Goal: Transaction & Acquisition: Obtain resource

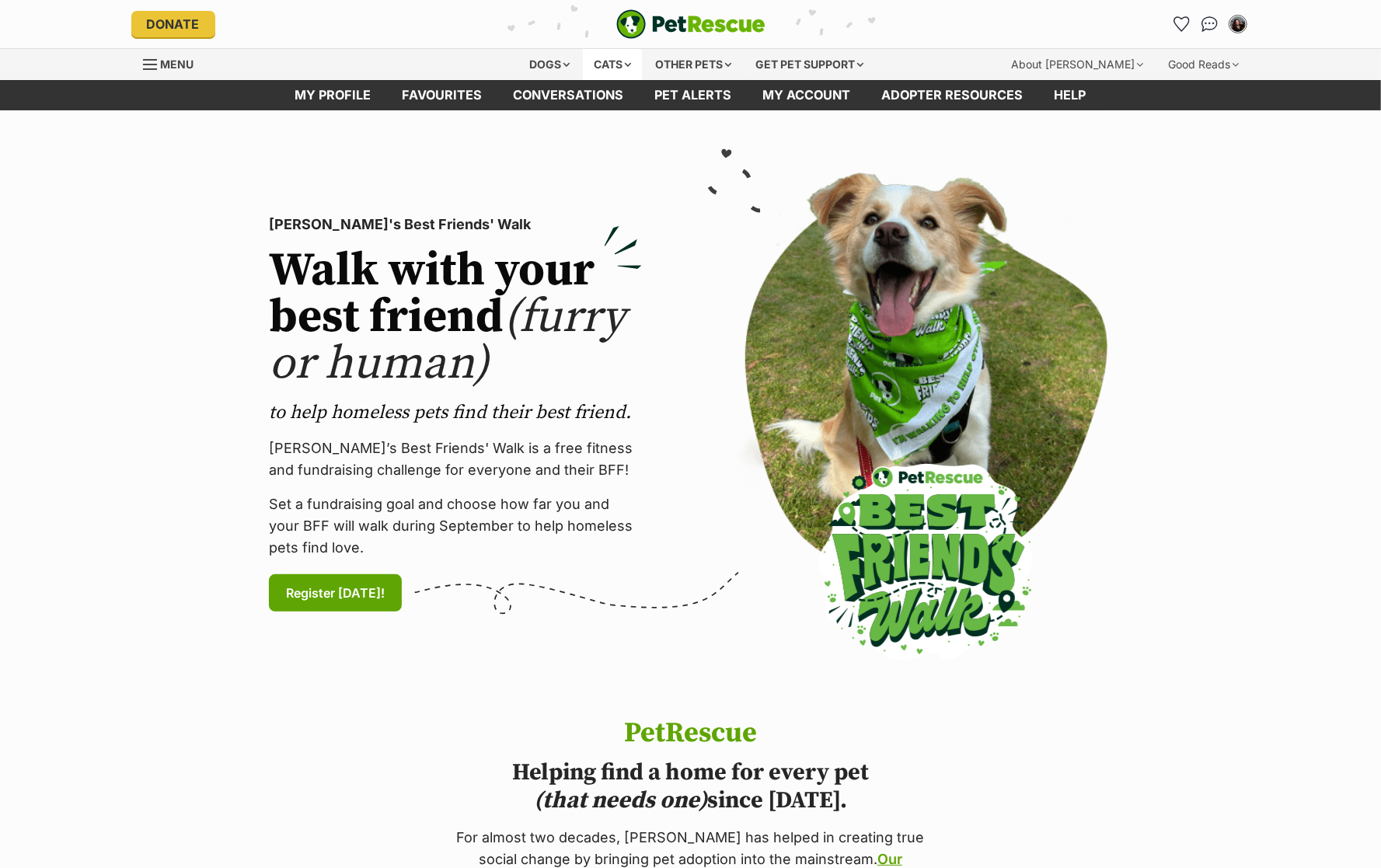
click at [604, 64] on div "Cats" at bounding box center [612, 64] width 59 height 31
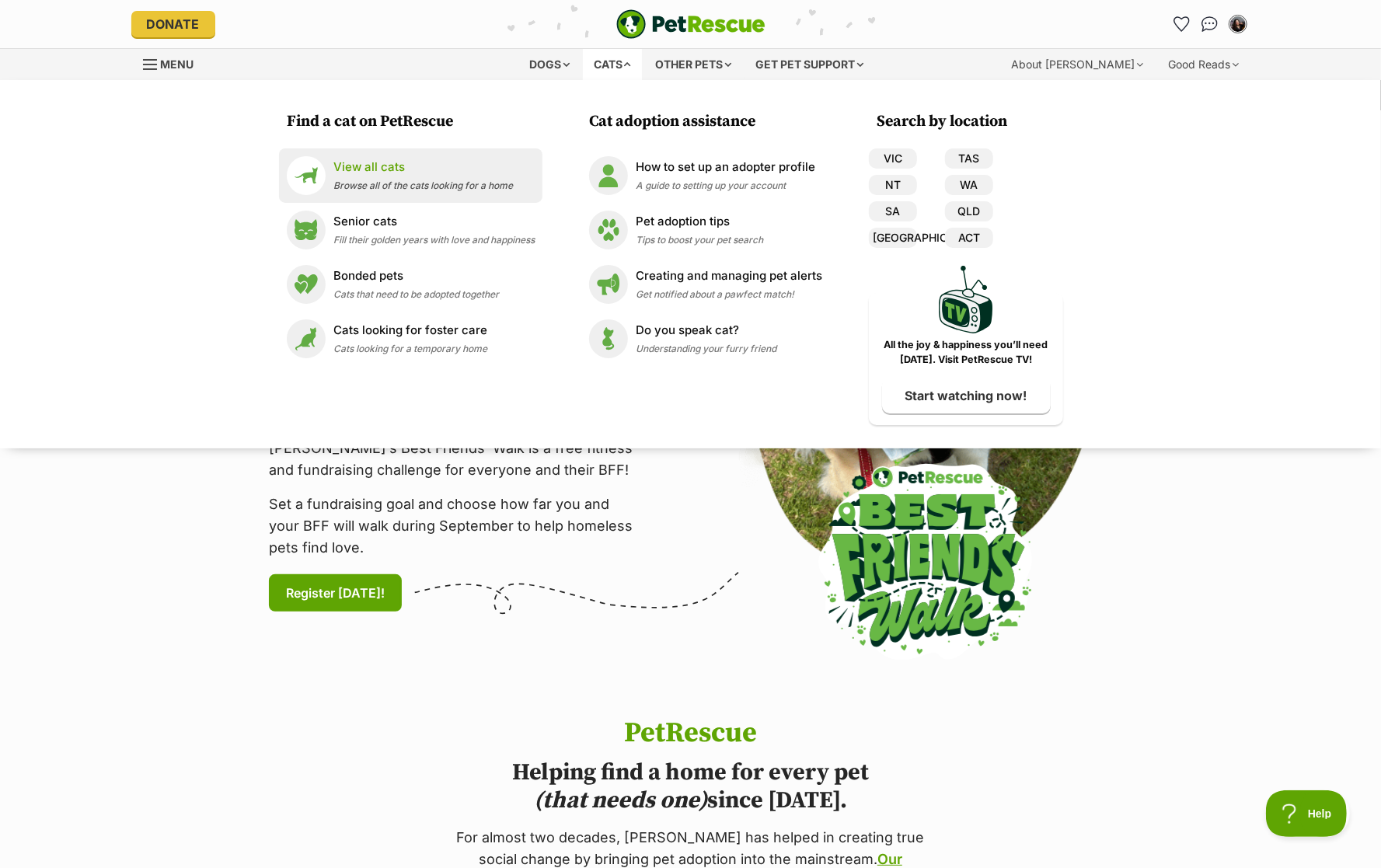
click at [421, 163] on p "View all cats" at bounding box center [422, 166] width 180 height 18
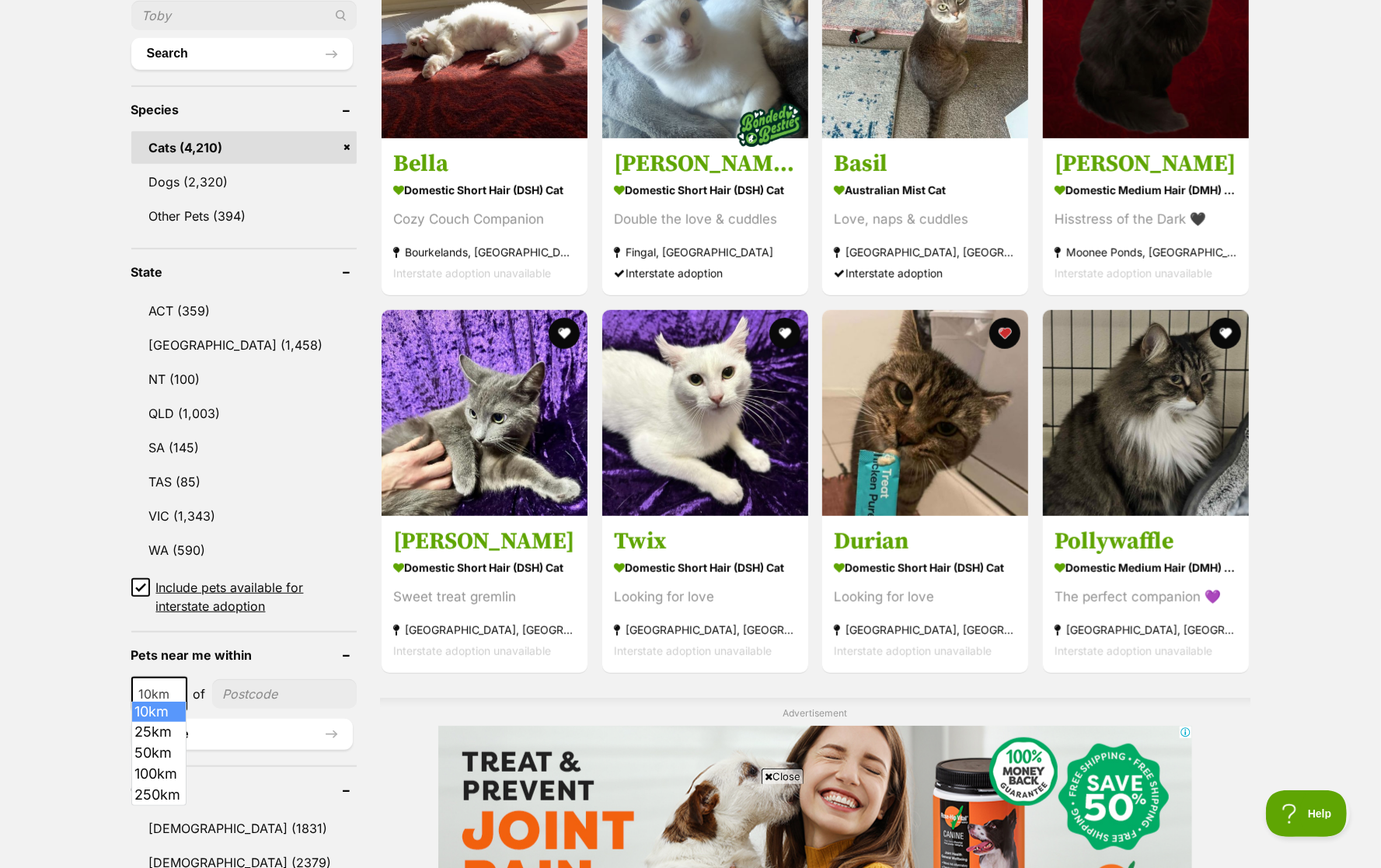
click at [163, 683] on span "10km" at bounding box center [159, 694] width 53 height 22
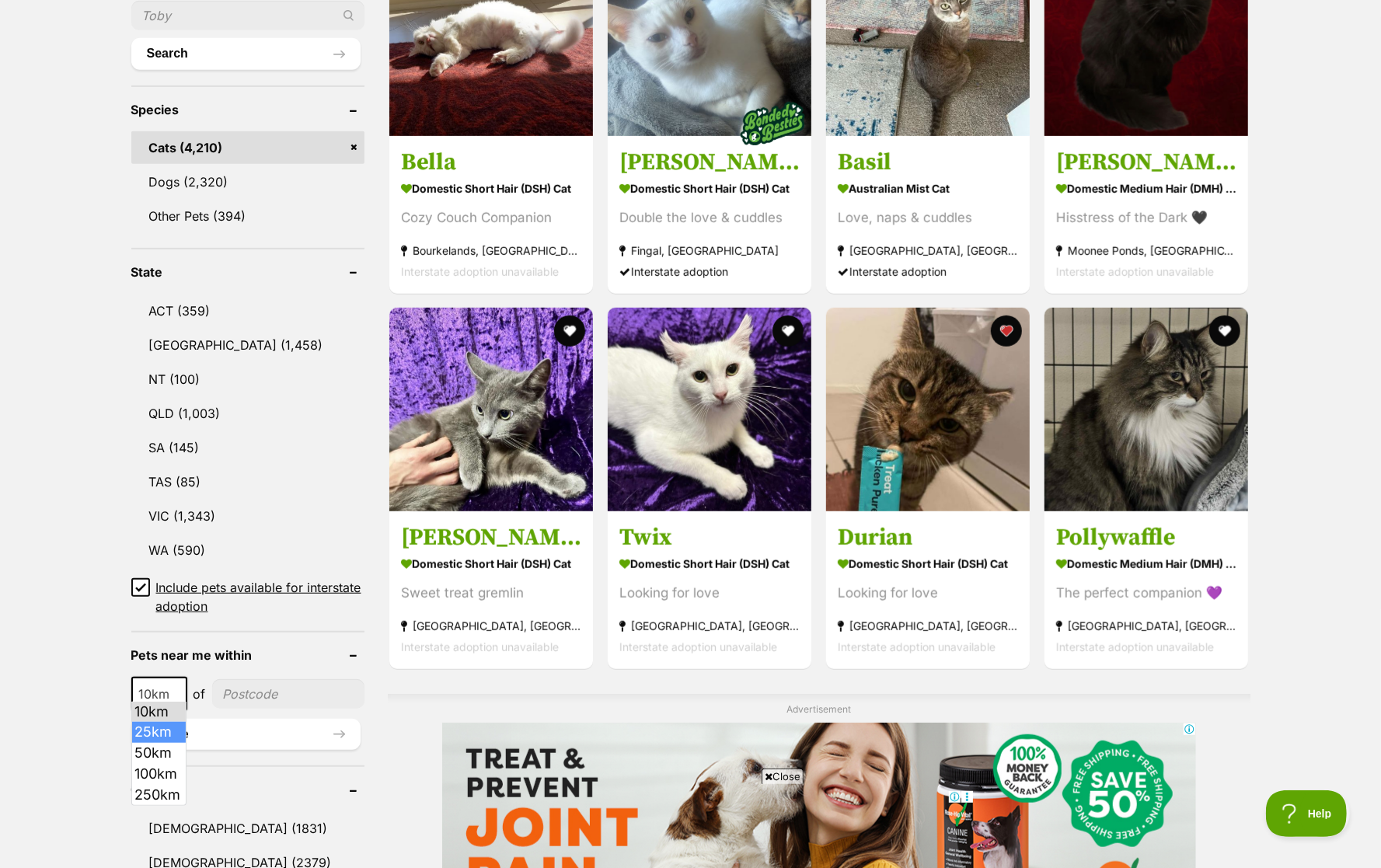
select select "25"
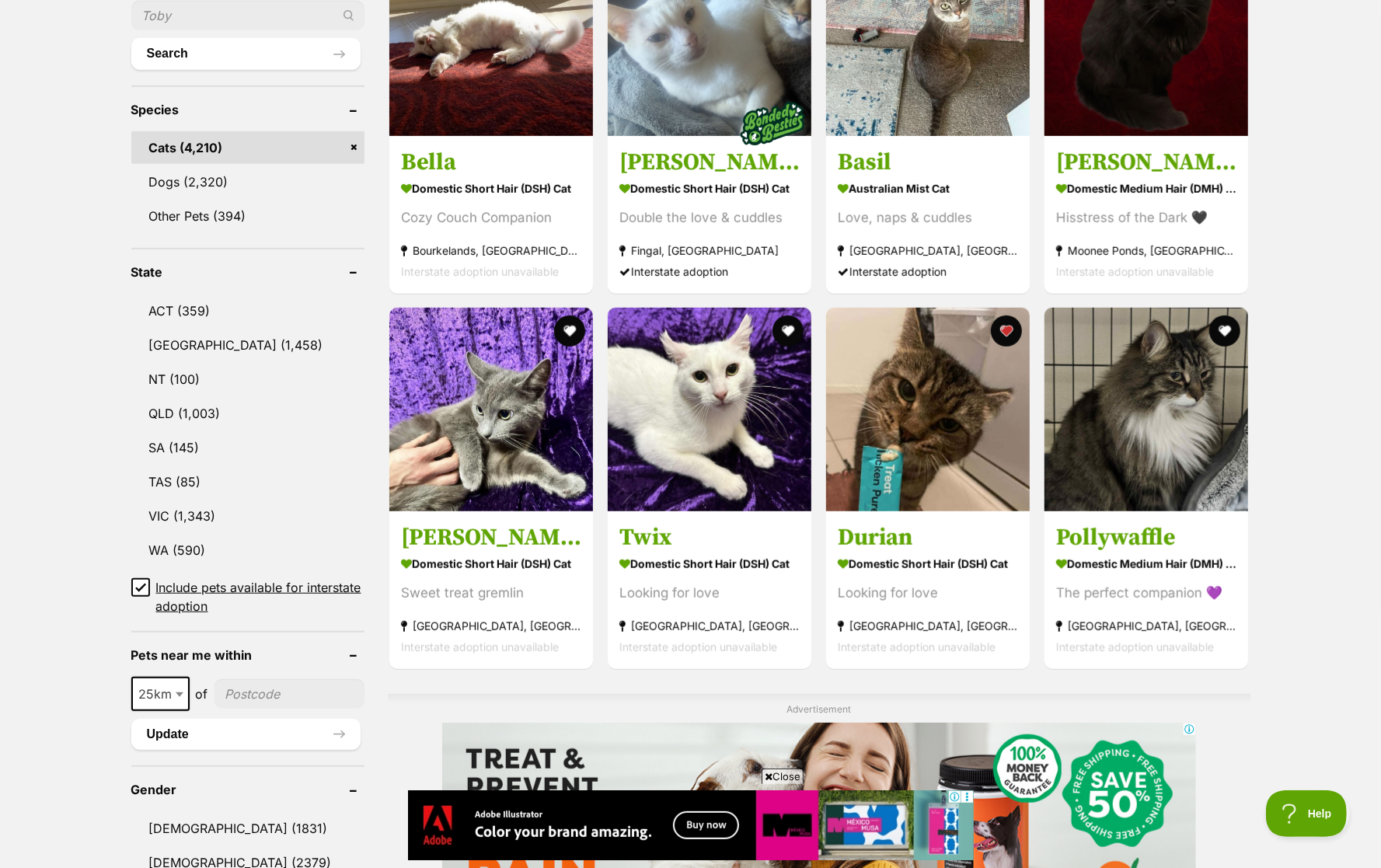
drag, startPoint x: 248, startPoint y: 694, endPoint x: 261, endPoint y: 688, distance: 14.3
click at [248, 694] on input"] "postcode" at bounding box center [289, 693] width 150 height 29
click at [261, 688] on input"] "postcode" at bounding box center [289, 693] width 150 height 29
type input"] "3053"
click at [259, 718] on button "Update" at bounding box center [246, 733] width 229 height 31
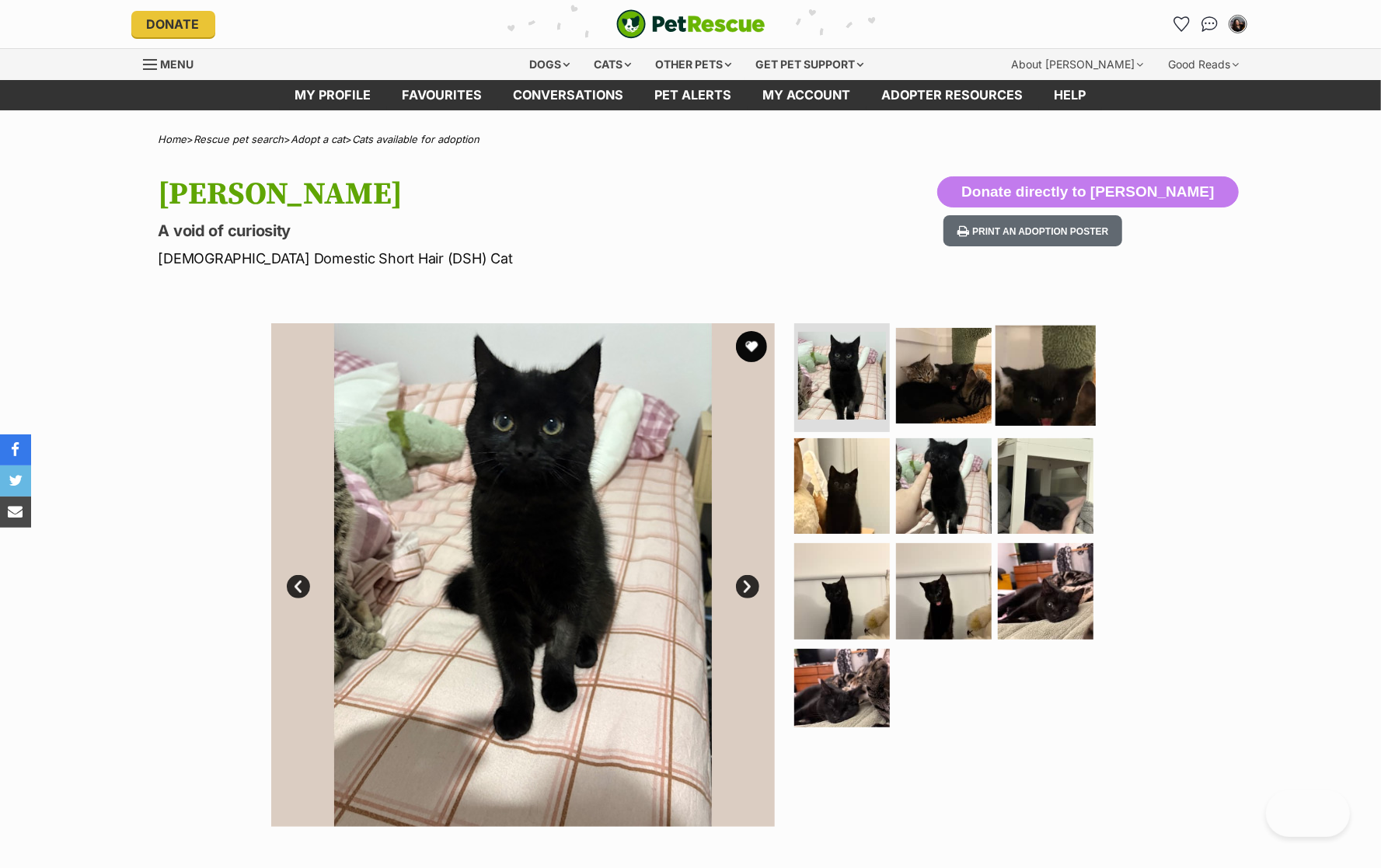
scroll to position [36, 0]
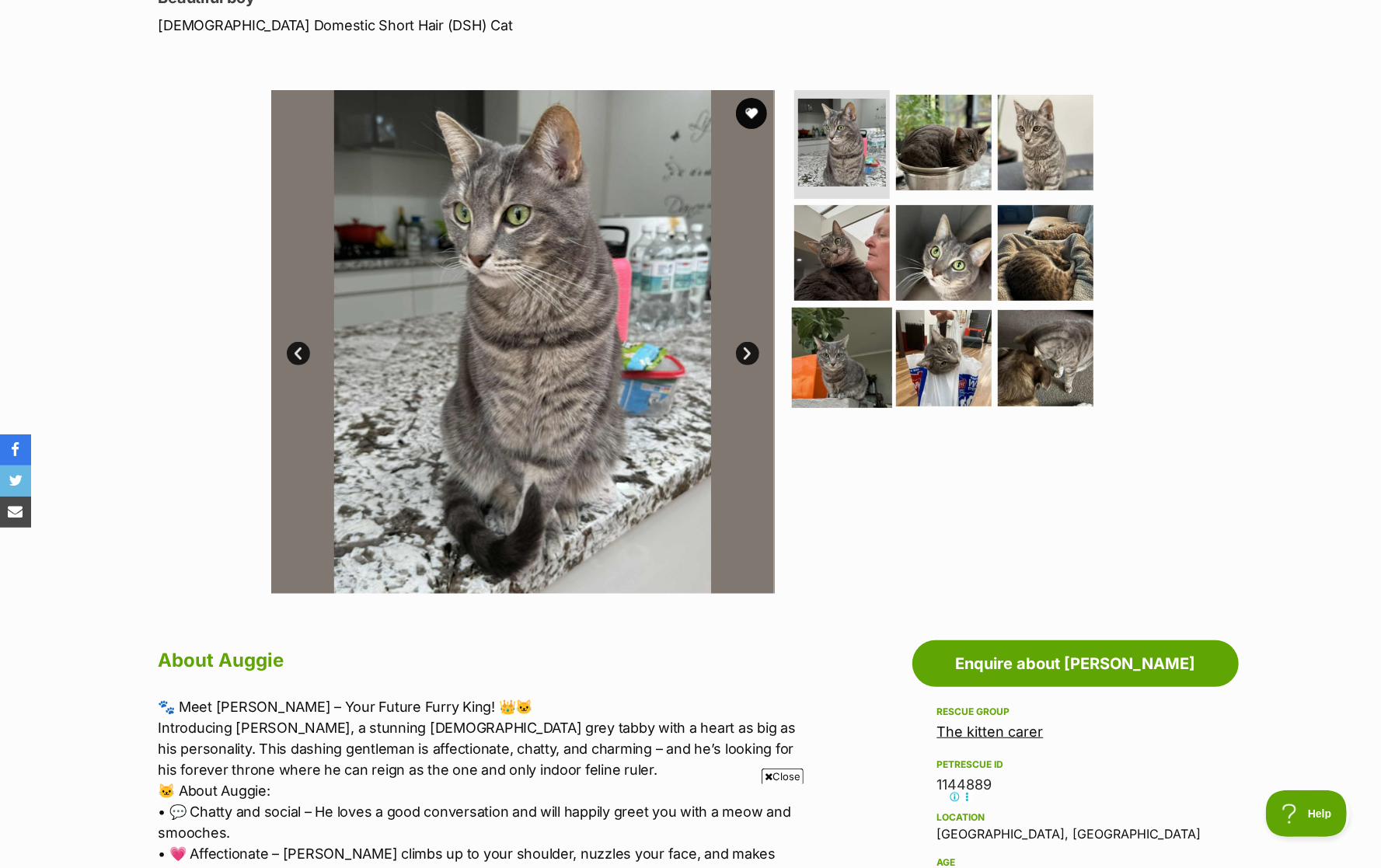
scroll to position [222, 0]
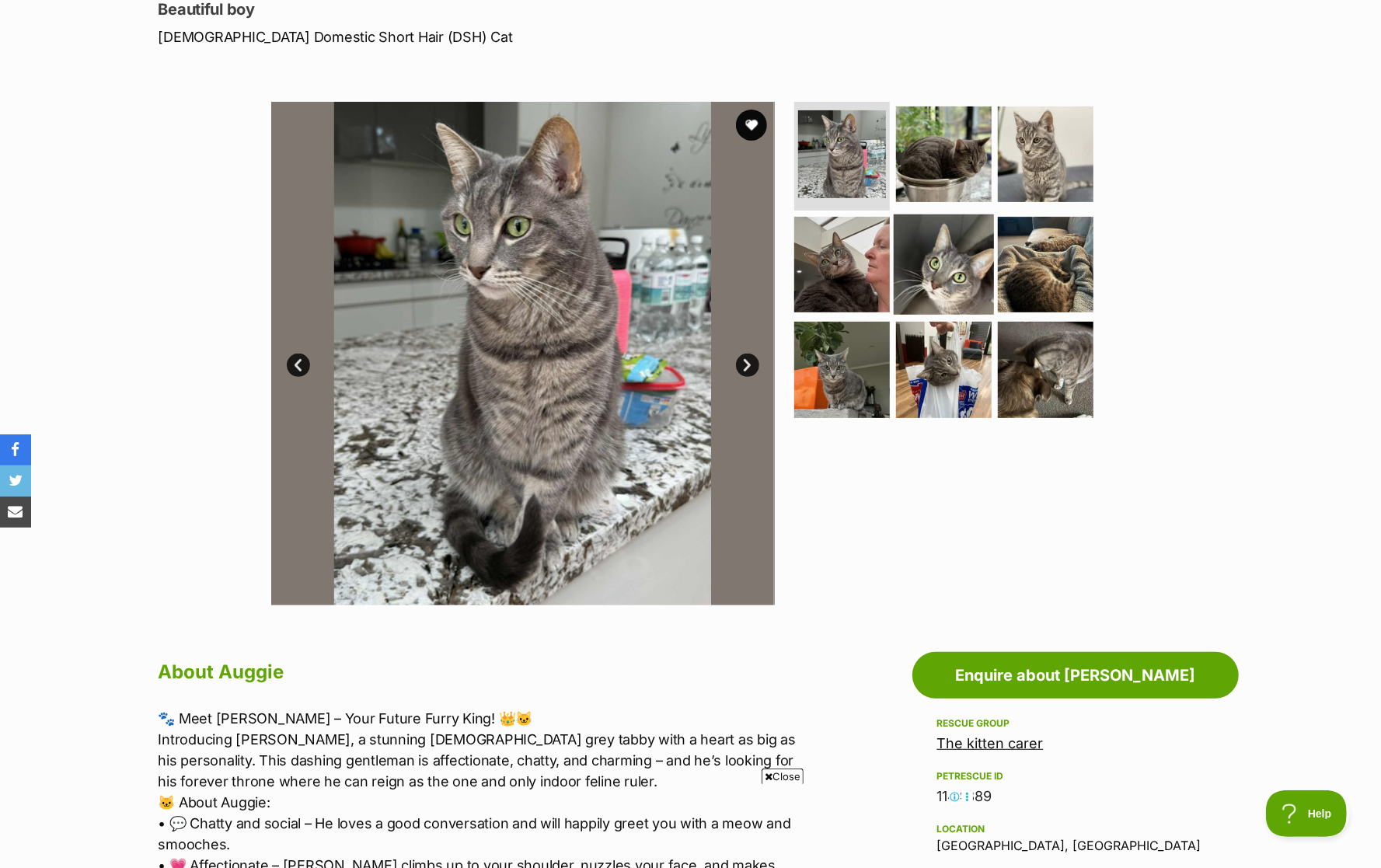
click at [949, 237] on img at bounding box center [944, 263] width 100 height 100
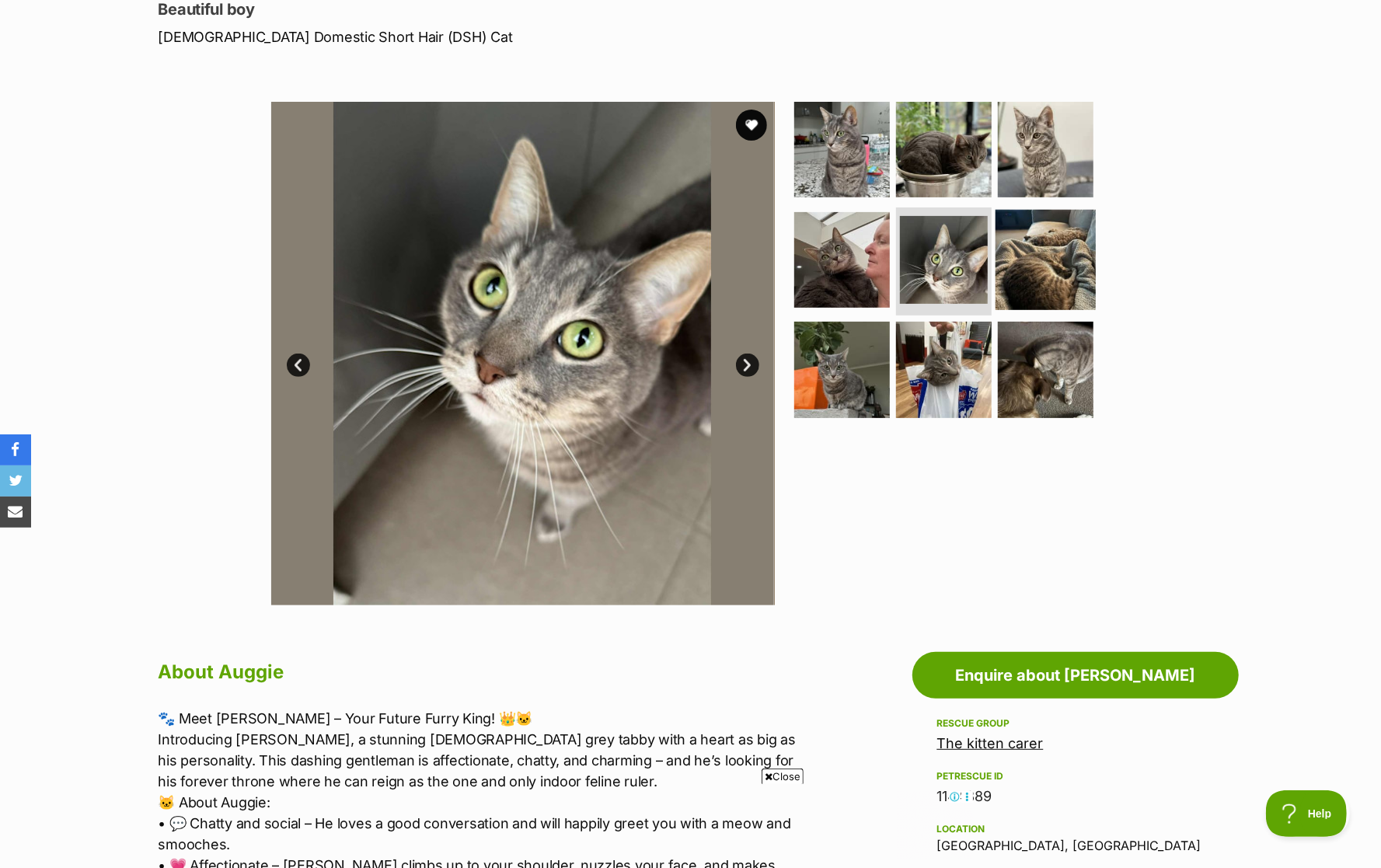
click at [1036, 238] on img at bounding box center [1046, 259] width 100 height 100
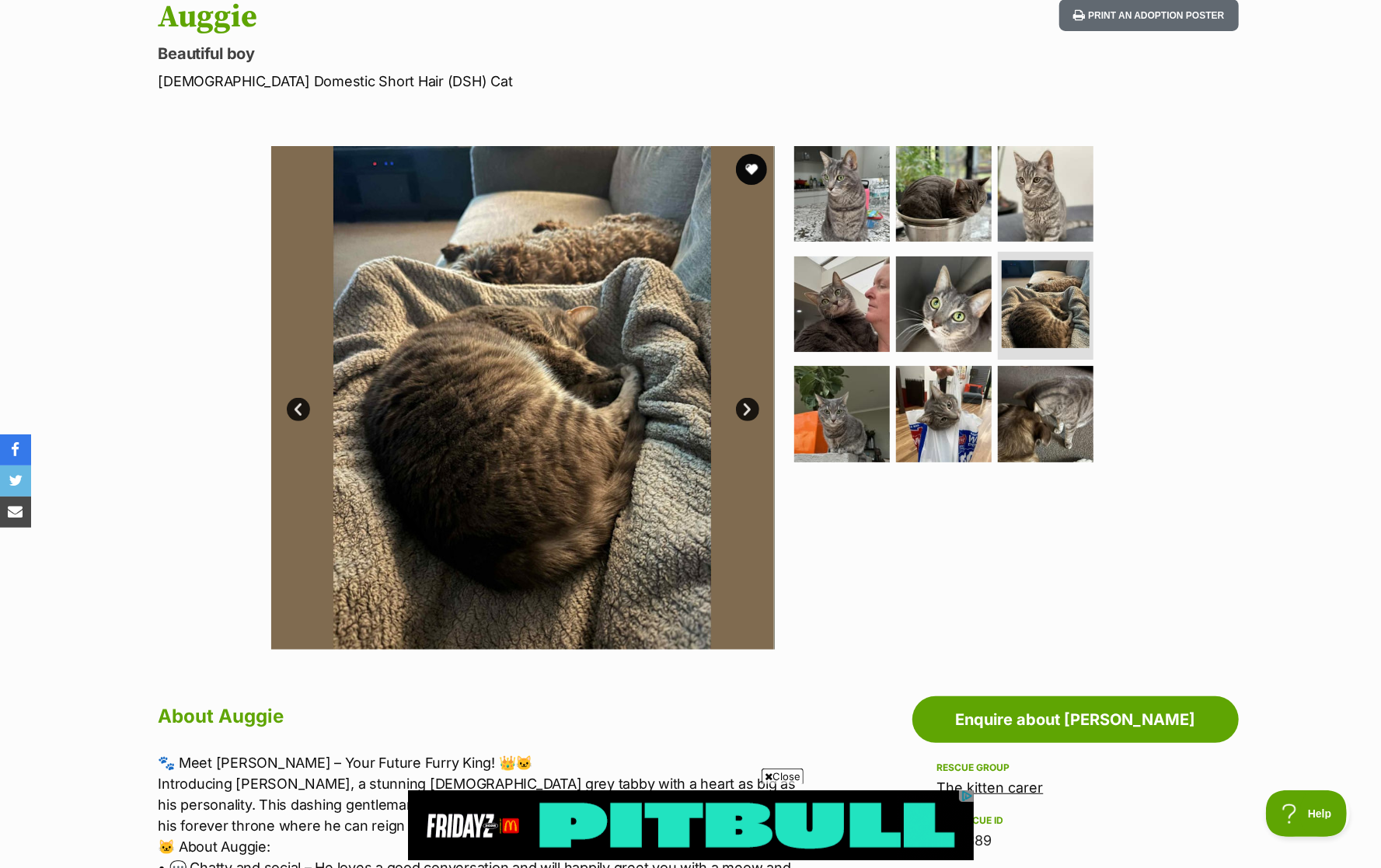
scroll to position [0, 0]
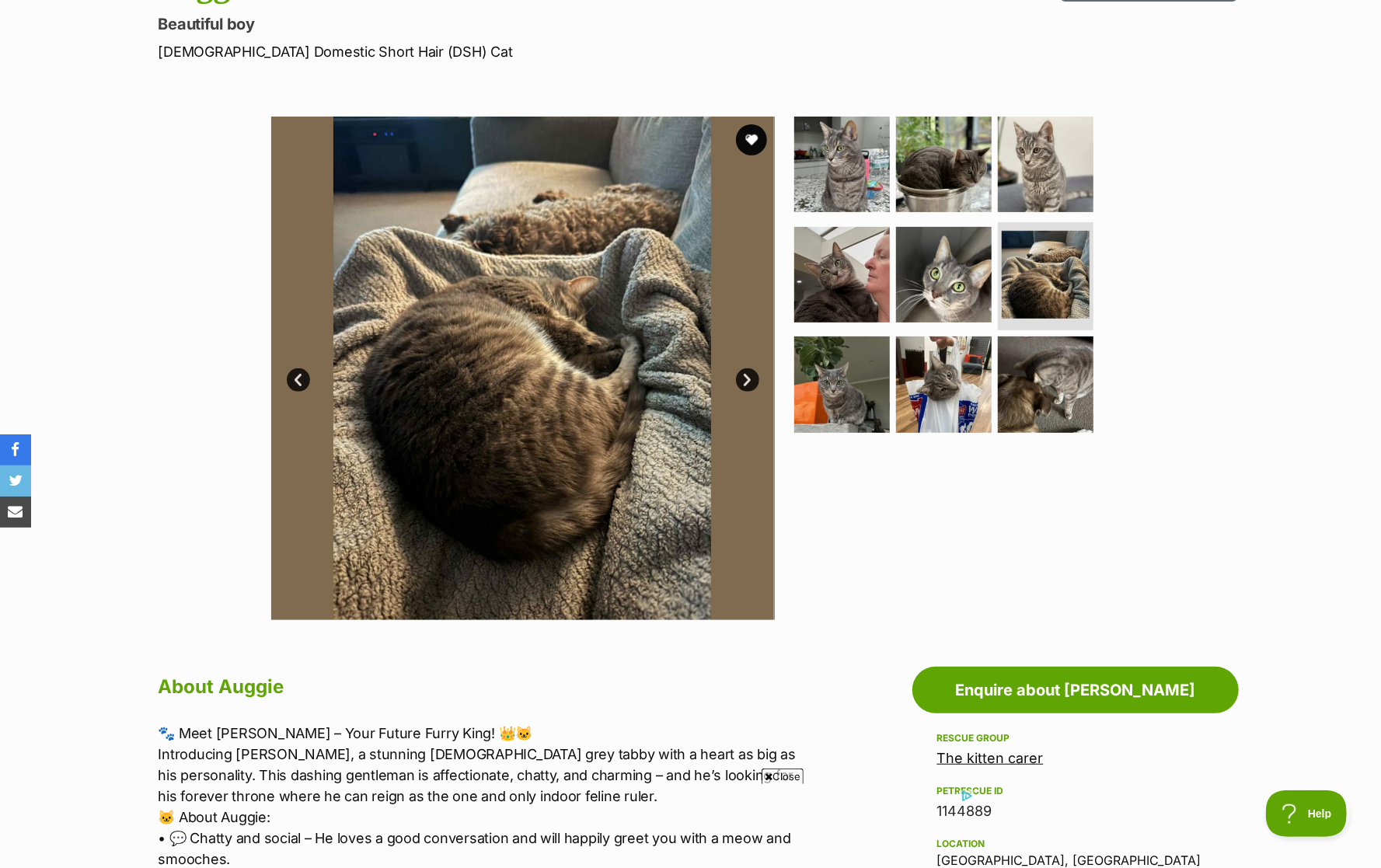
scroll to position [190, 0]
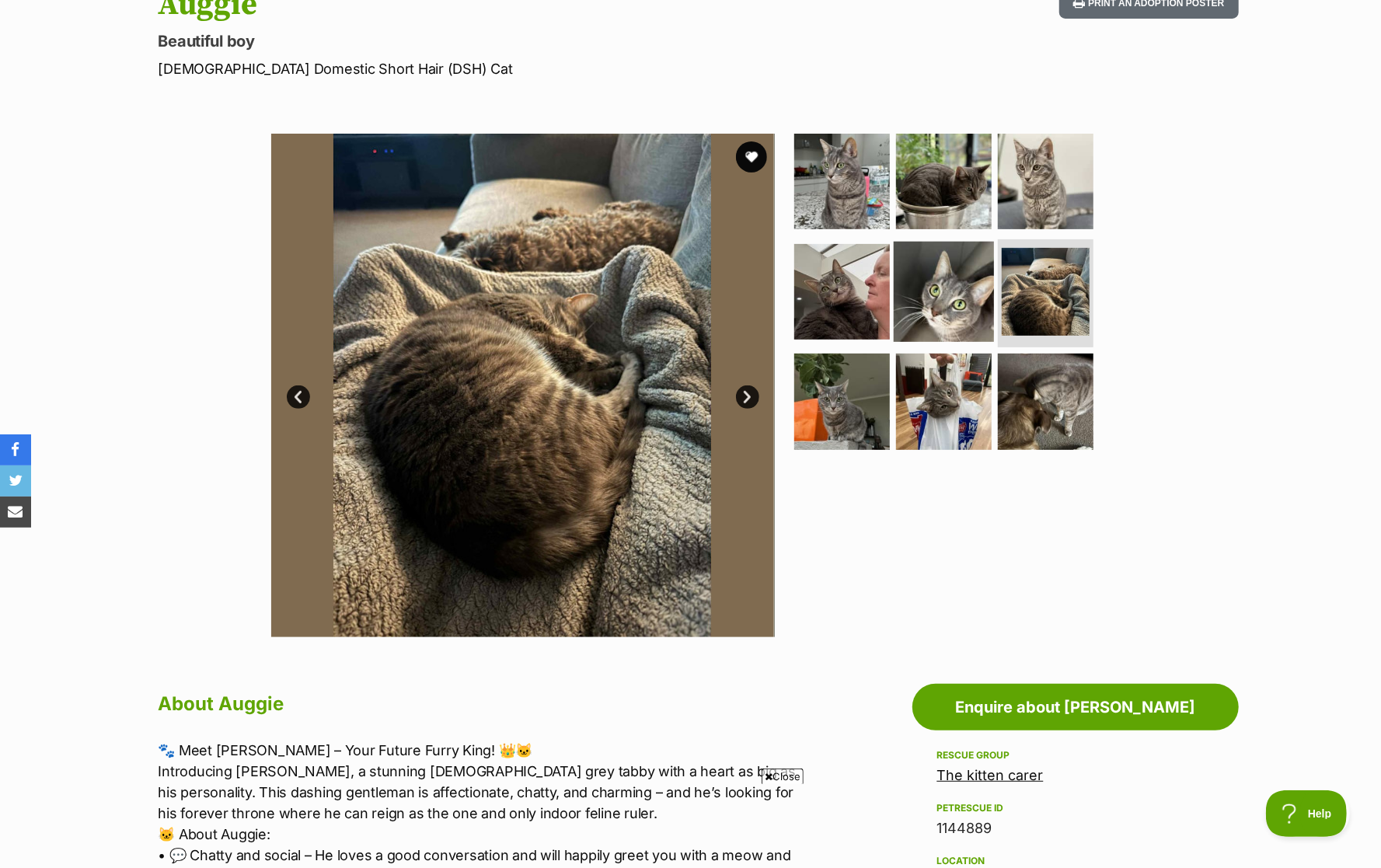
click at [958, 286] on img at bounding box center [944, 291] width 100 height 100
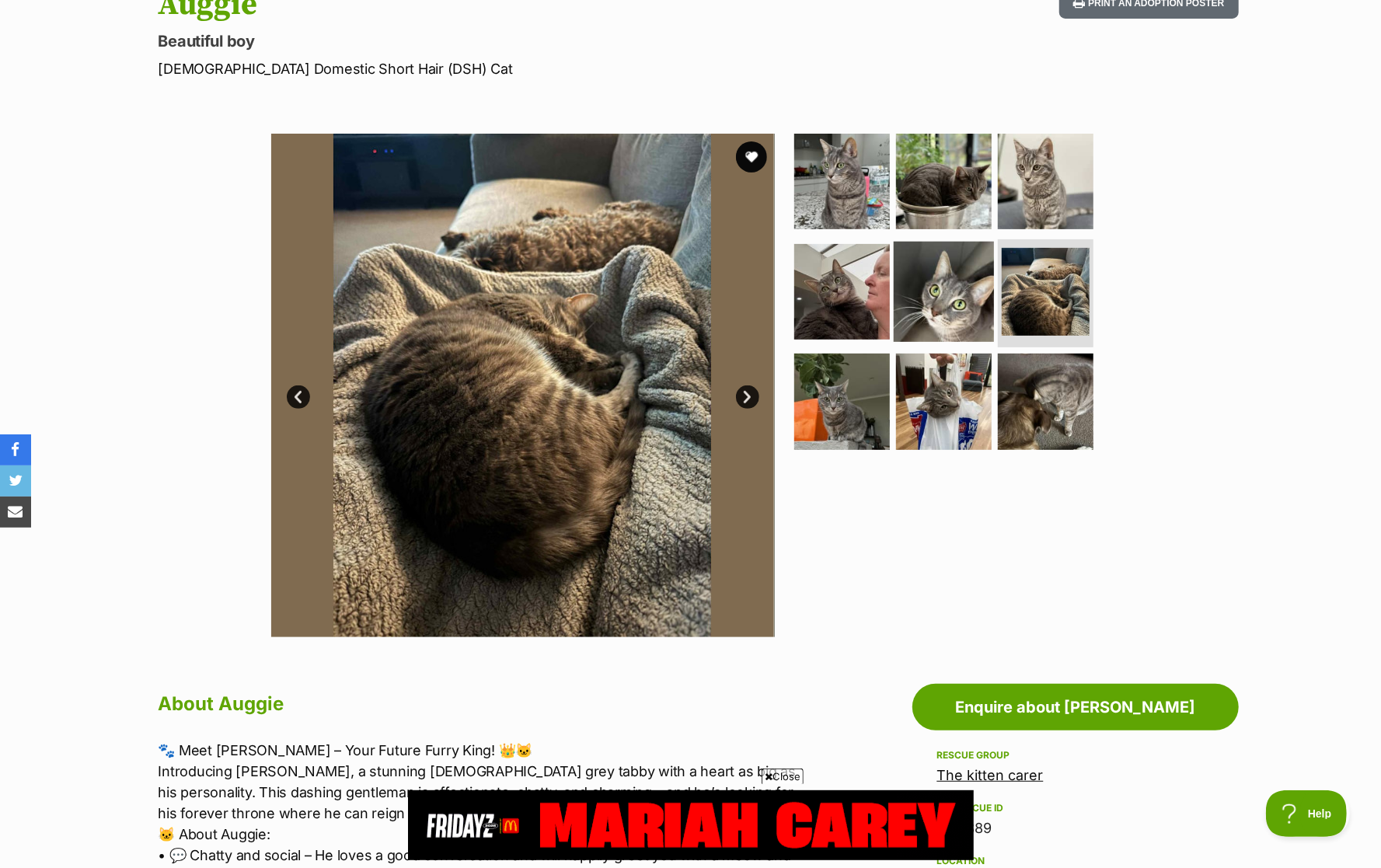
scroll to position [0, 0]
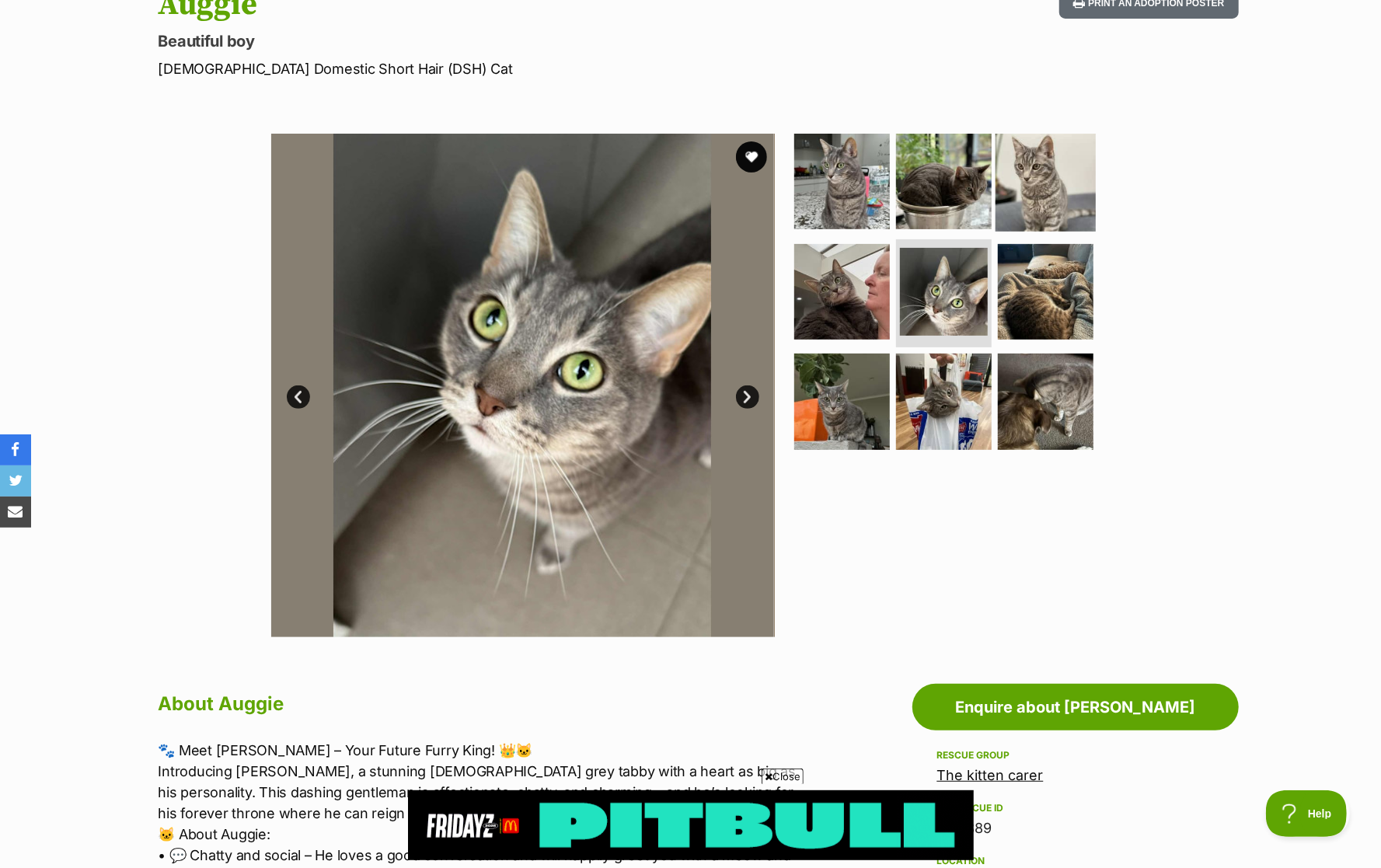
click at [1063, 187] on img at bounding box center [1046, 181] width 100 height 100
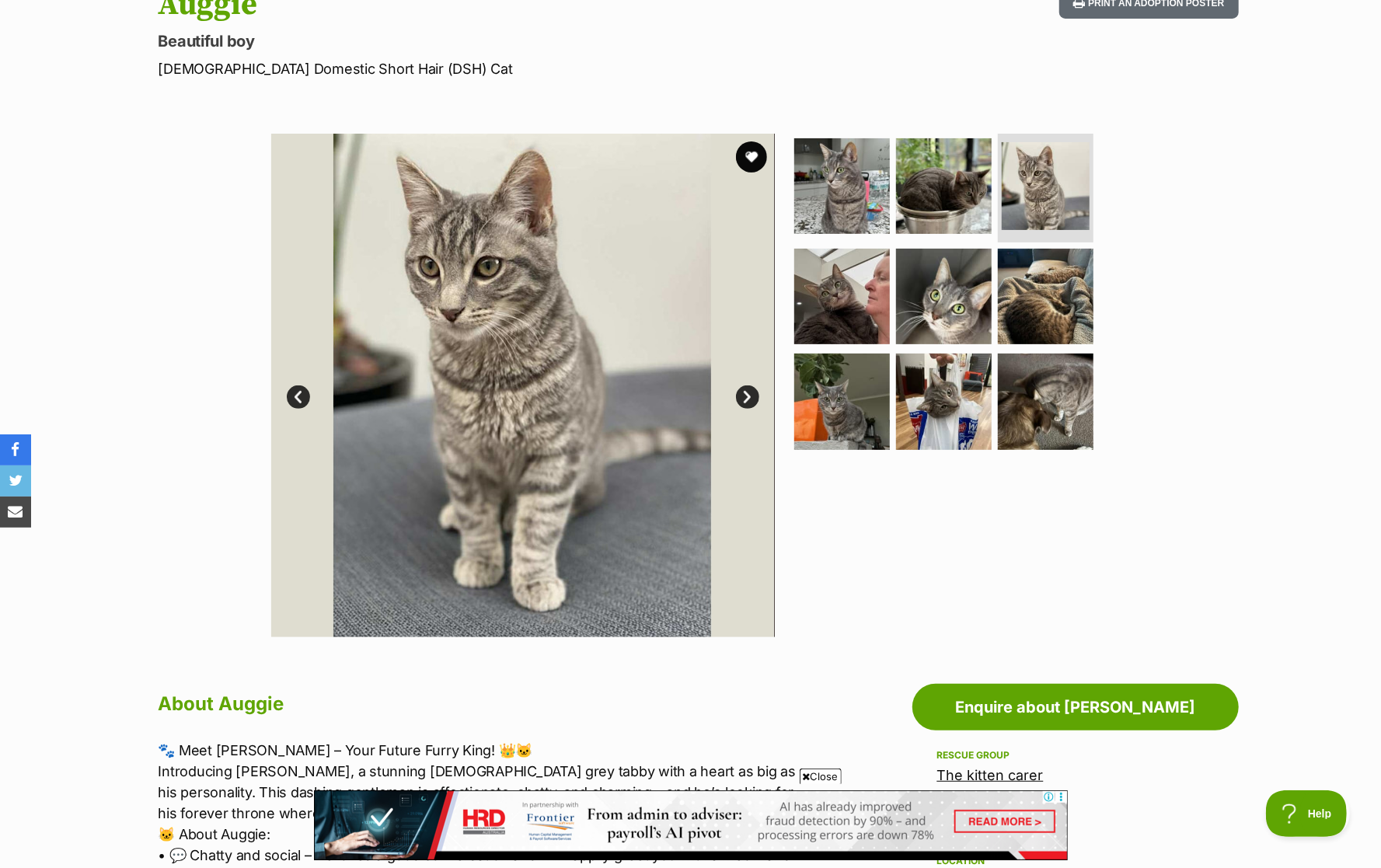
click at [825, 770] on span "Close" at bounding box center [821, 776] width 42 height 16
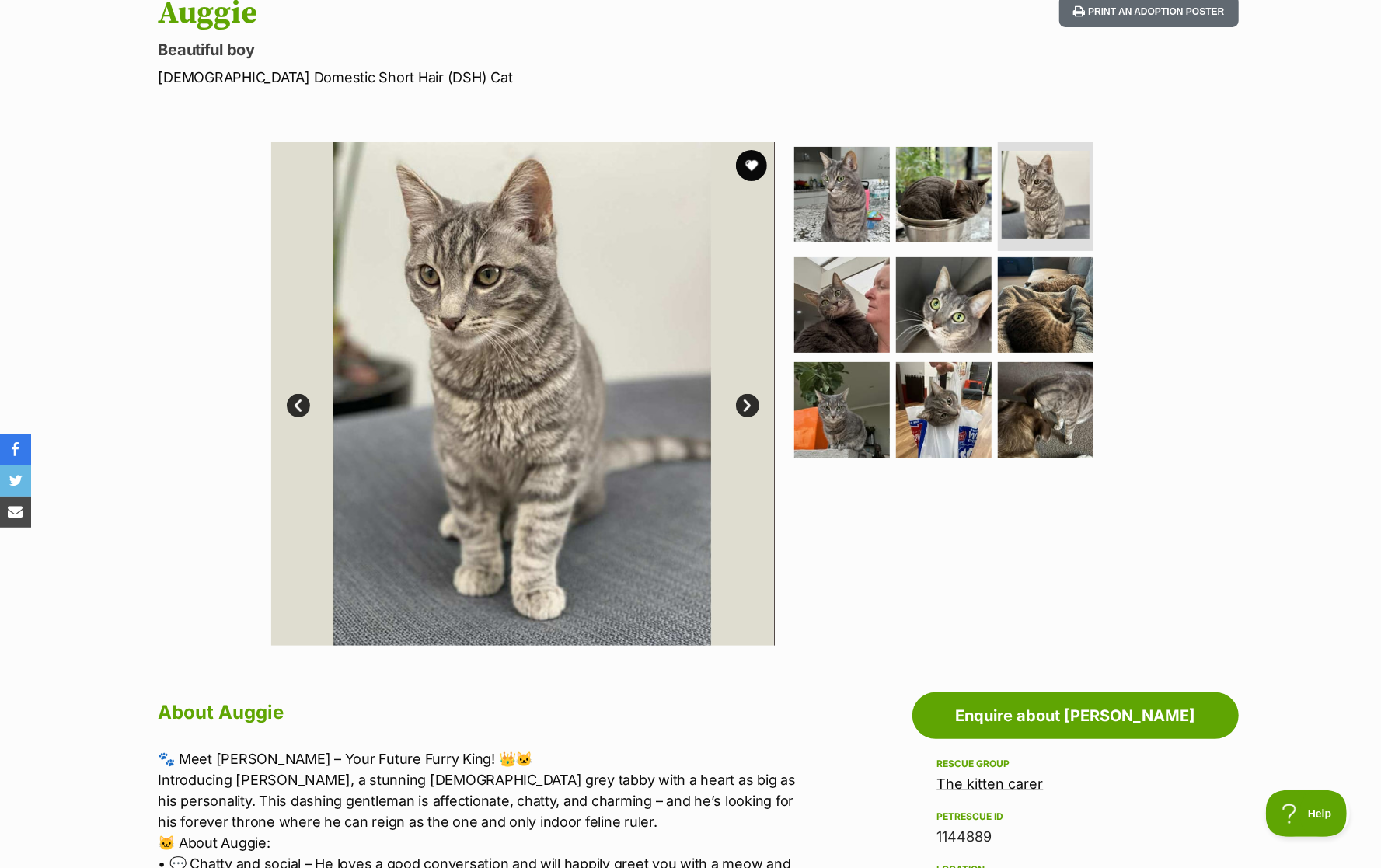
scroll to position [181, 0]
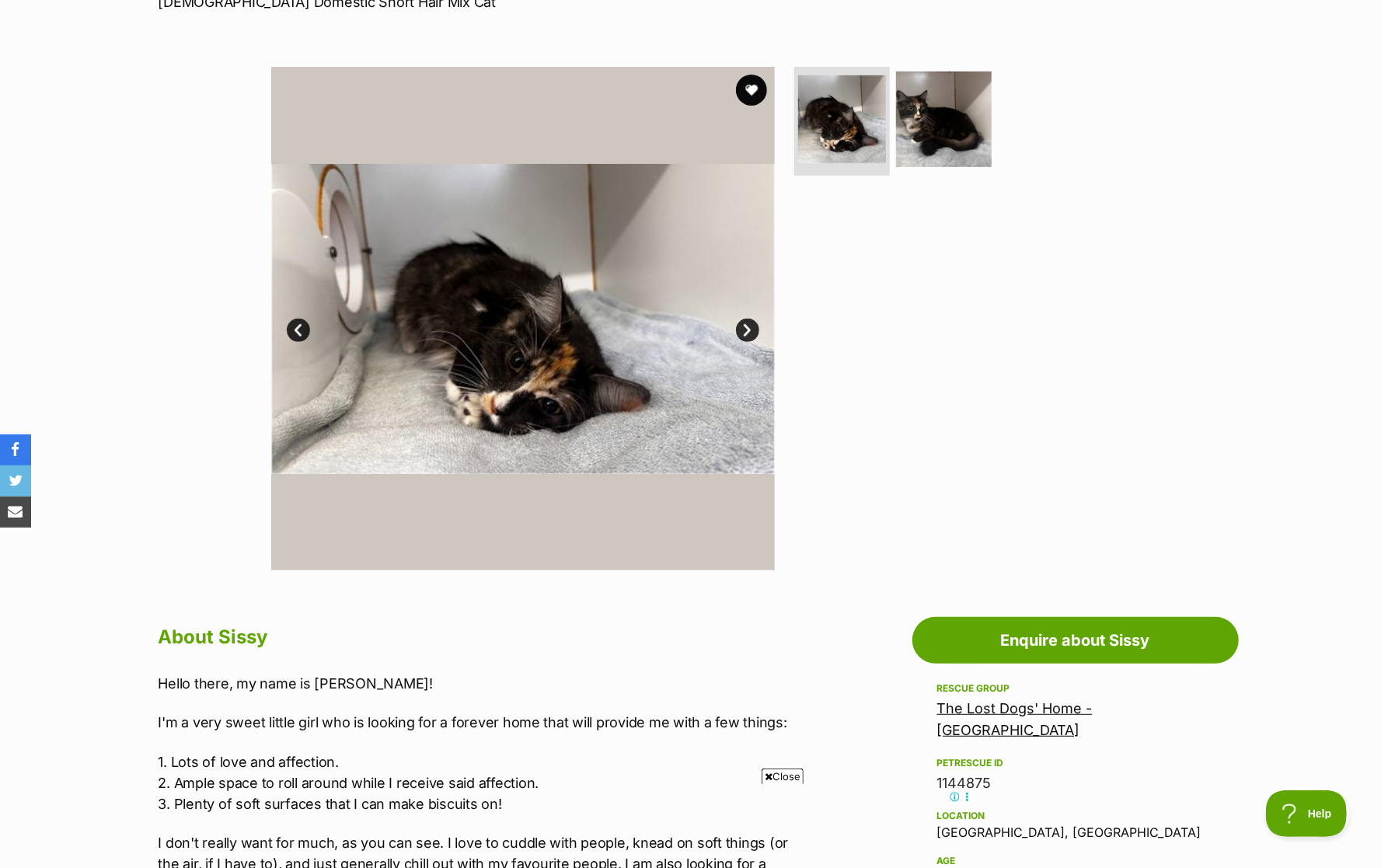
scroll to position [168, 0]
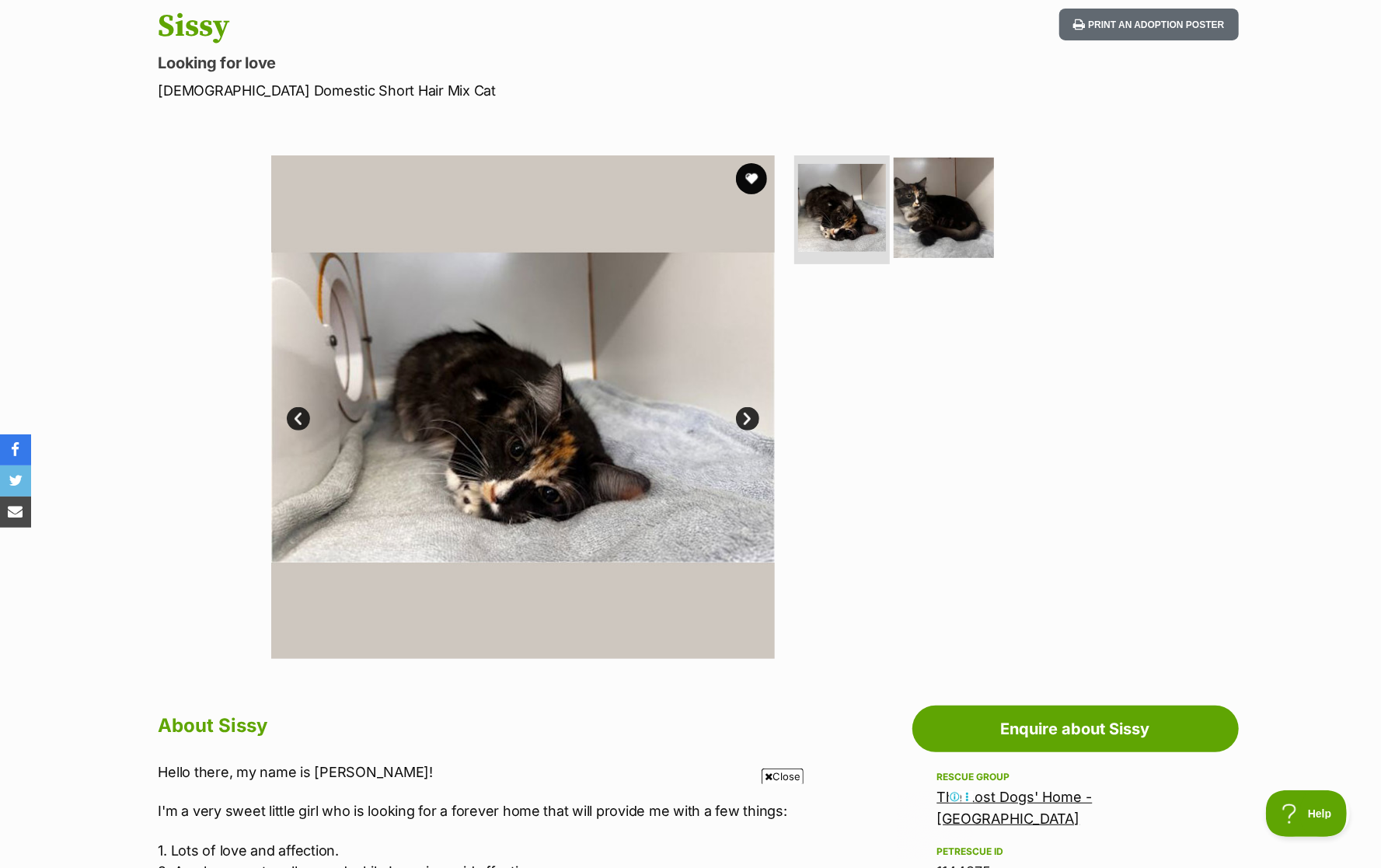
click at [923, 216] on img at bounding box center [944, 208] width 100 height 100
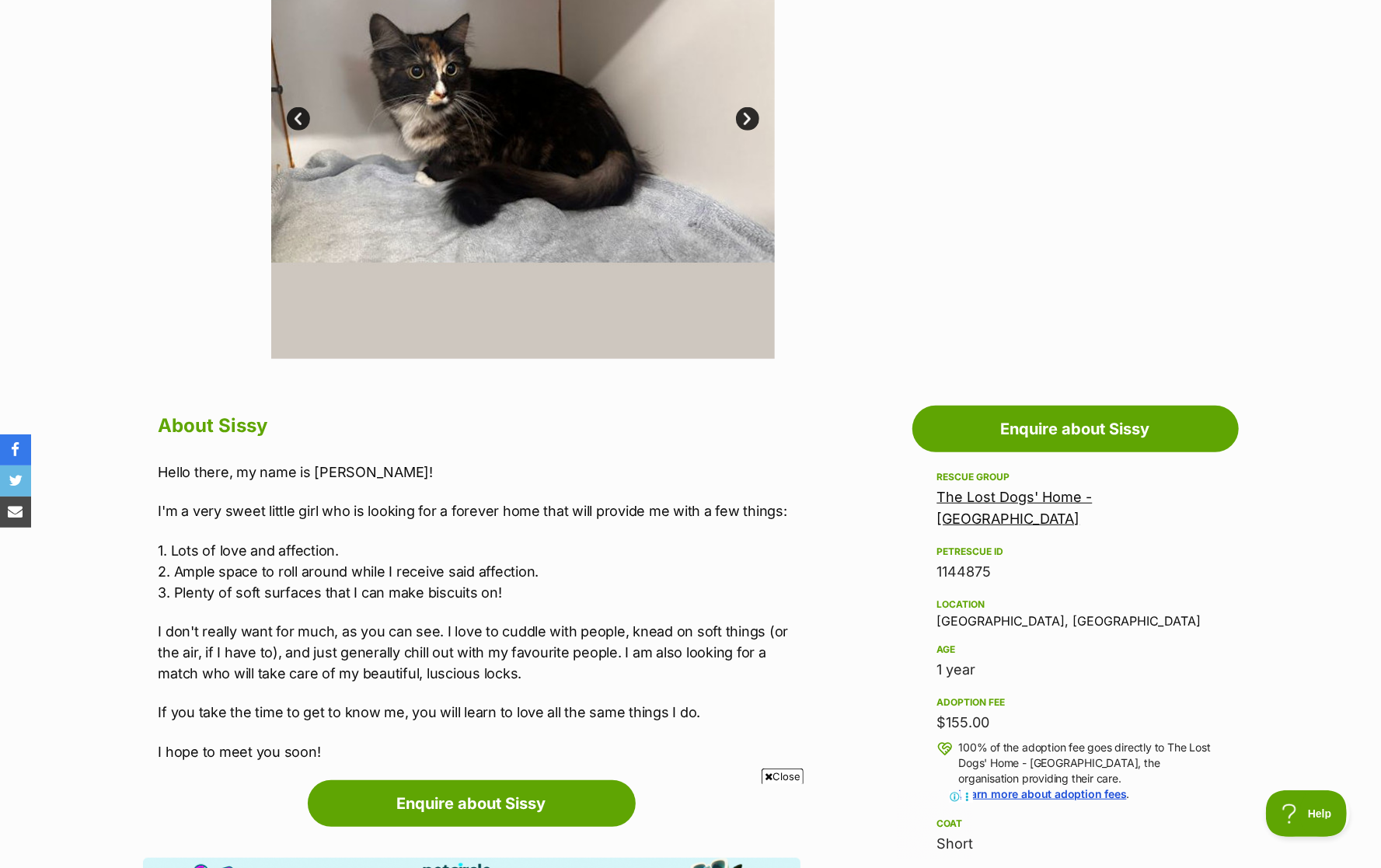
scroll to position [463, 0]
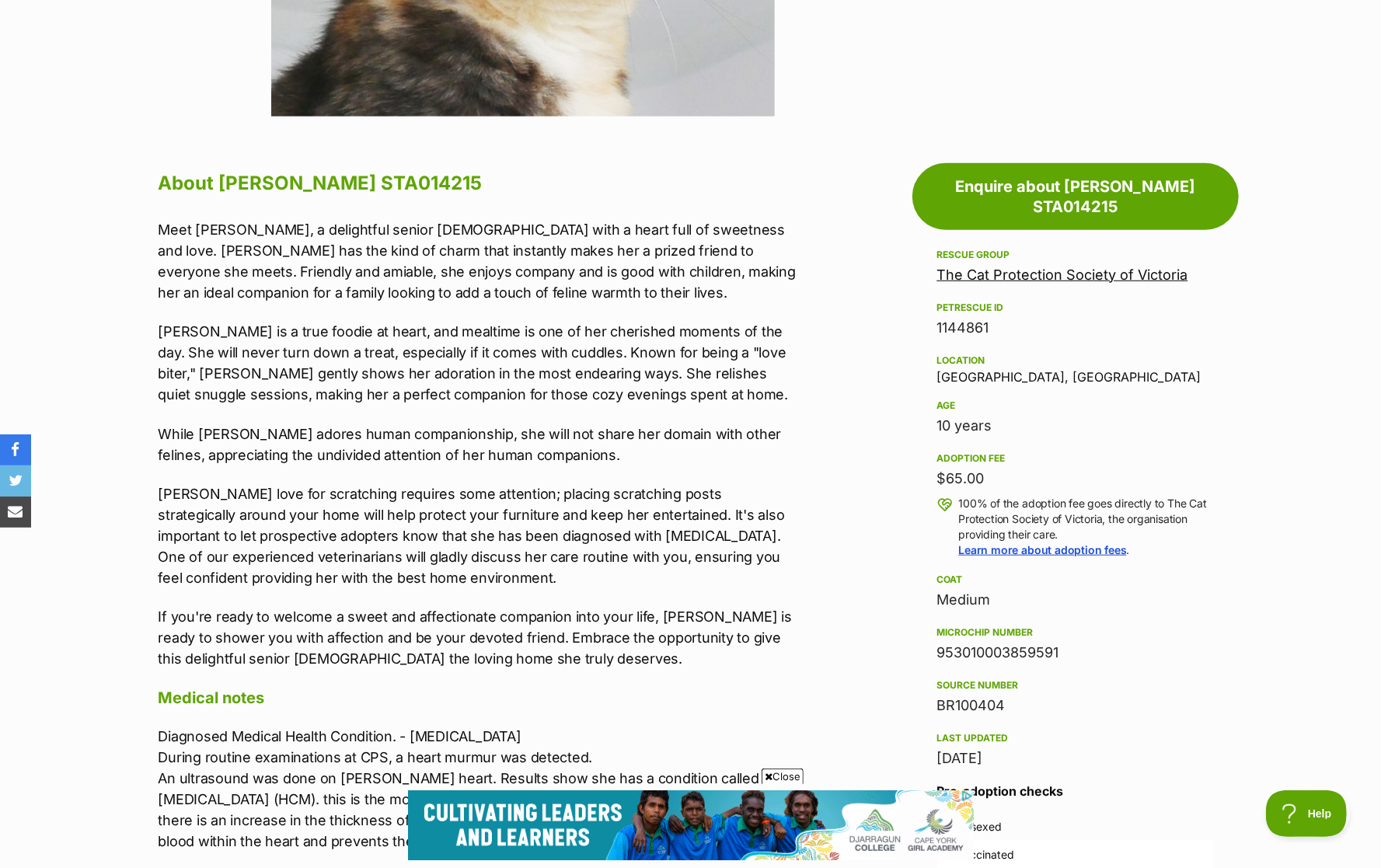
scroll to position [712, 0]
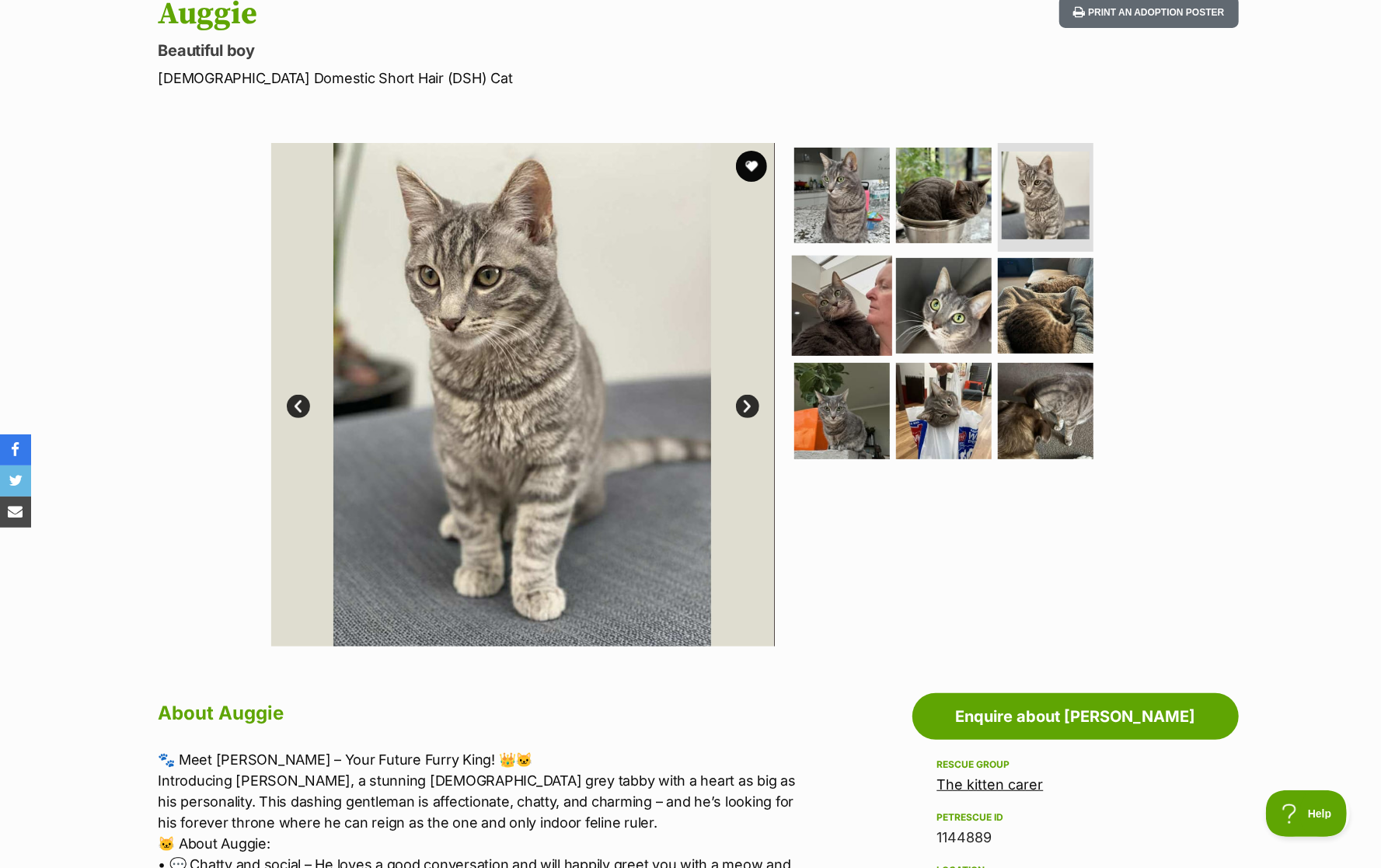
click at [844, 286] on img at bounding box center [842, 305] width 100 height 100
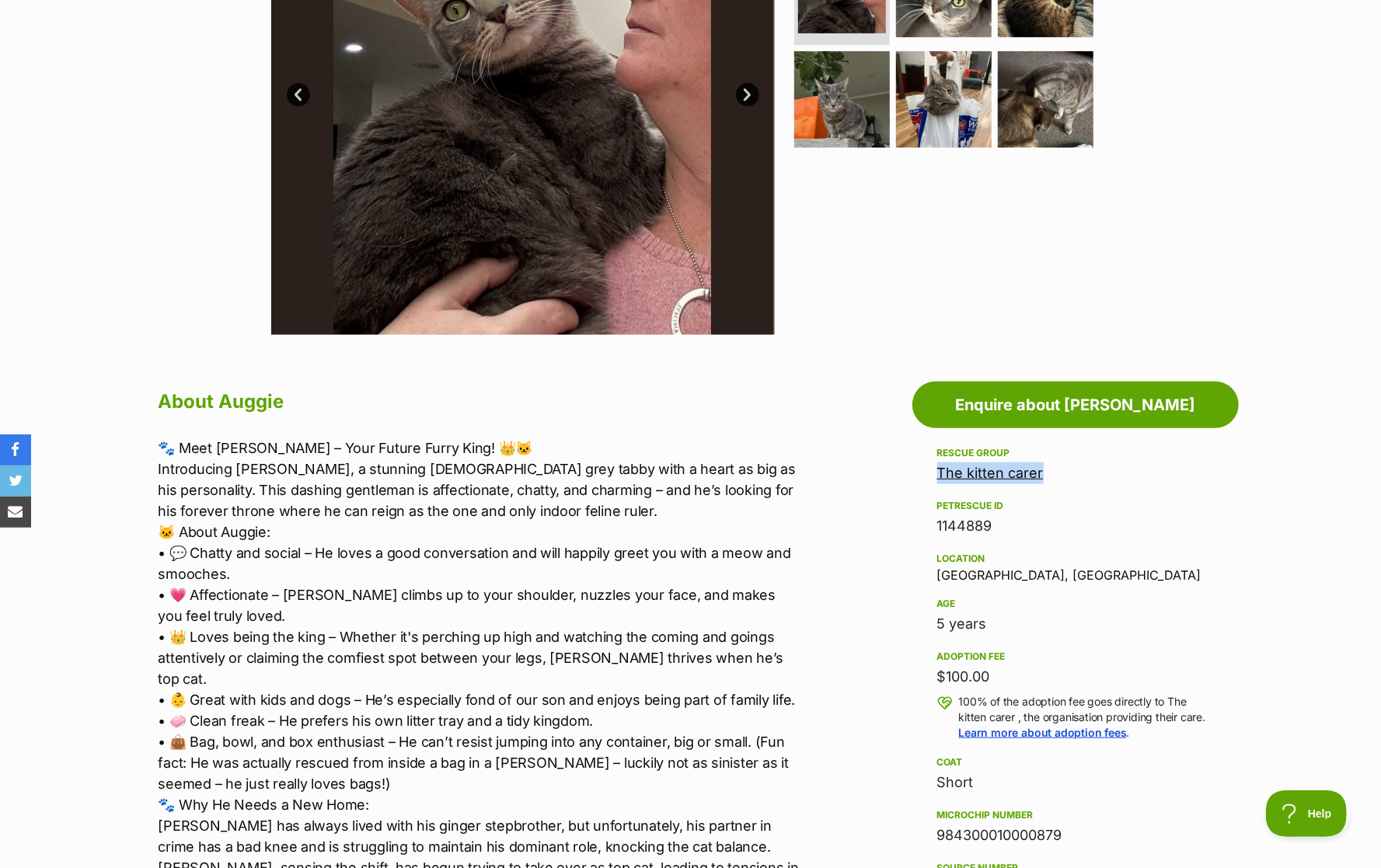
scroll to position [265, 0]
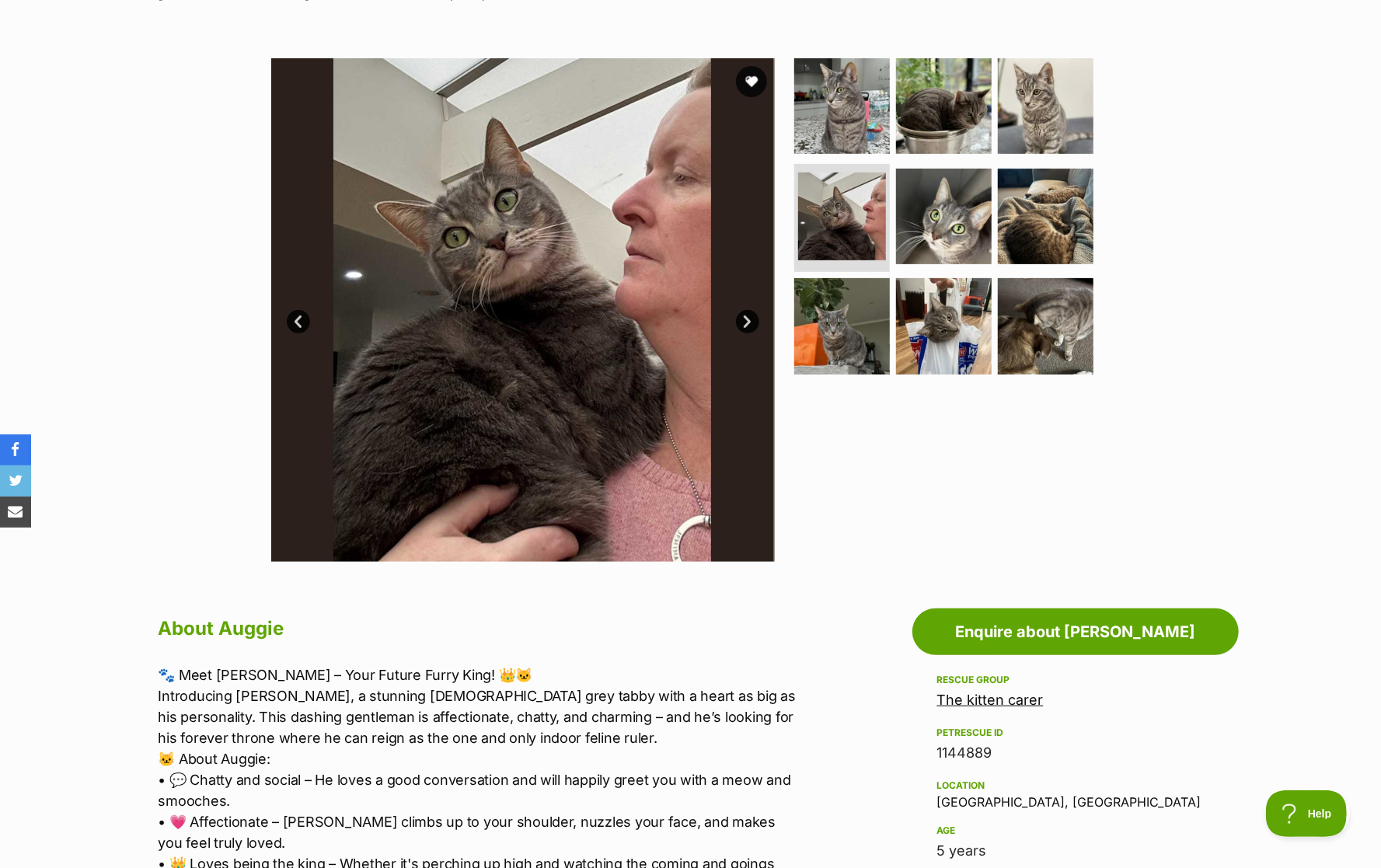
click at [992, 300] on ul at bounding box center [950, 221] width 319 height 325
click at [1035, 319] on img at bounding box center [1046, 326] width 100 height 100
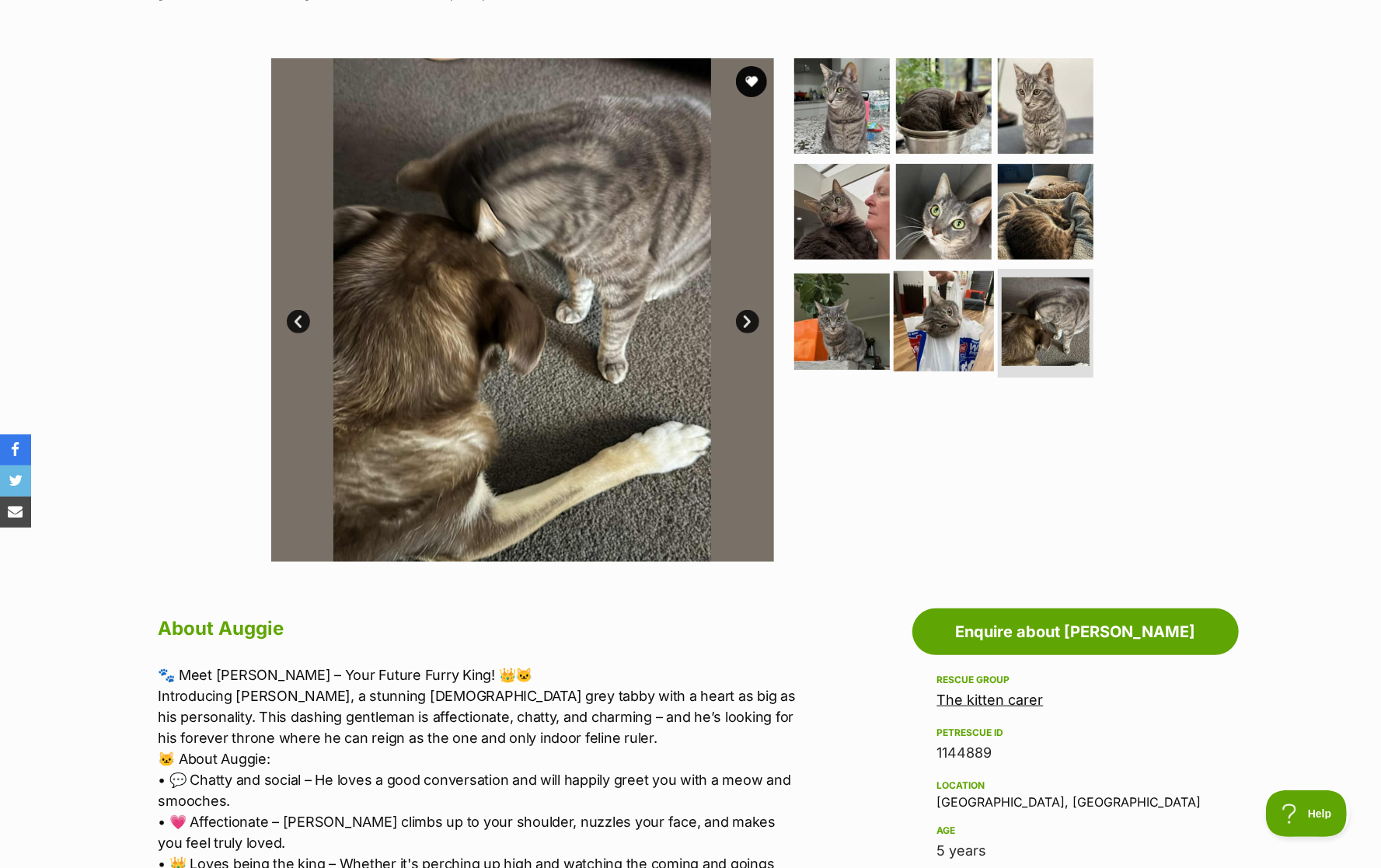
click at [952, 316] on img at bounding box center [944, 321] width 100 height 100
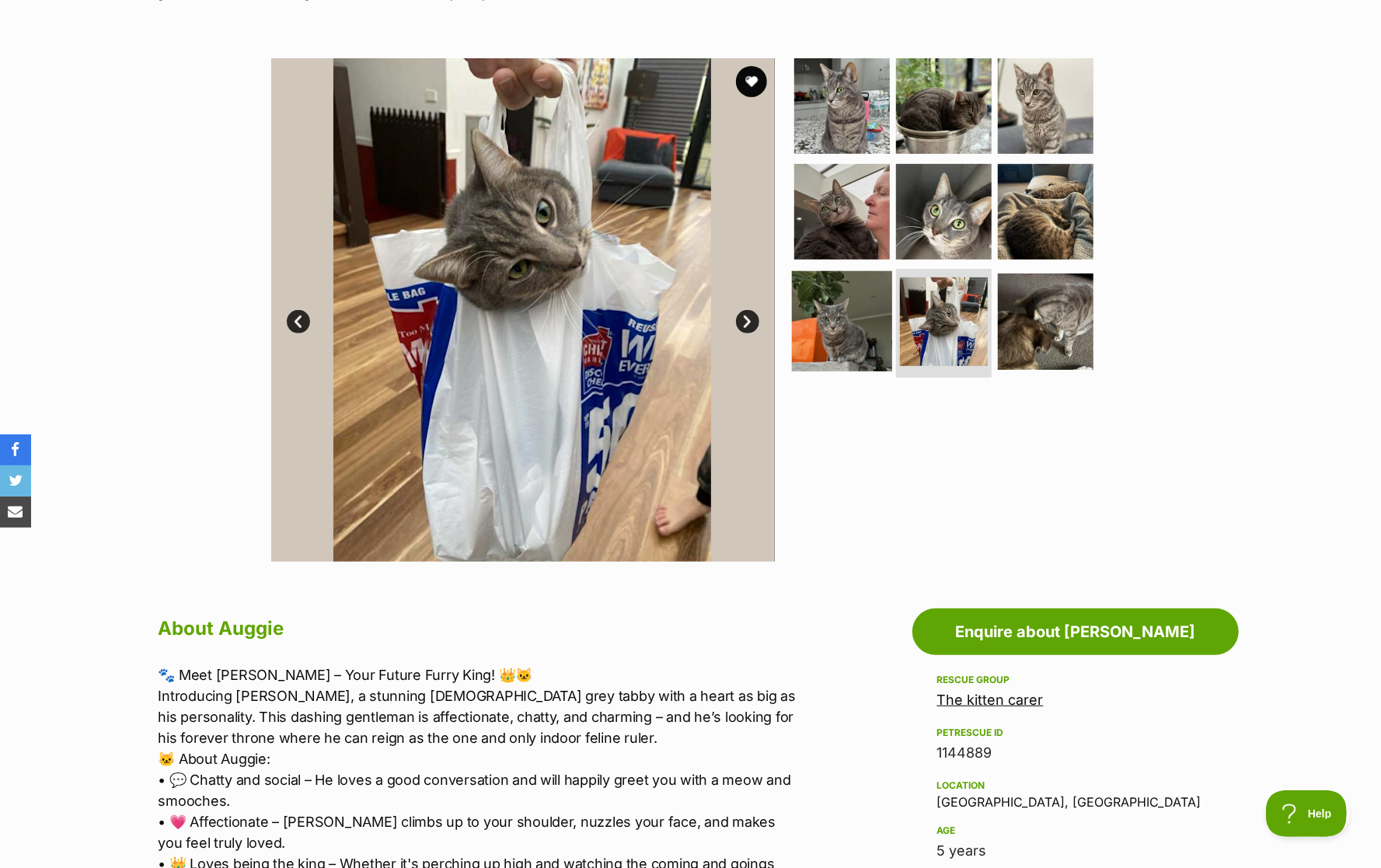
click at [868, 310] on img at bounding box center [842, 321] width 100 height 100
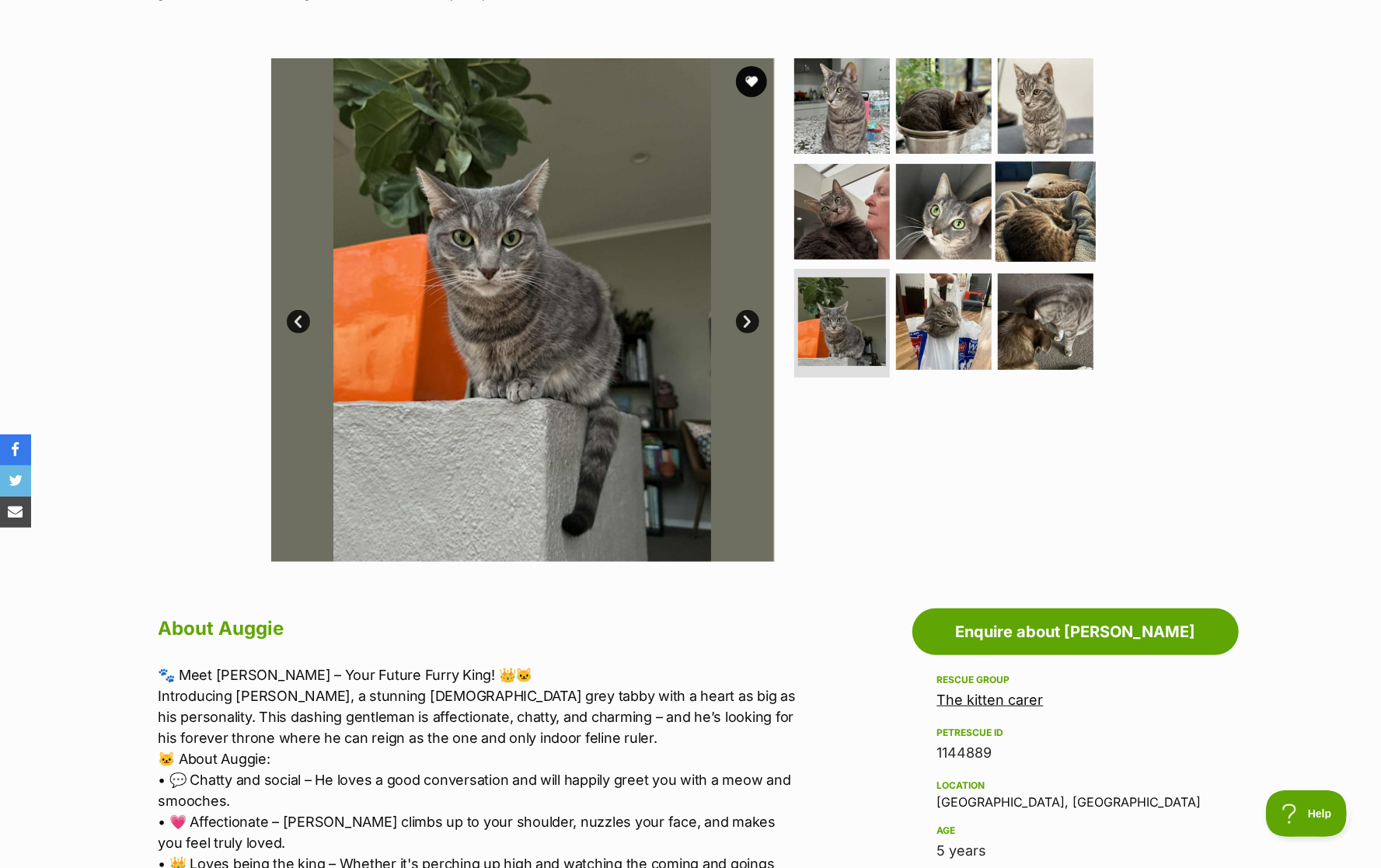
click at [1065, 222] on img at bounding box center [1046, 211] width 100 height 100
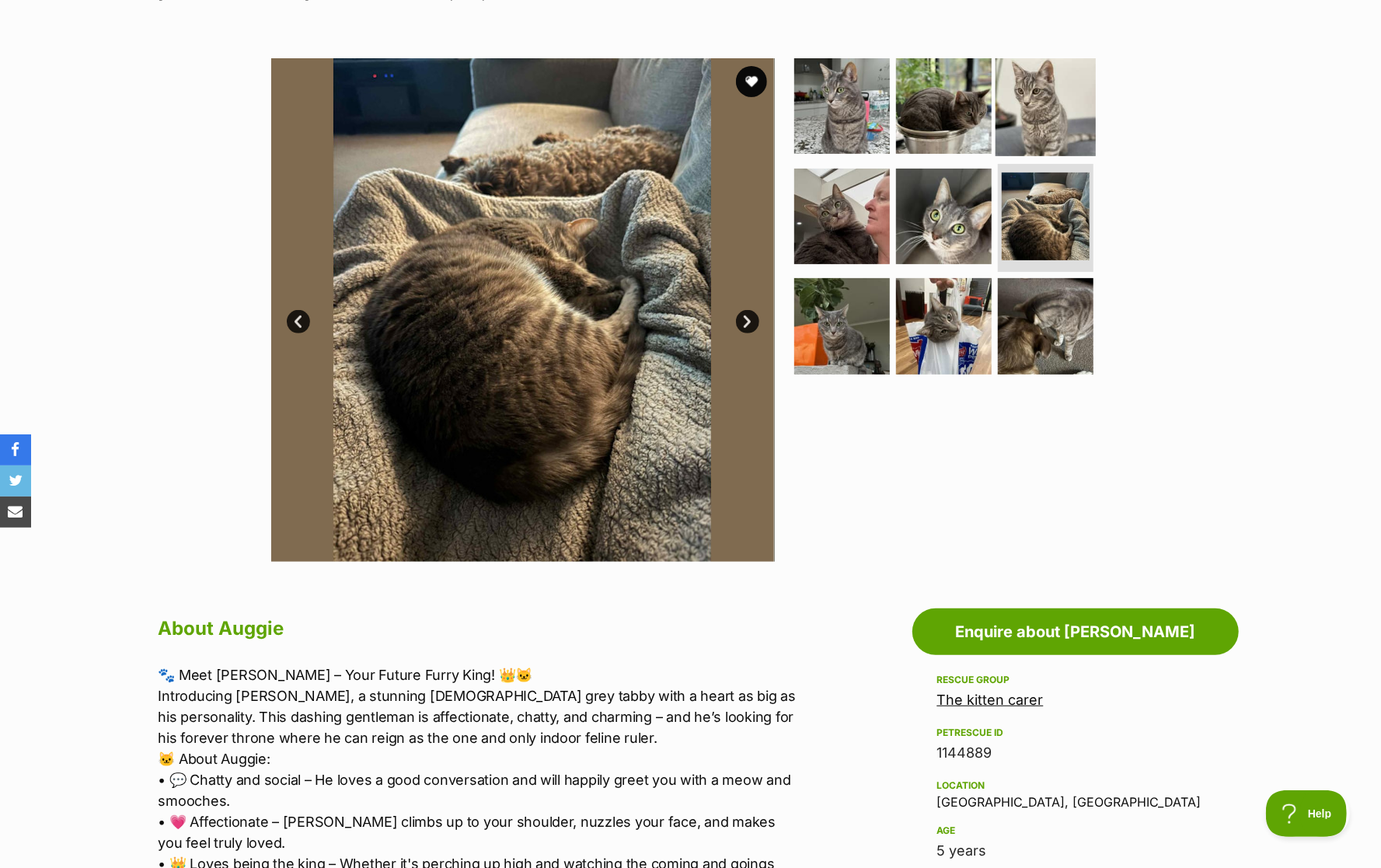
click at [1048, 104] on img at bounding box center [1046, 106] width 100 height 100
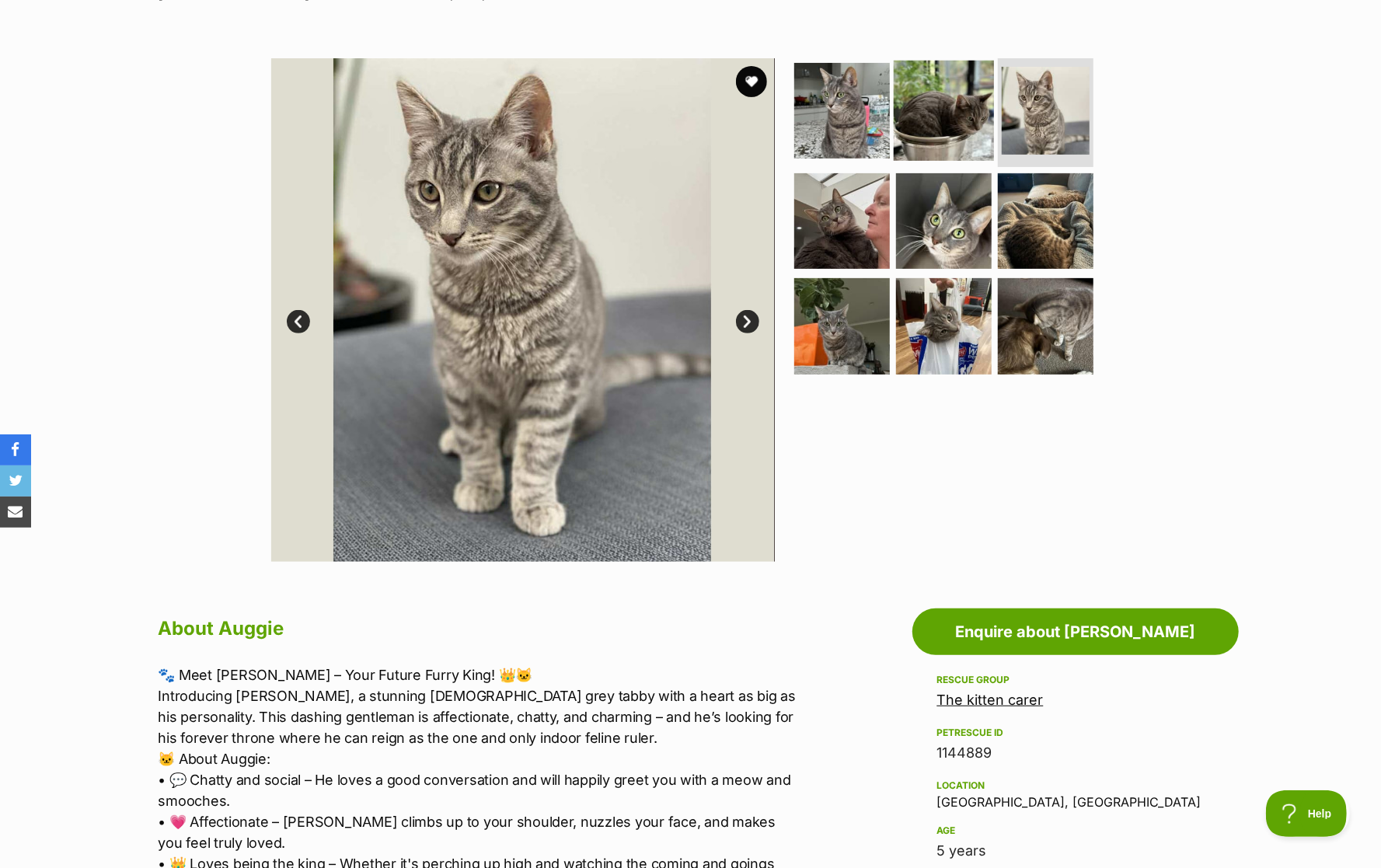
click at [946, 106] on img at bounding box center [944, 110] width 100 height 100
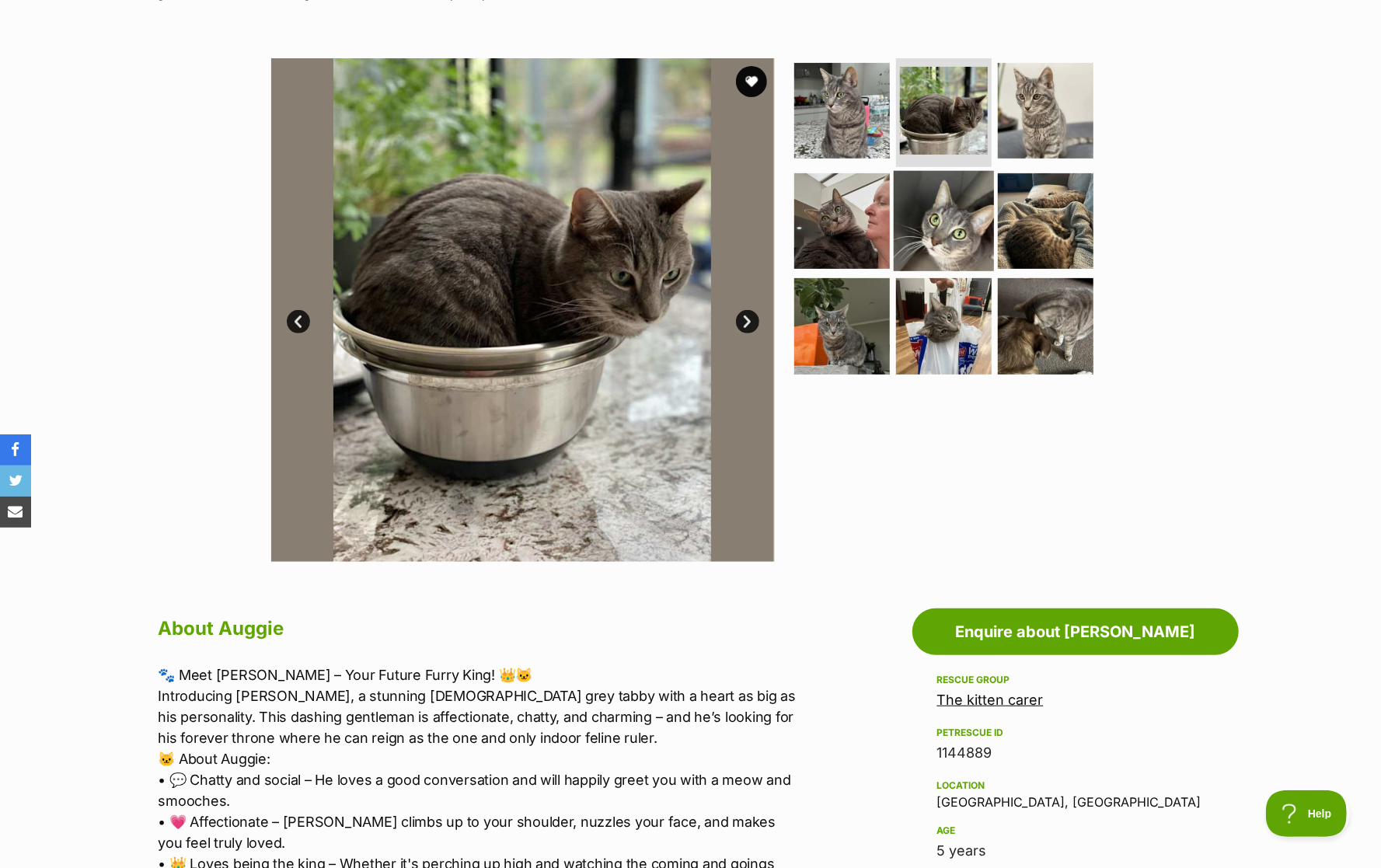
click at [936, 212] on img at bounding box center [944, 220] width 100 height 100
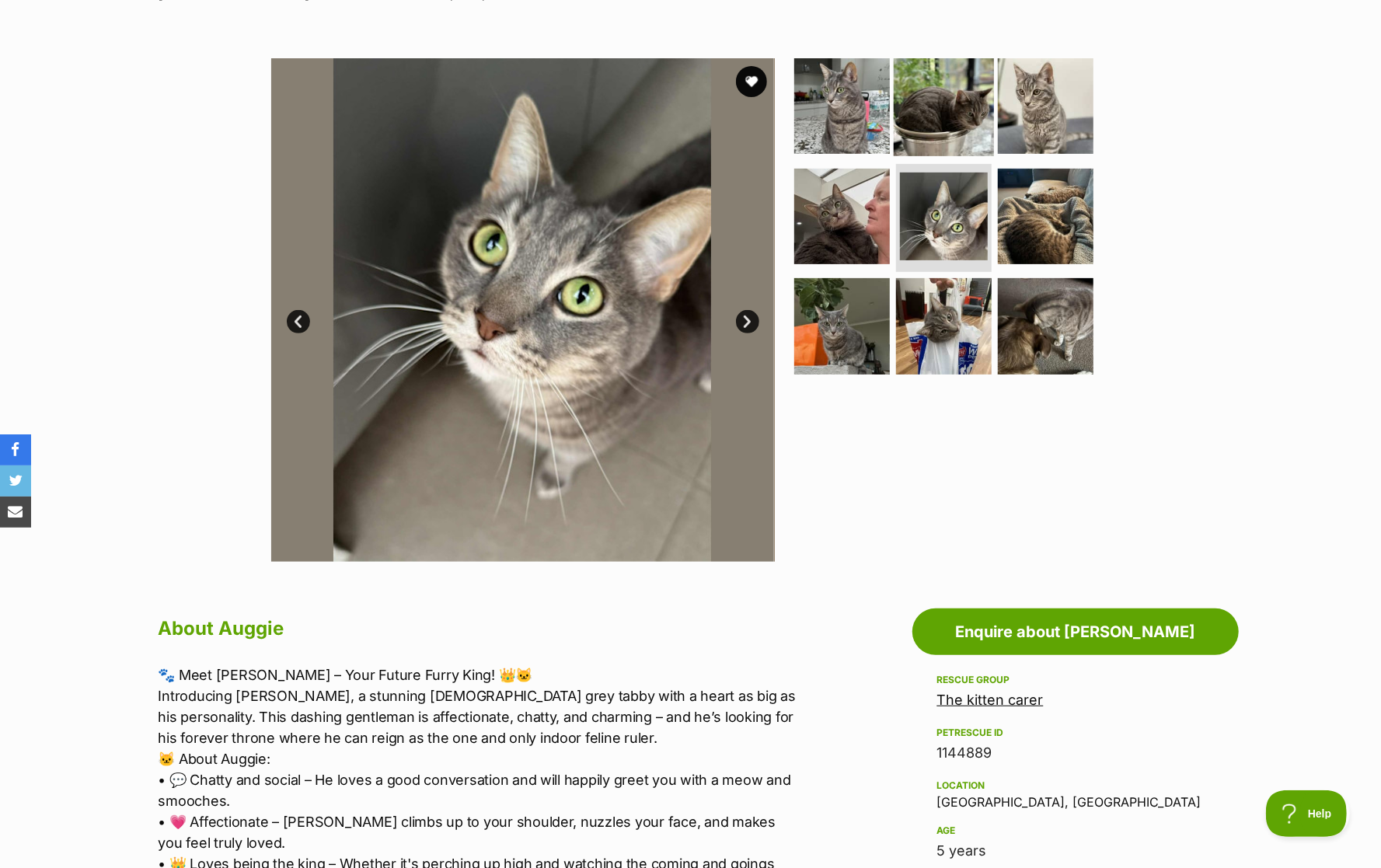
click at [918, 124] on img at bounding box center [944, 106] width 100 height 100
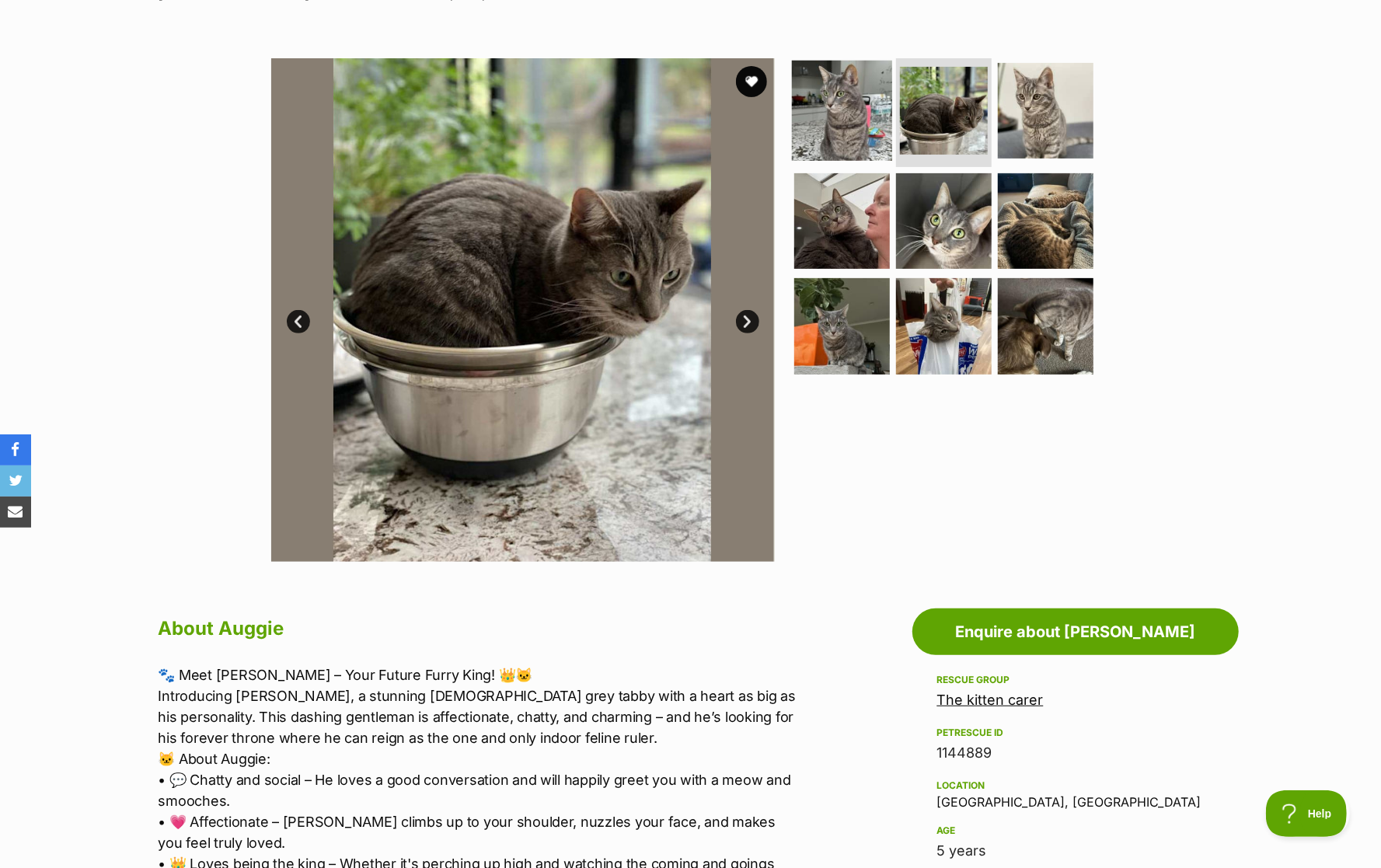
click at [844, 122] on img at bounding box center [842, 110] width 100 height 100
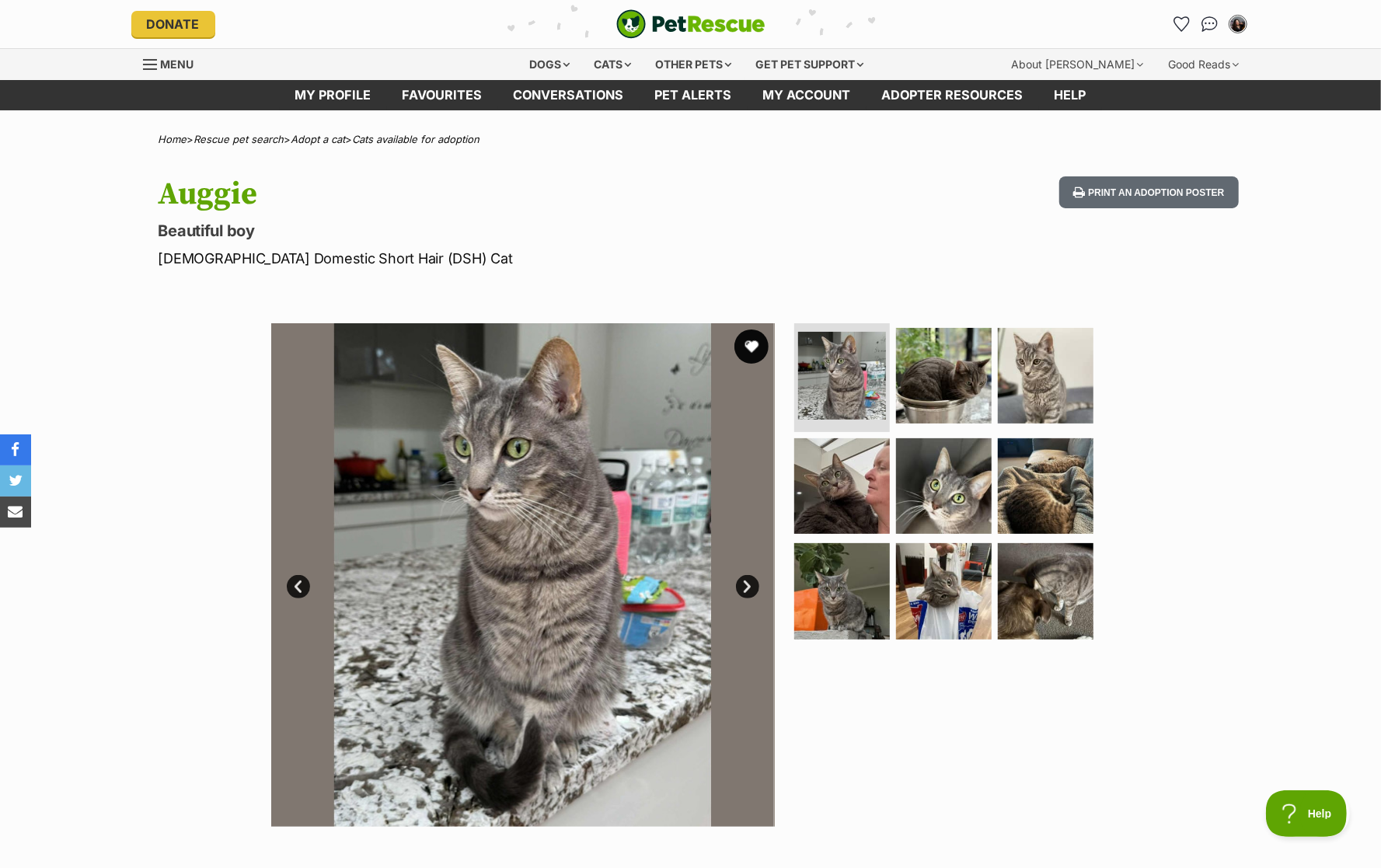
scroll to position [0, 0]
click at [753, 353] on button "favourite" at bounding box center [751, 346] width 34 height 34
click at [864, 358] on img at bounding box center [841, 375] width 93 height 93
click at [859, 483] on img at bounding box center [842, 485] width 100 height 100
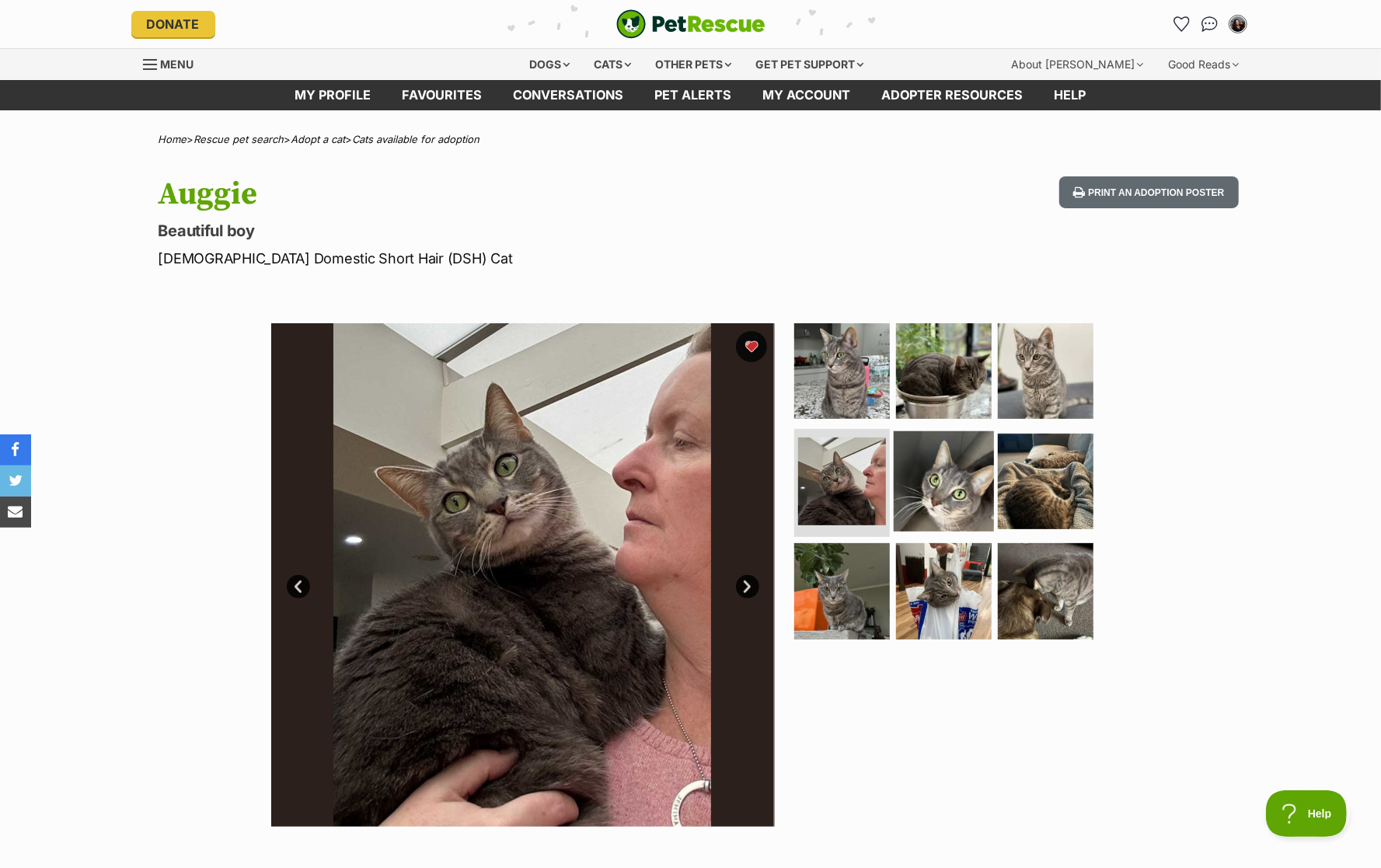
click at [948, 480] on img at bounding box center [944, 481] width 100 height 100
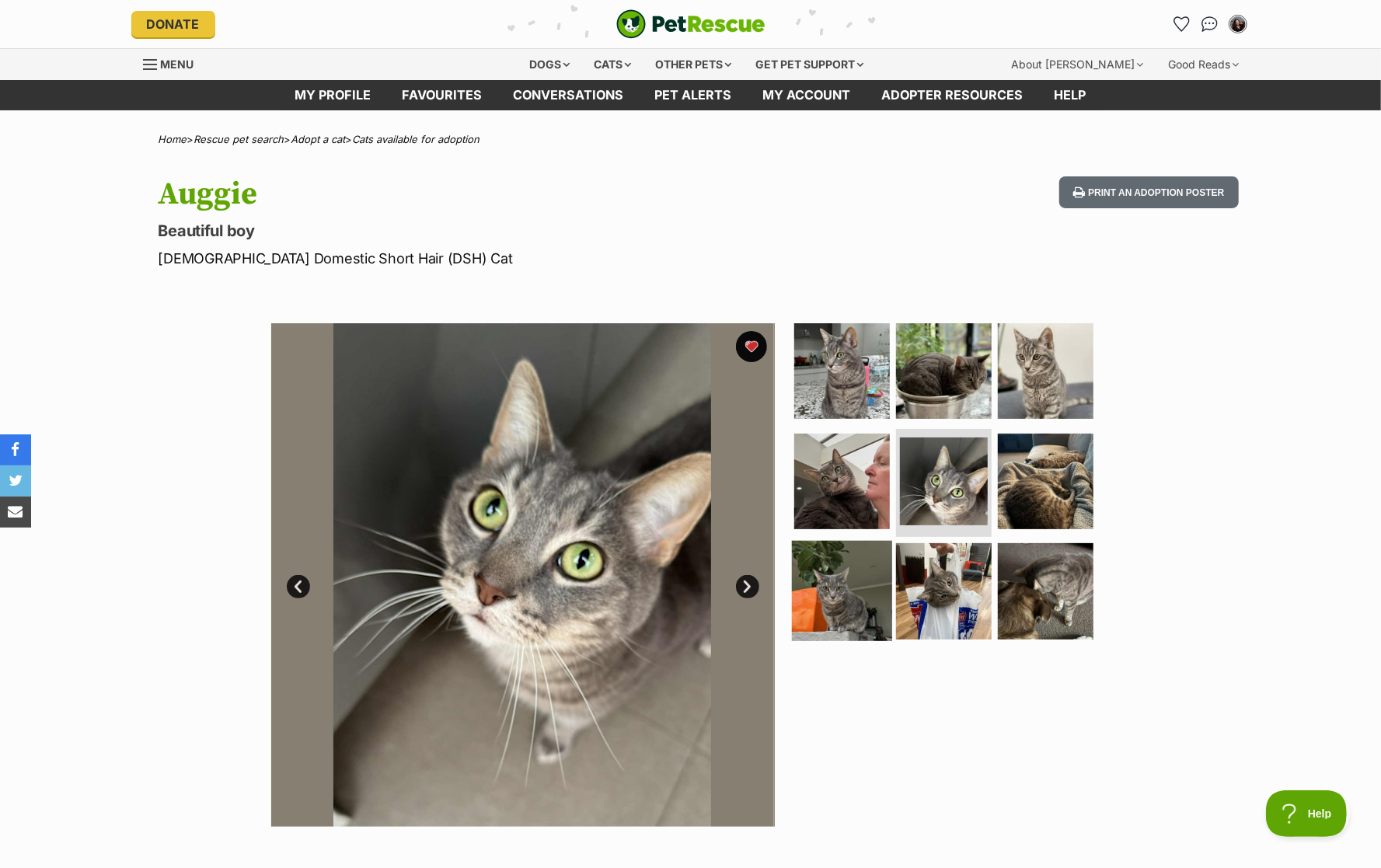
click at [850, 585] on img at bounding box center [842, 591] width 100 height 100
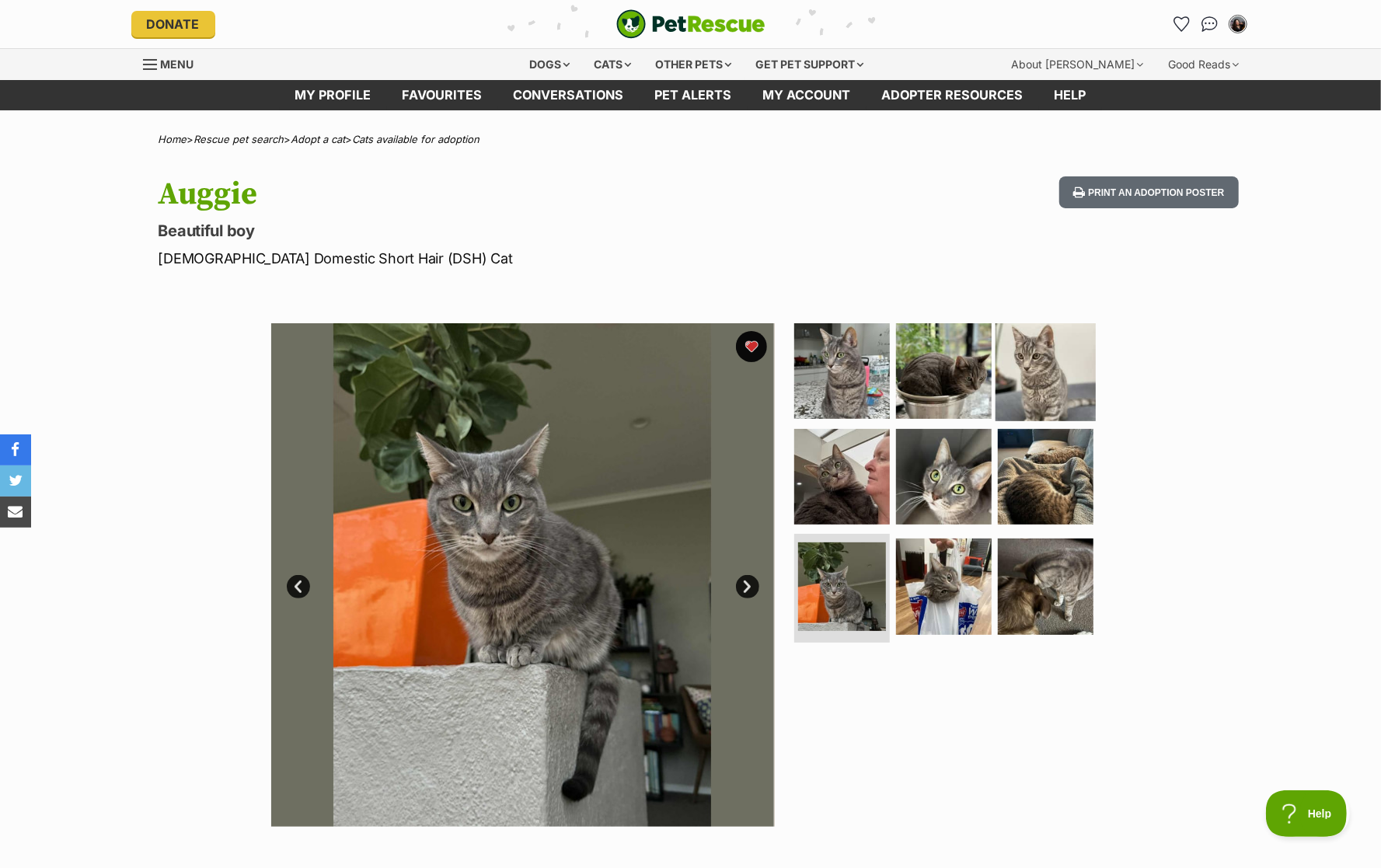
click at [1046, 385] on img at bounding box center [1046, 371] width 100 height 100
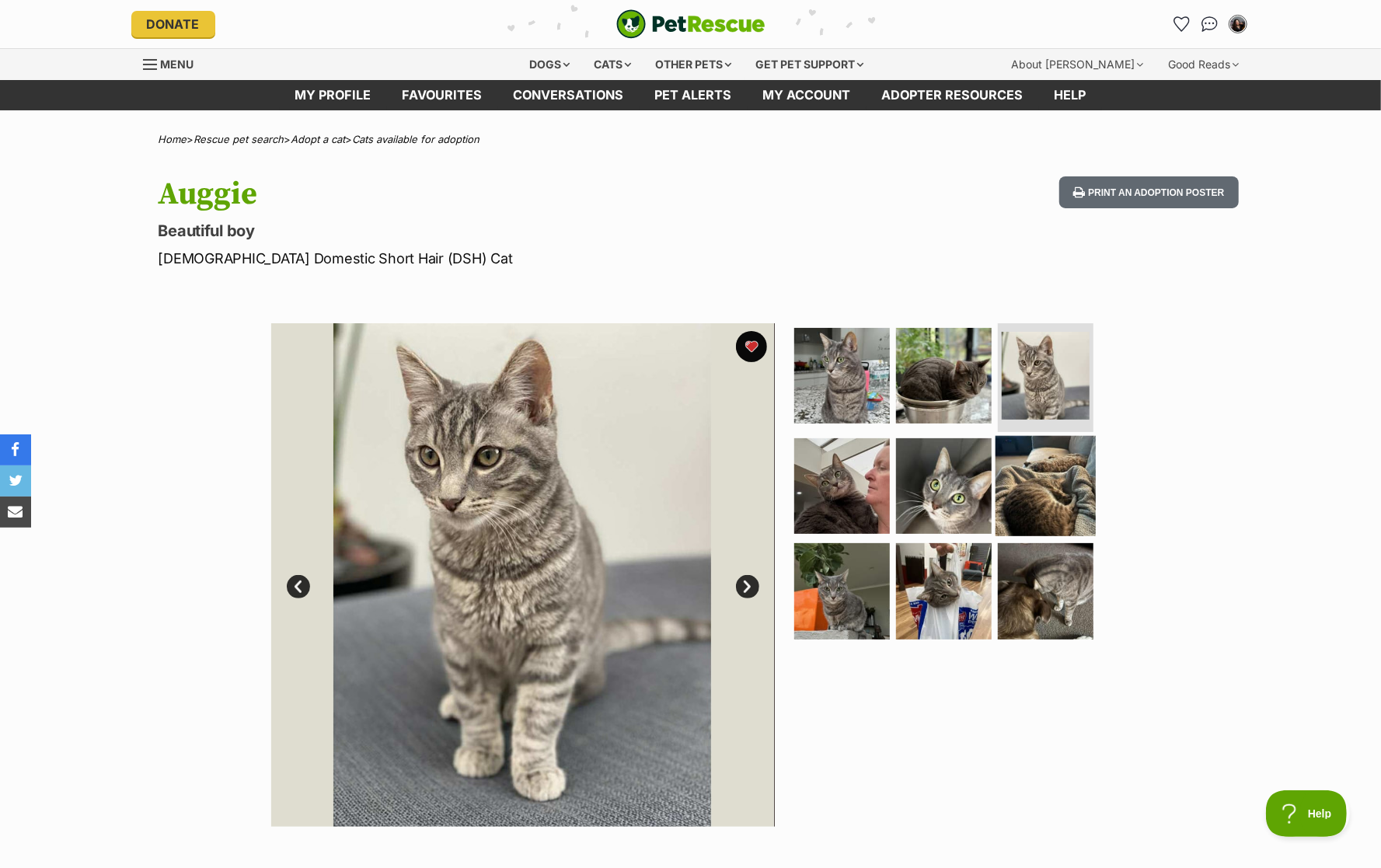
click at [1044, 448] on img at bounding box center [1046, 485] width 100 height 100
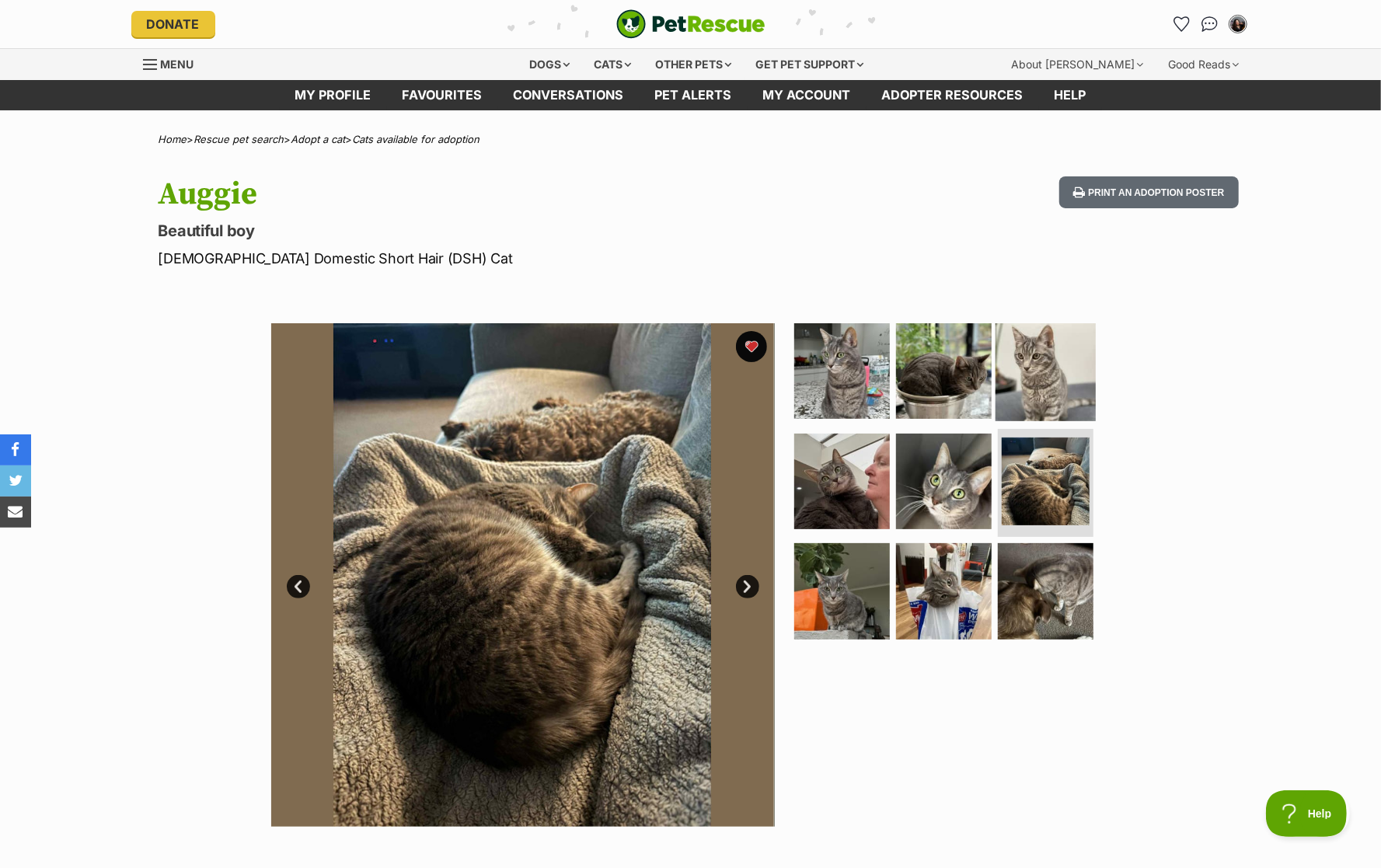
click at [1046, 360] on img at bounding box center [1046, 371] width 100 height 100
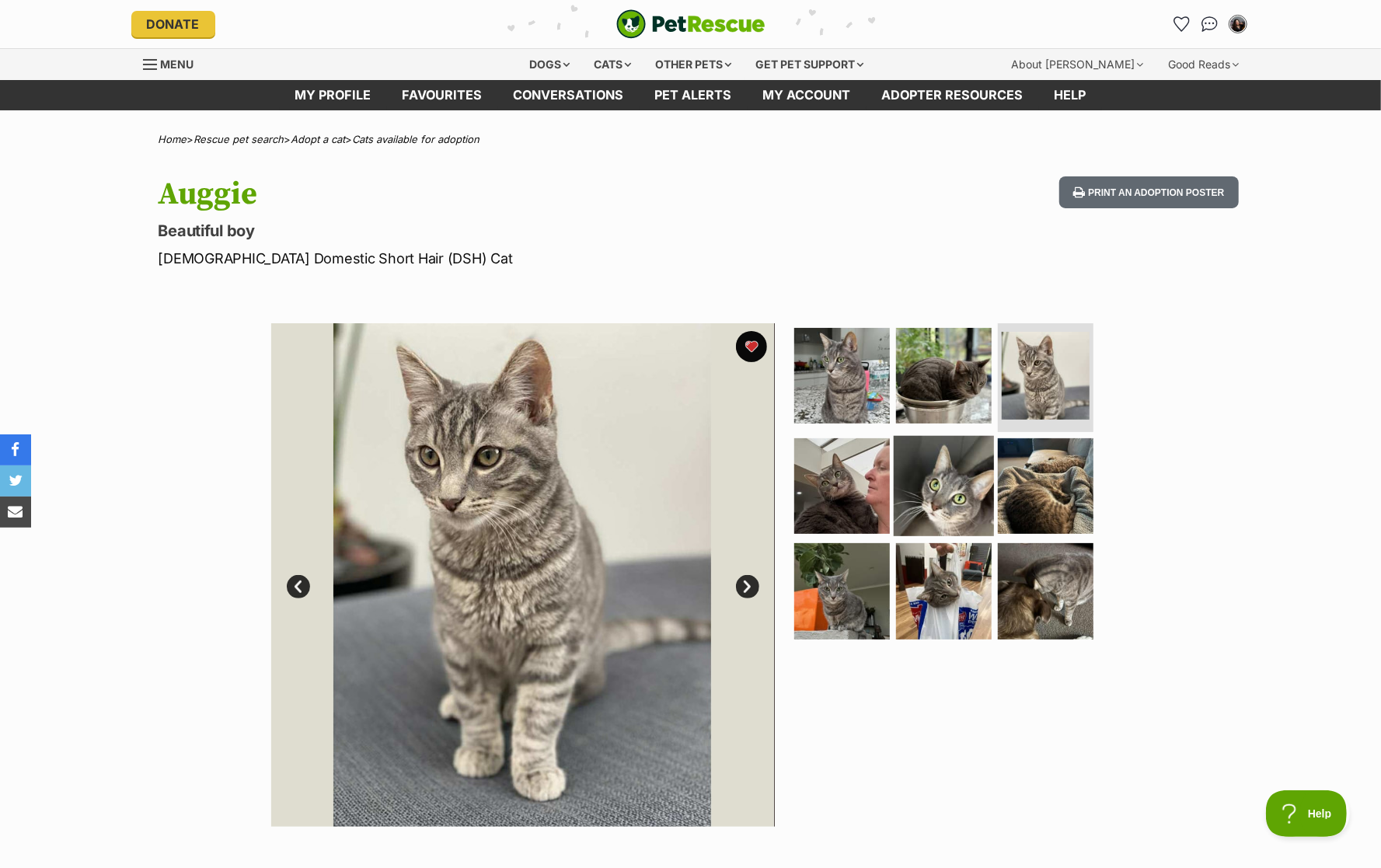
click at [964, 503] on img at bounding box center [944, 485] width 100 height 100
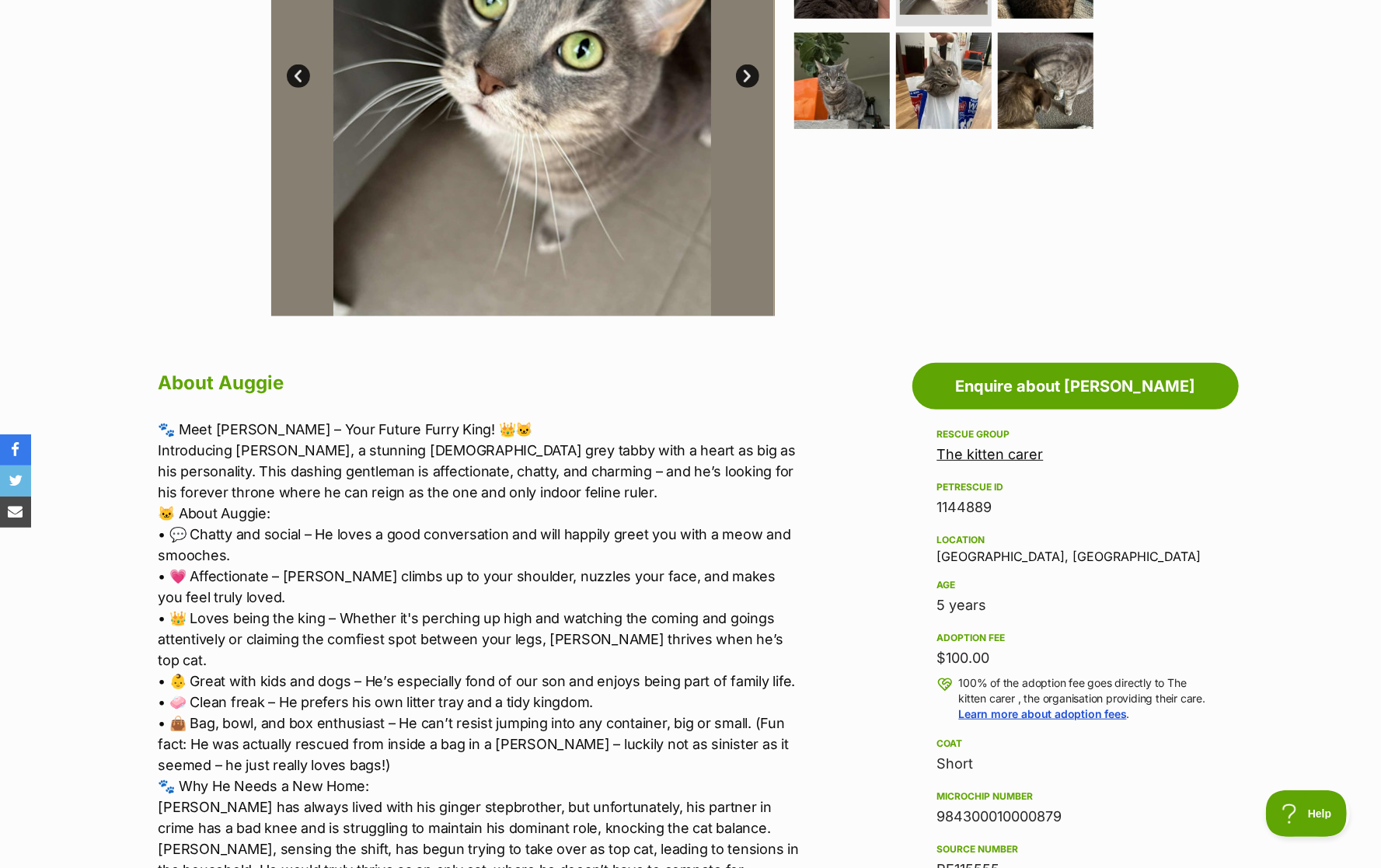
scroll to position [511, 0]
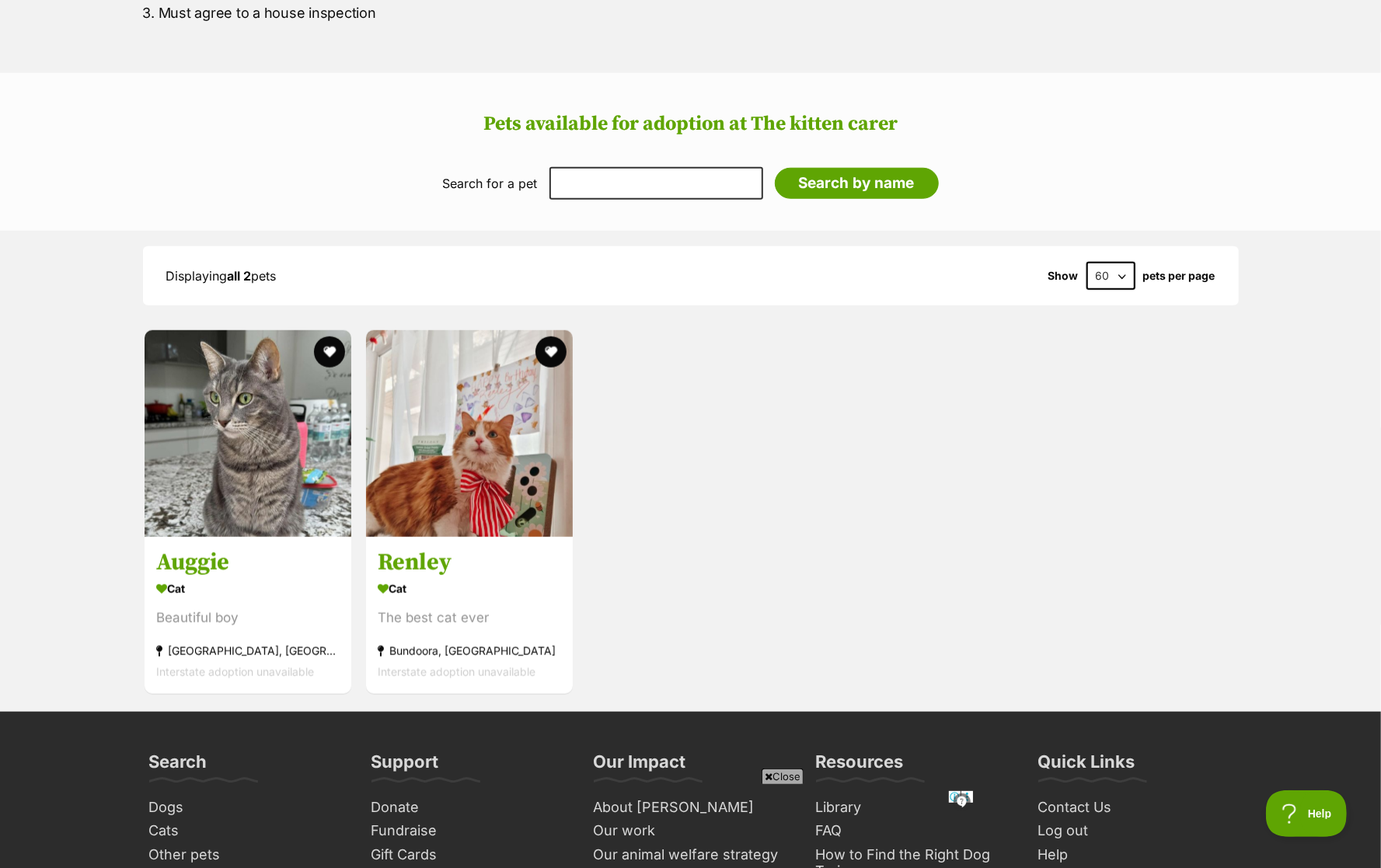
scroll to position [956, 0]
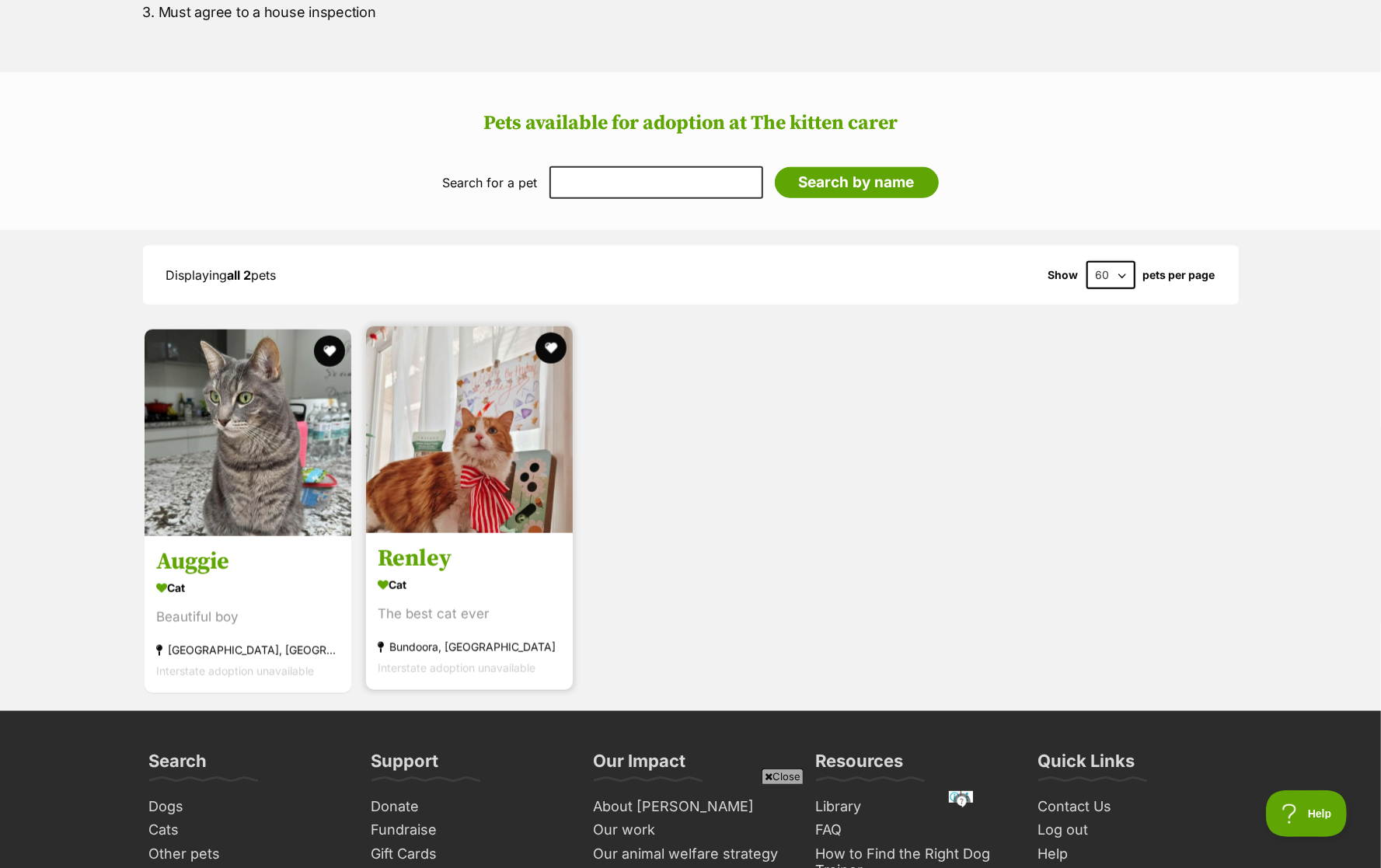
click at [535, 428] on img at bounding box center [469, 429] width 207 height 207
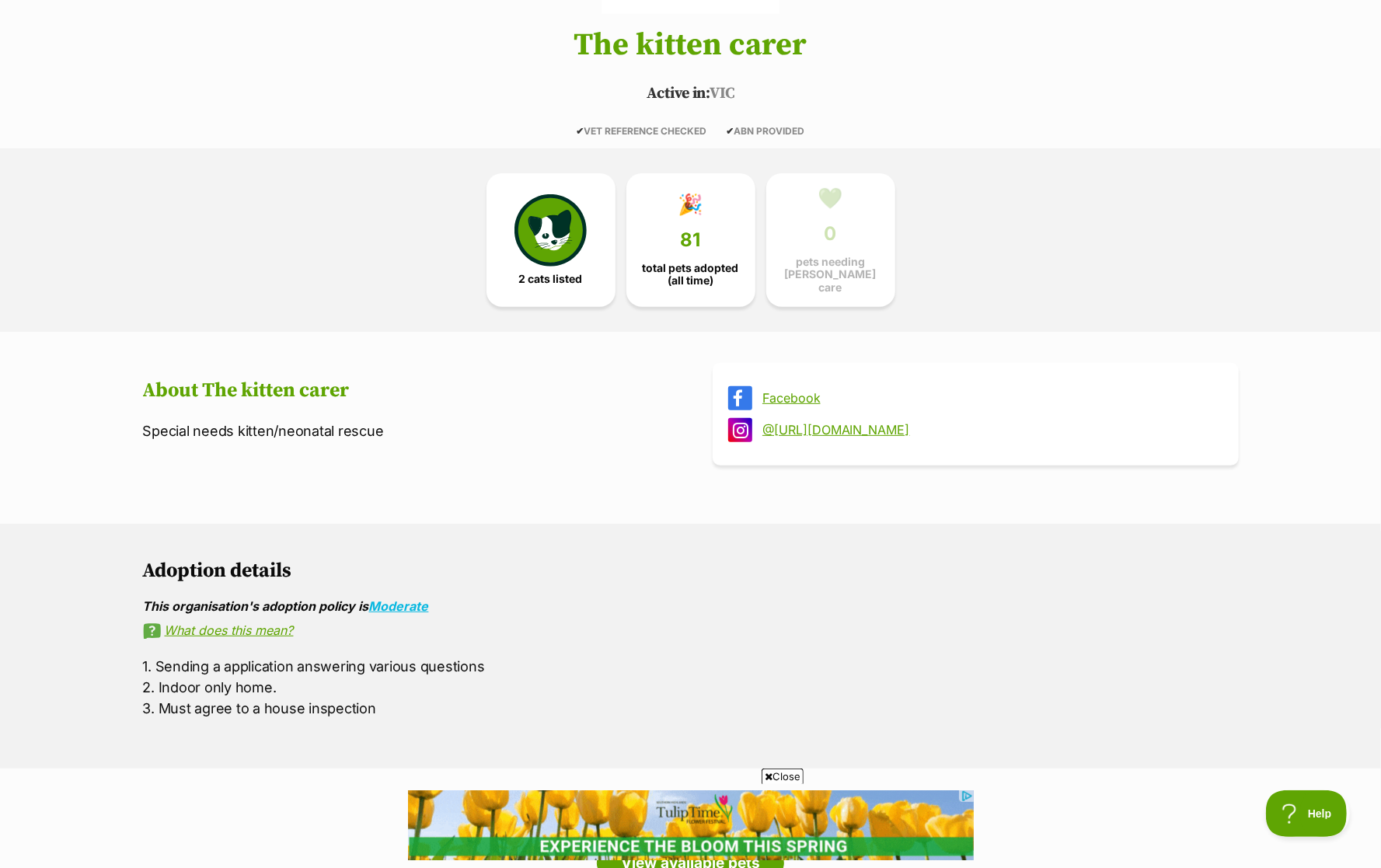
scroll to position [224, 0]
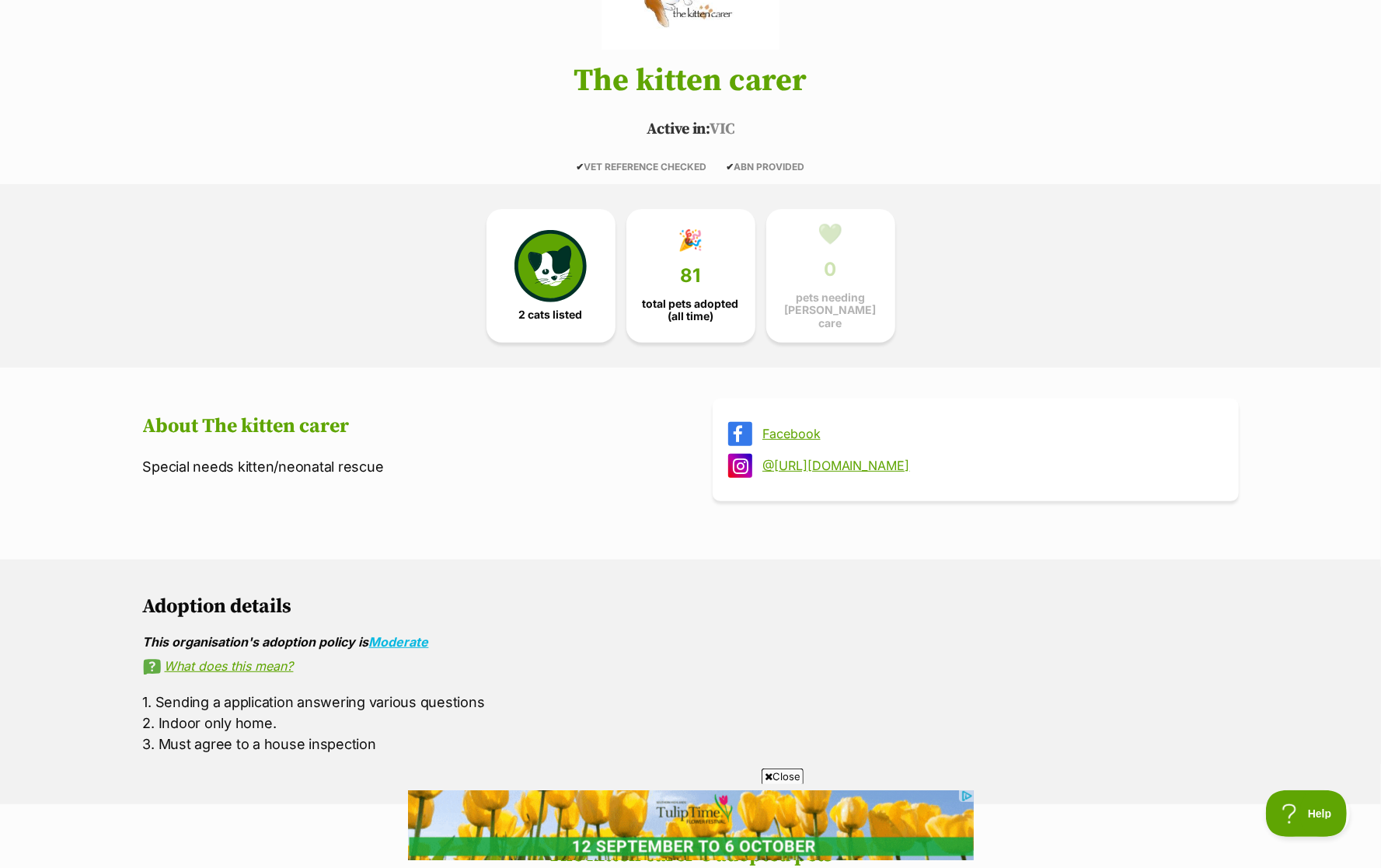
click at [790, 426] on link "Facebook" at bounding box center [989, 433] width 454 height 14
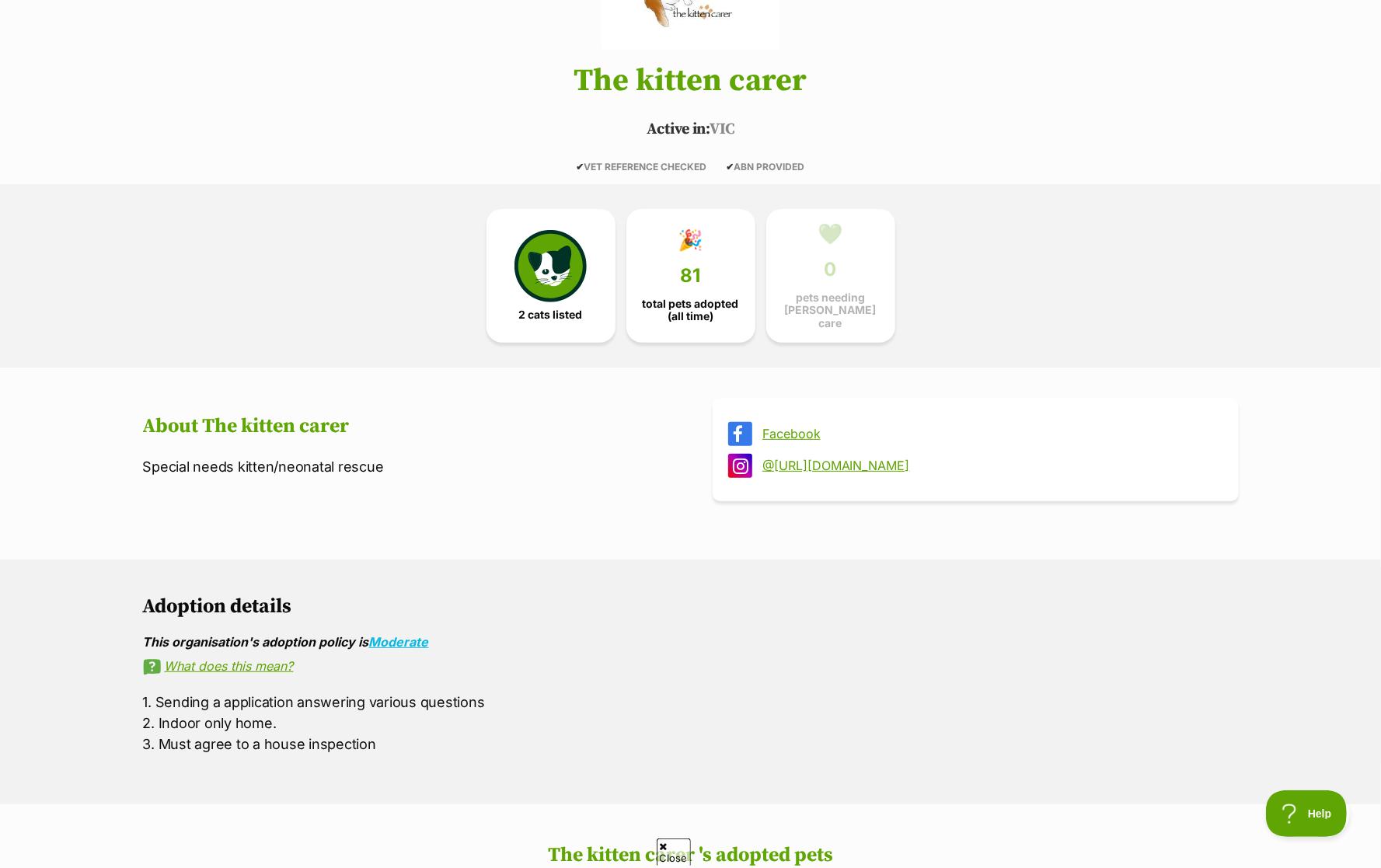
scroll to position [0, 0]
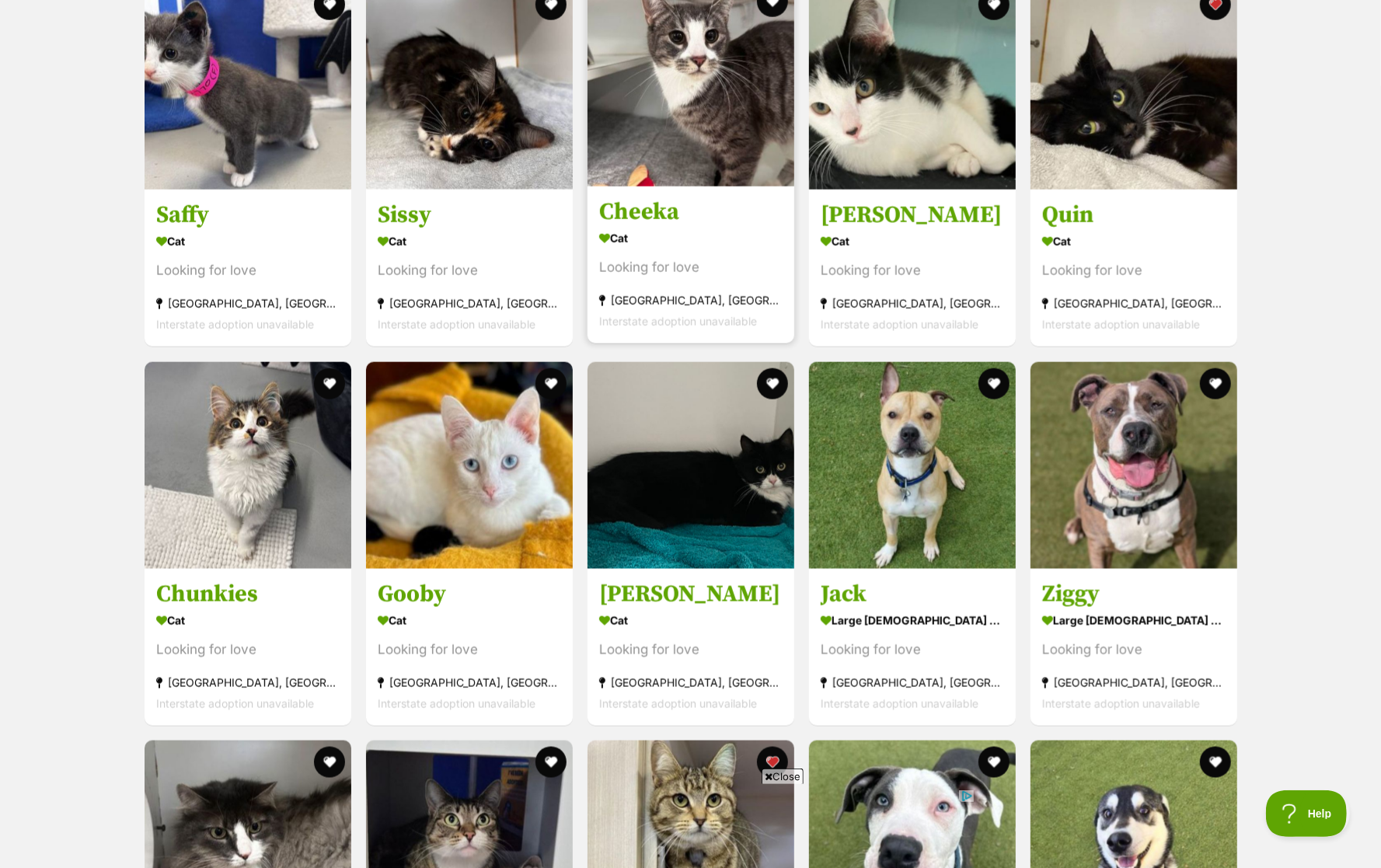
scroll to position [1309, 0]
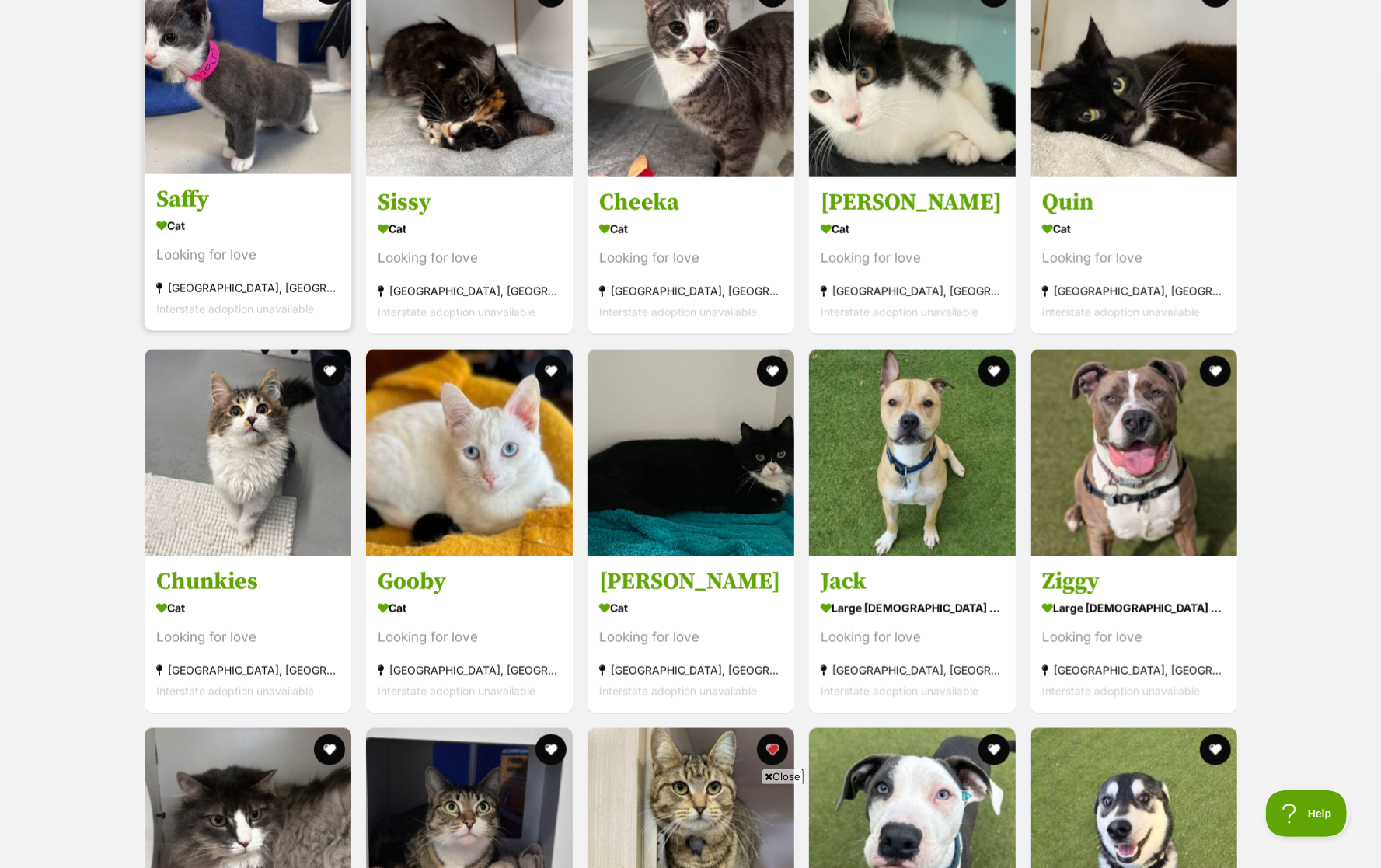
click at [253, 110] on img at bounding box center [248, 70] width 207 height 207
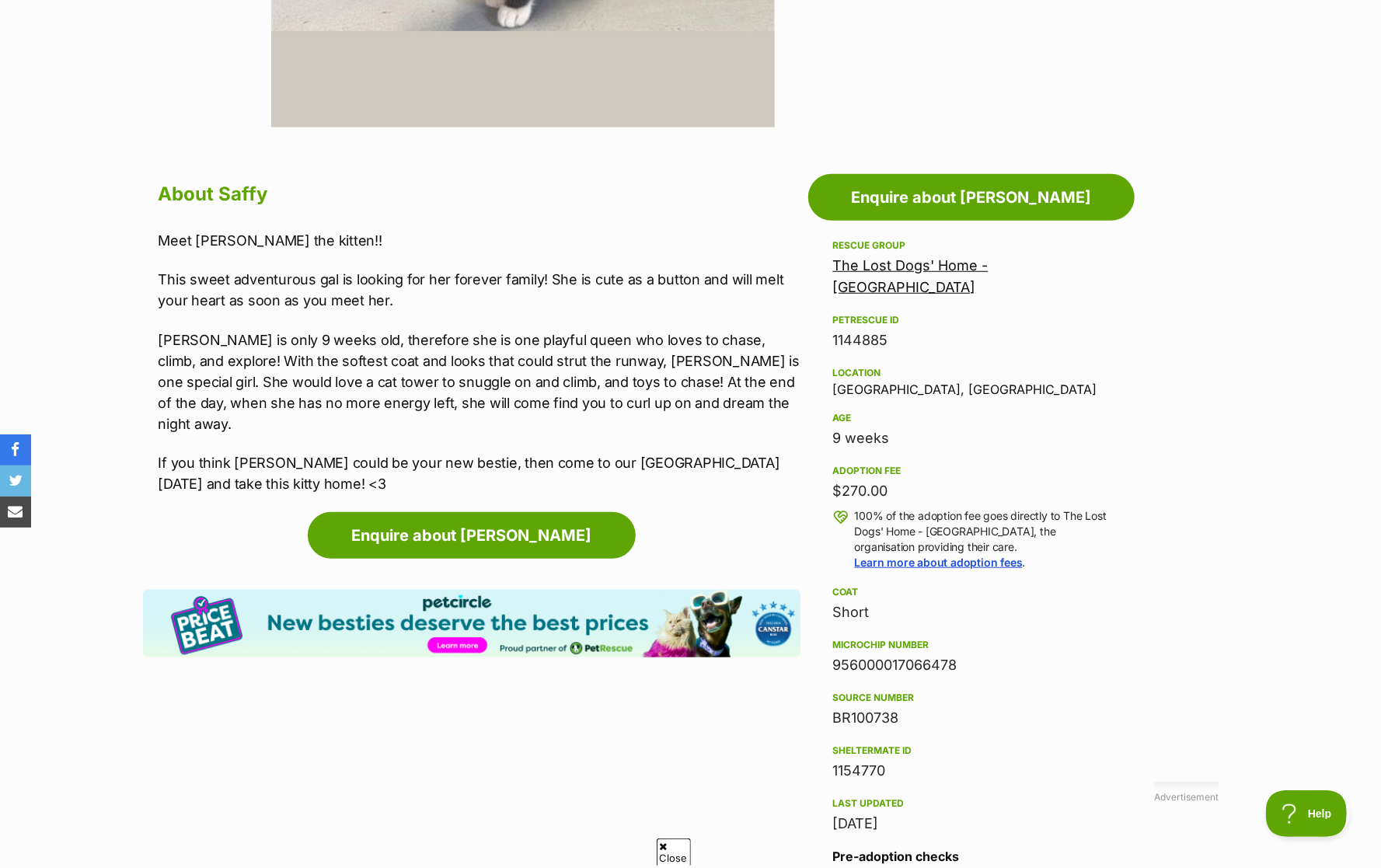
click at [231, 280] on p "This sweet adventurous gal is looking for her forever family! She is cute as a …" at bounding box center [478, 289] width 642 height 42
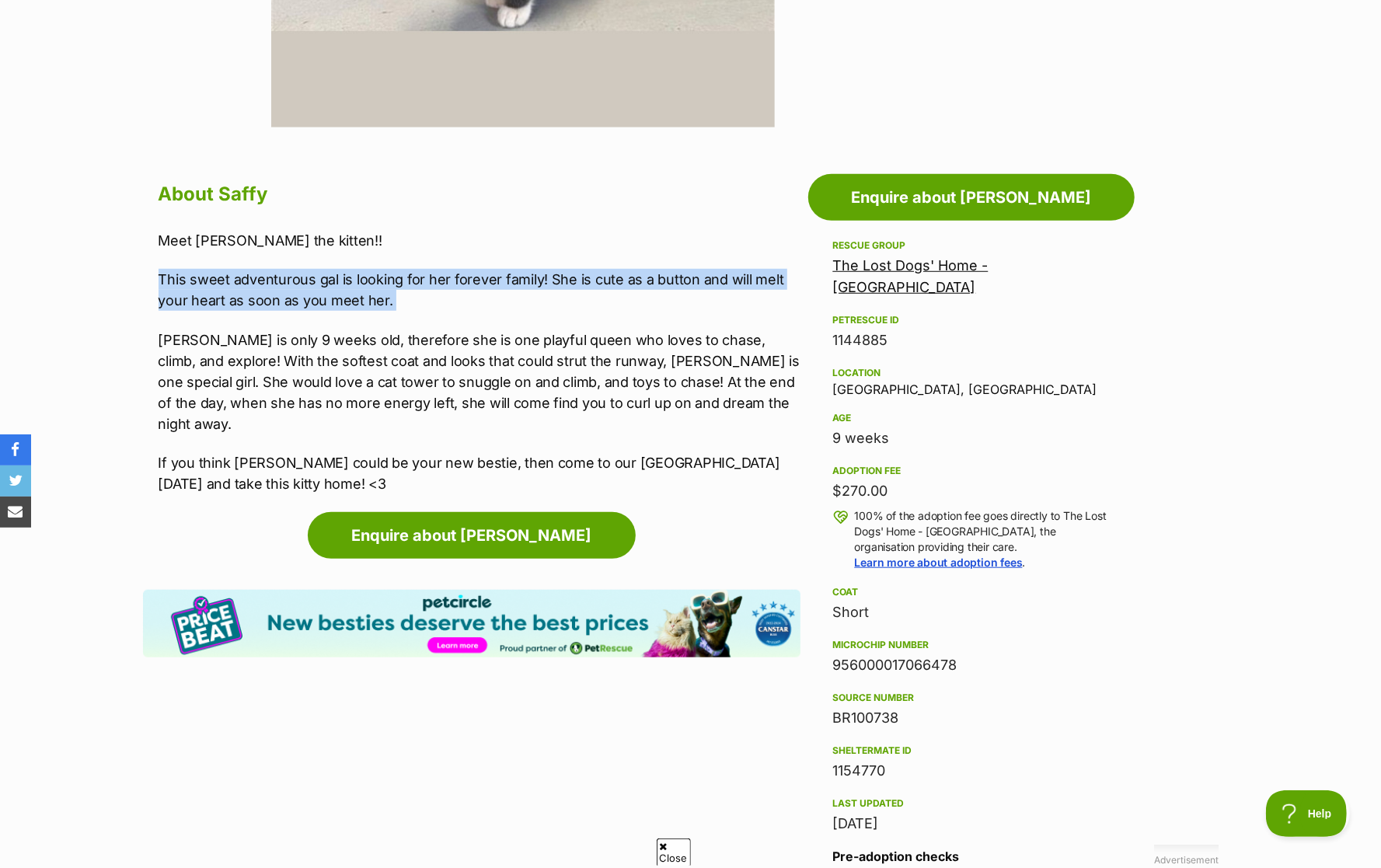
click at [234, 340] on p "Saffy is only 9 weeks old, therefore she is one playful queen who loves to chas…" at bounding box center [478, 381] width 642 height 105
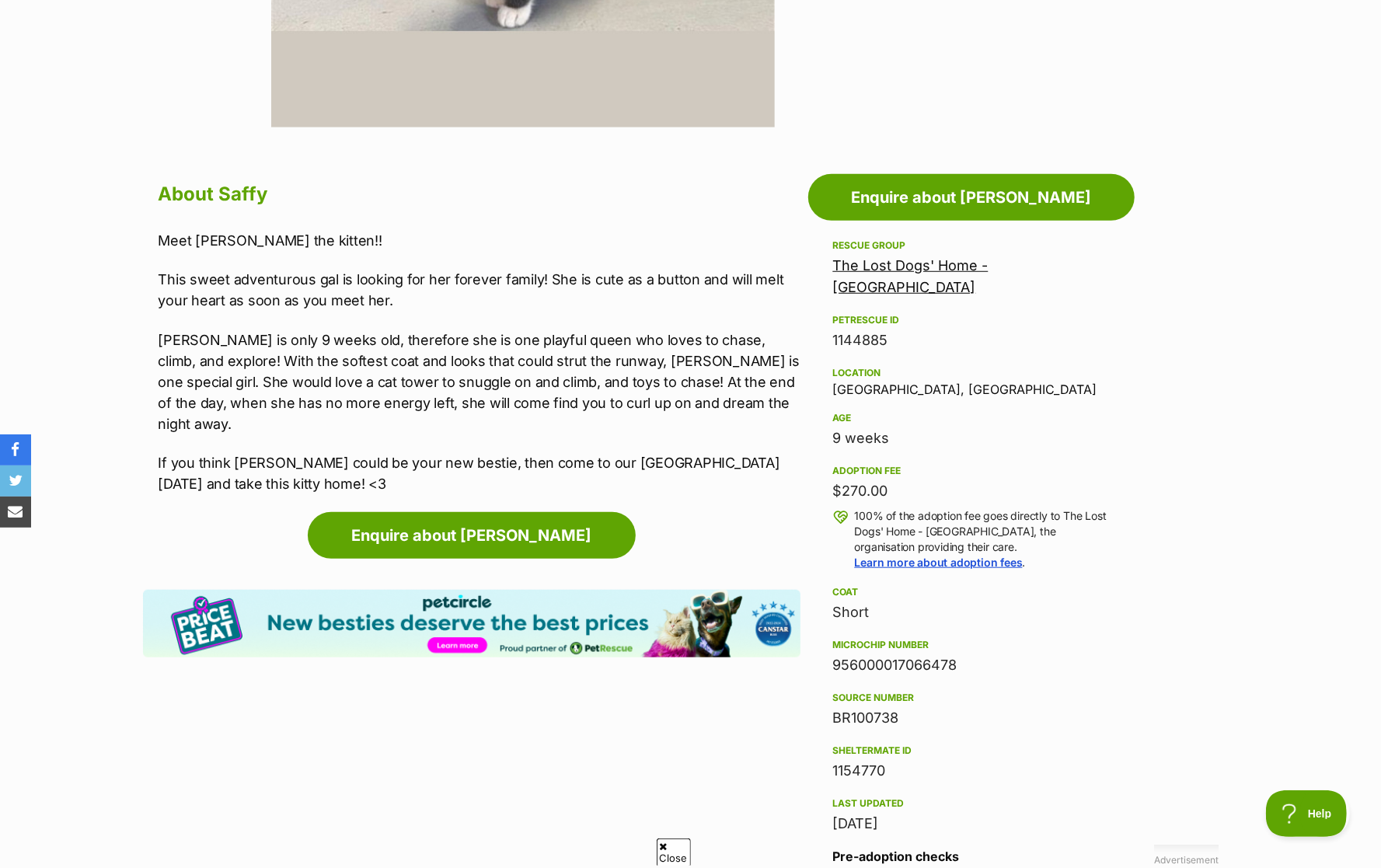
click at [234, 340] on p "Saffy is only 9 weeks old, therefore she is one playful queen who loves to chas…" at bounding box center [478, 381] width 642 height 105
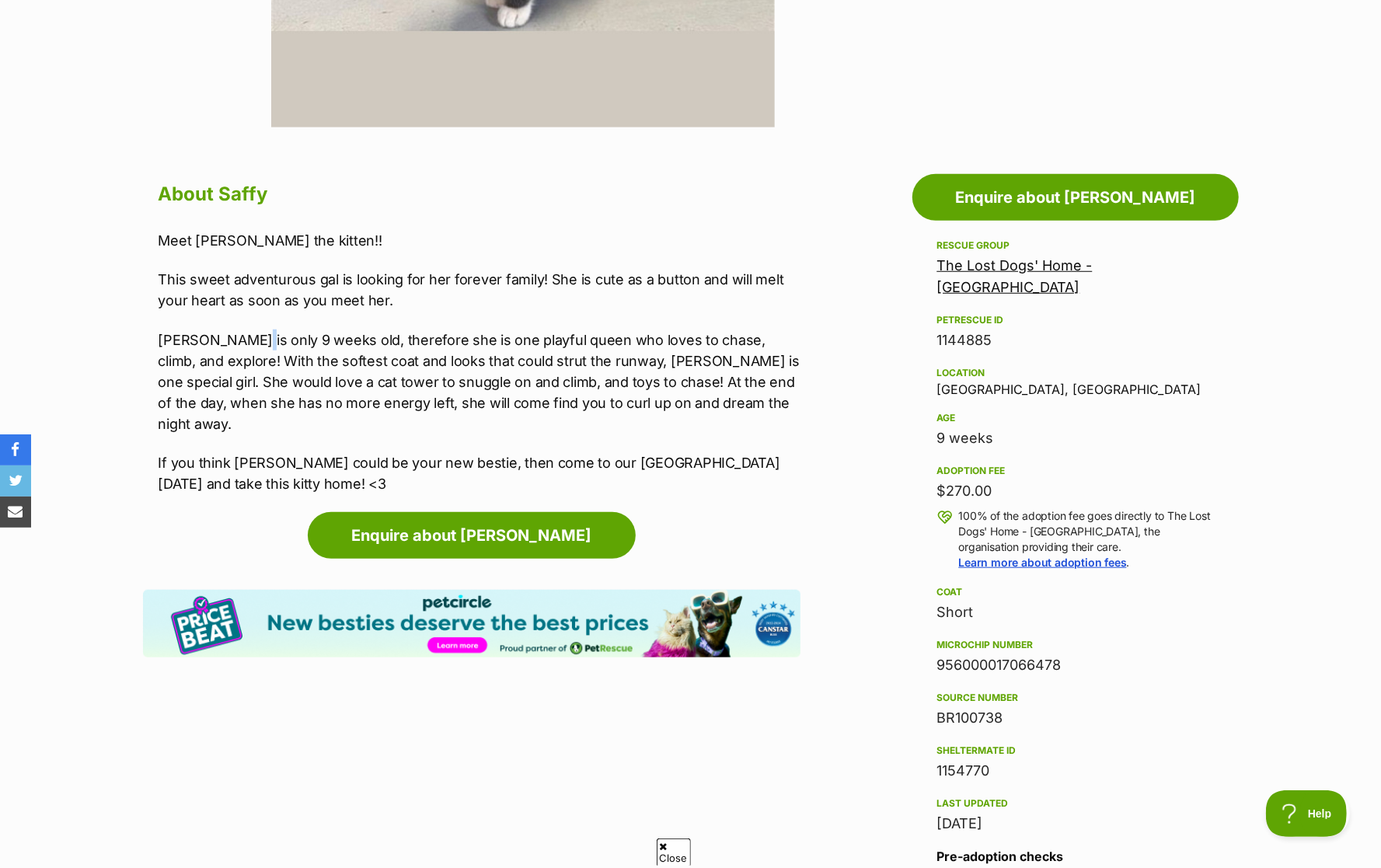
click at [234, 340] on p "Saffy is only 9 weeks old, therefore she is one playful queen who loves to chas…" at bounding box center [478, 381] width 642 height 105
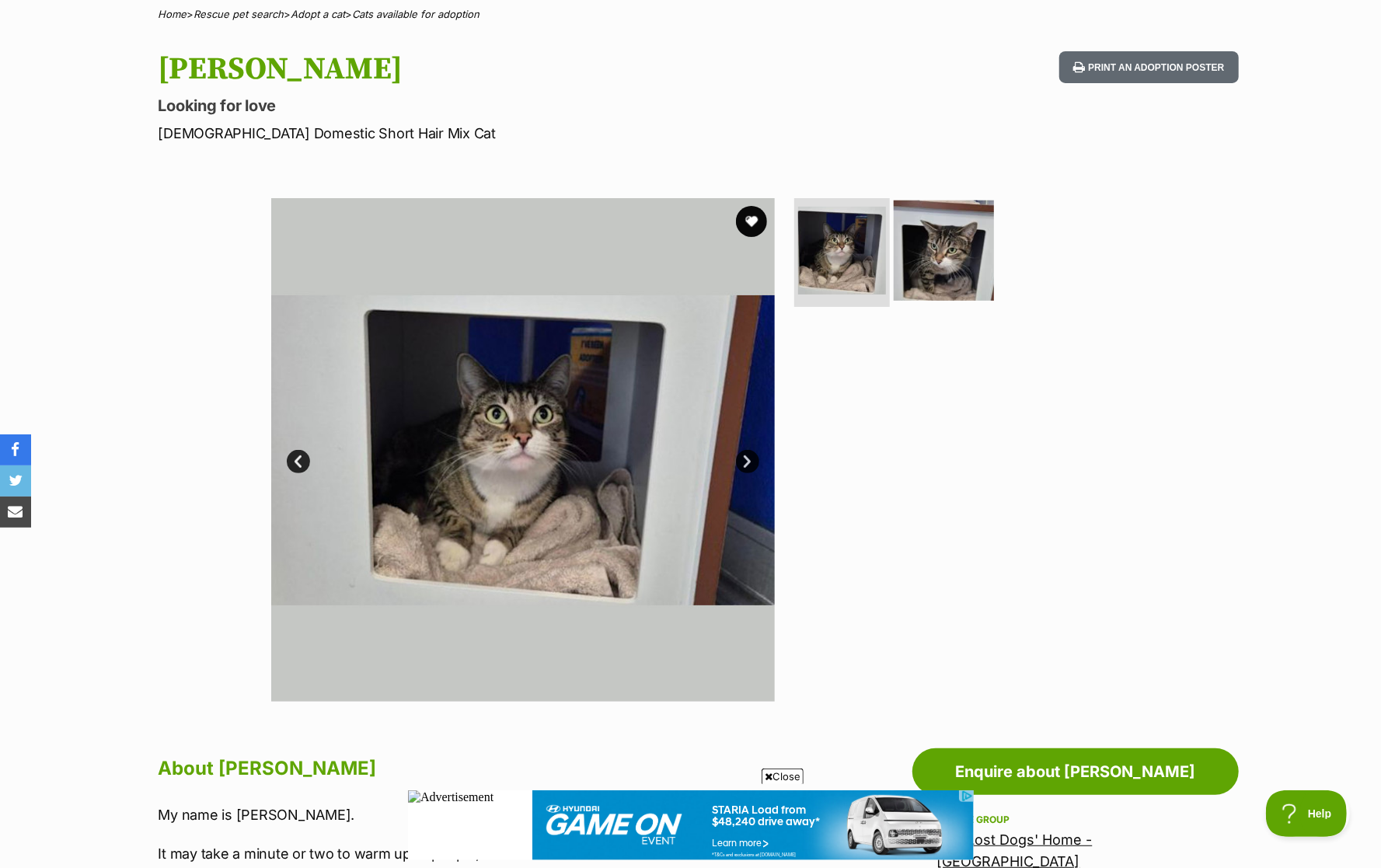
click at [980, 254] on img at bounding box center [944, 251] width 100 height 100
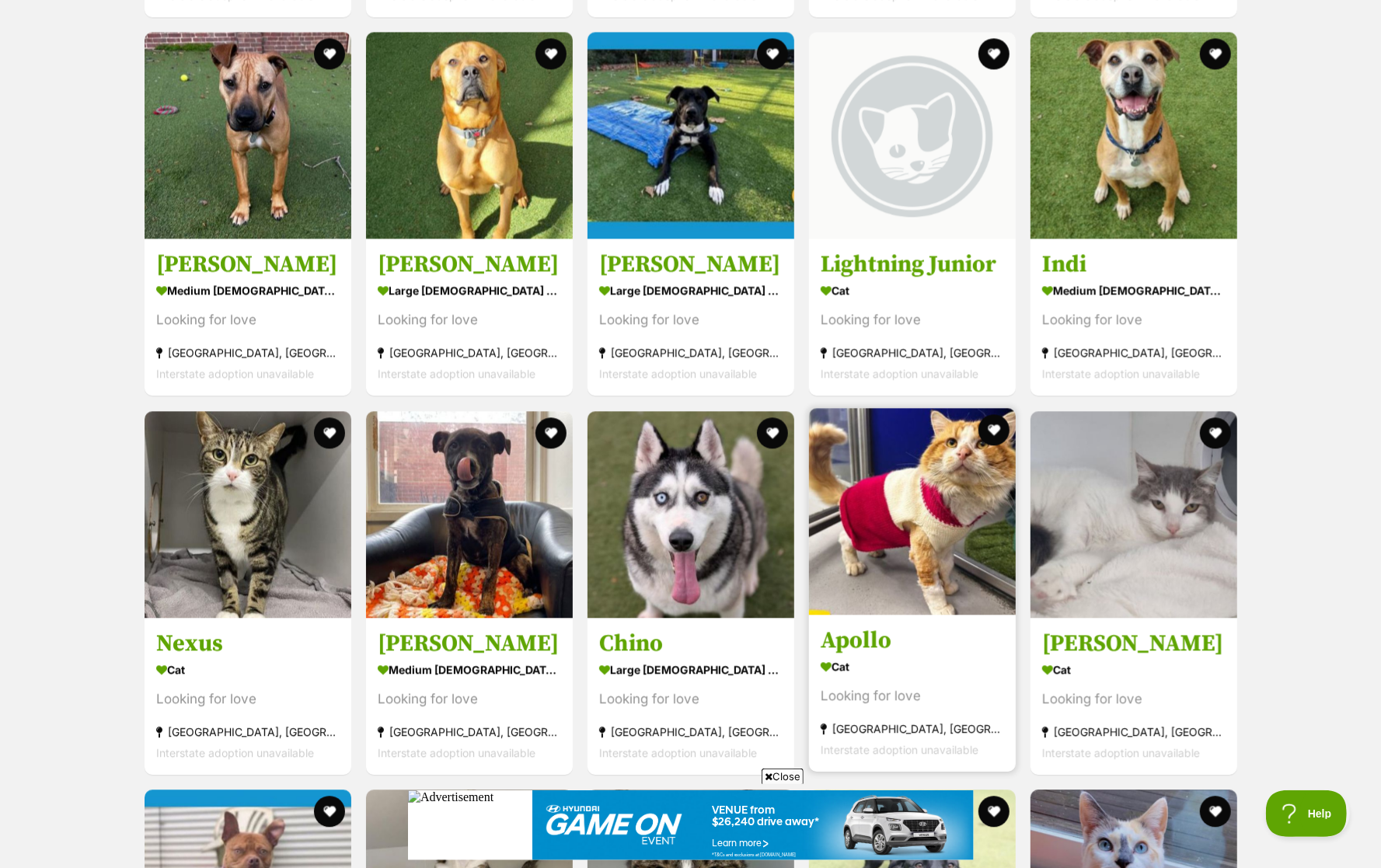
click at [949, 590] on img at bounding box center [912, 511] width 207 height 207
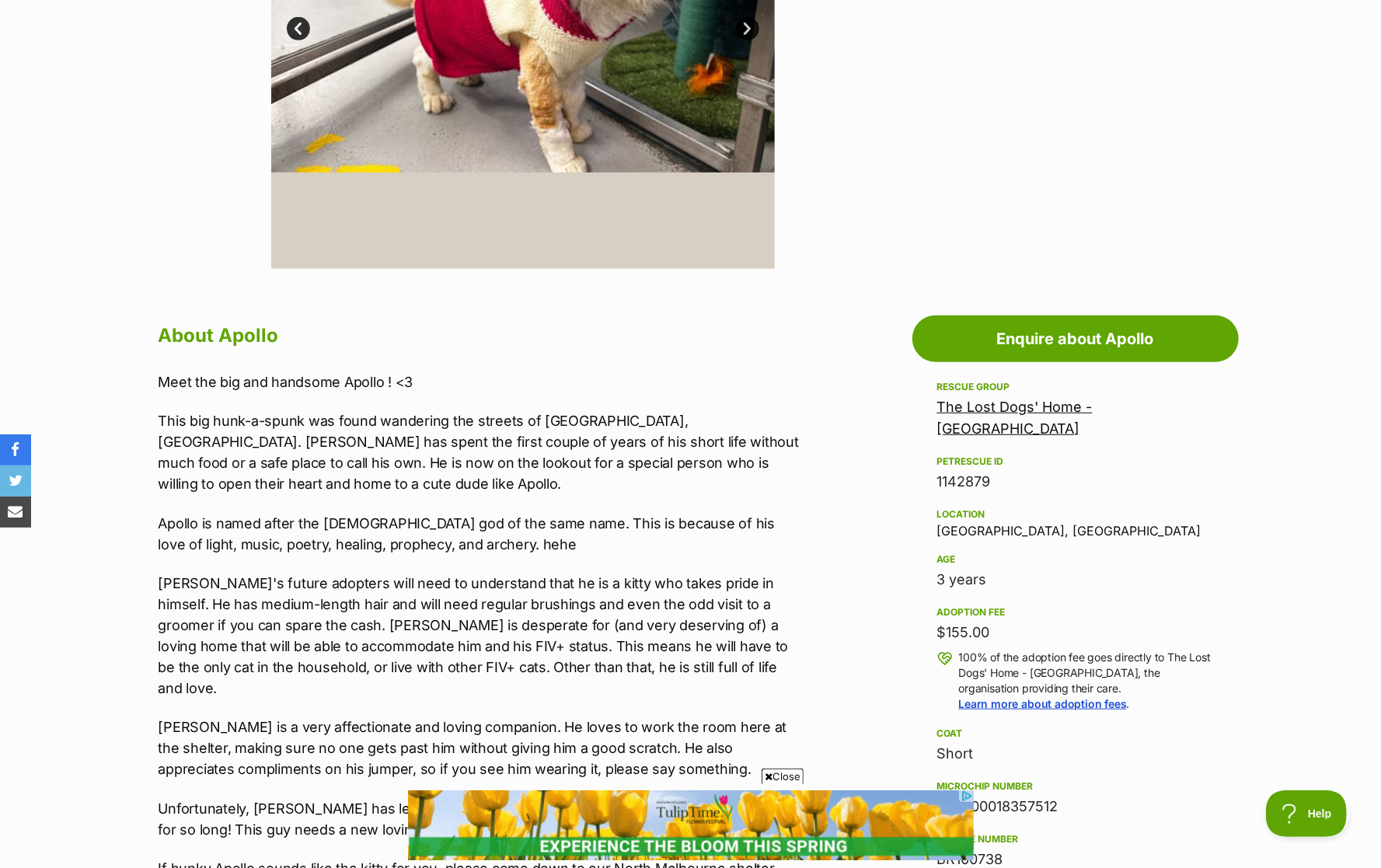
scroll to position [145, 0]
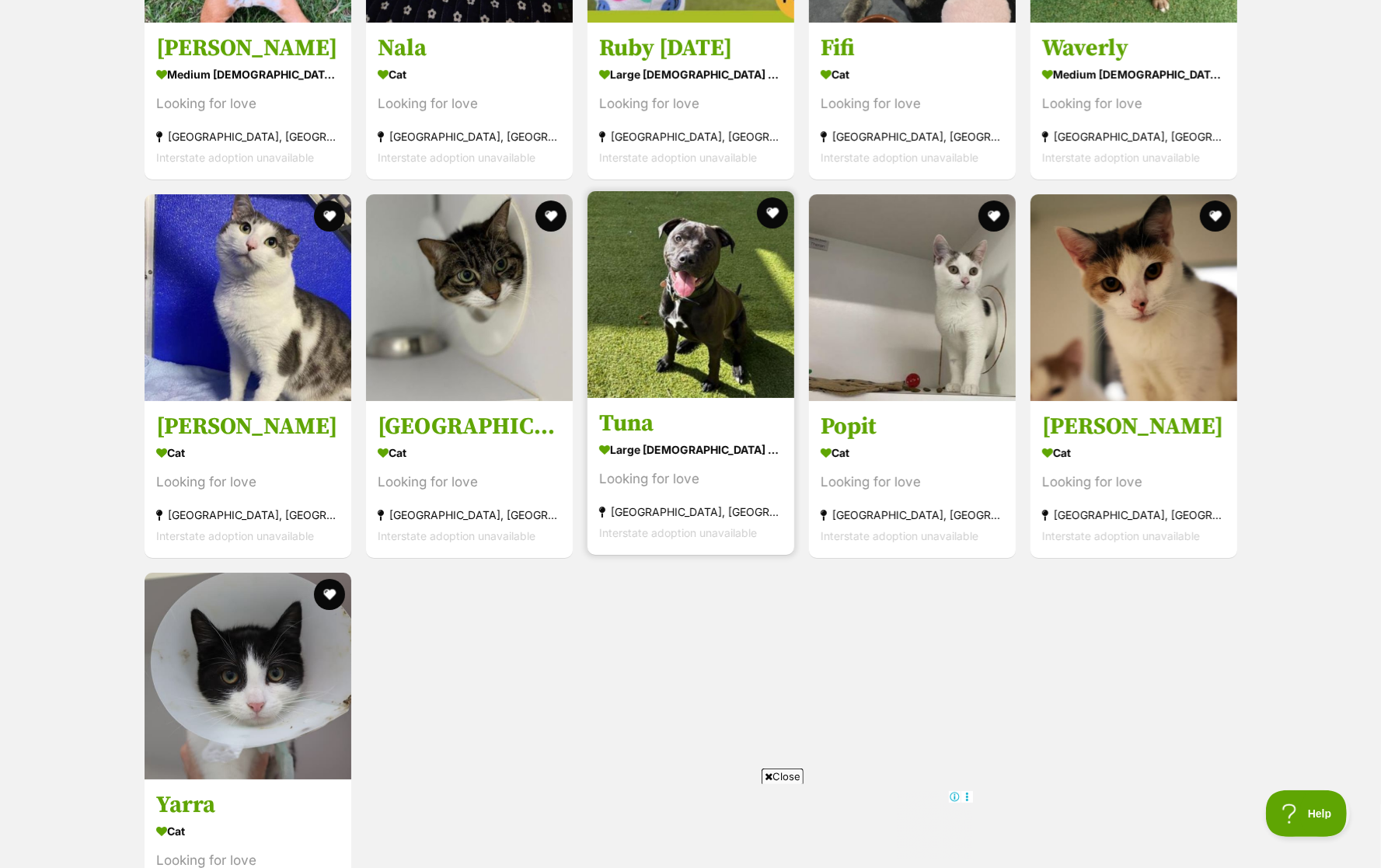
scroll to position [3785, 0]
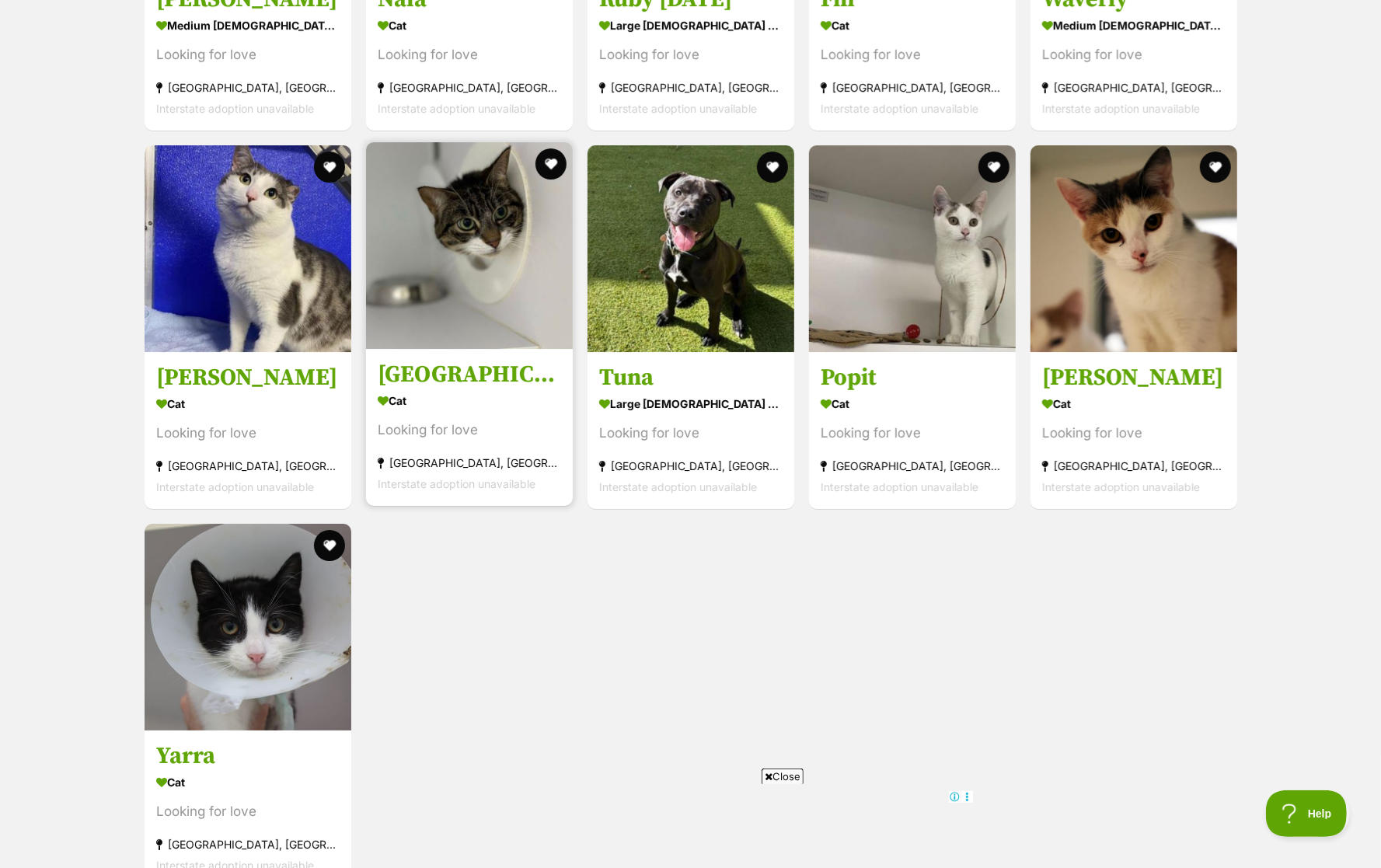
click at [453, 277] on img at bounding box center [469, 245] width 207 height 207
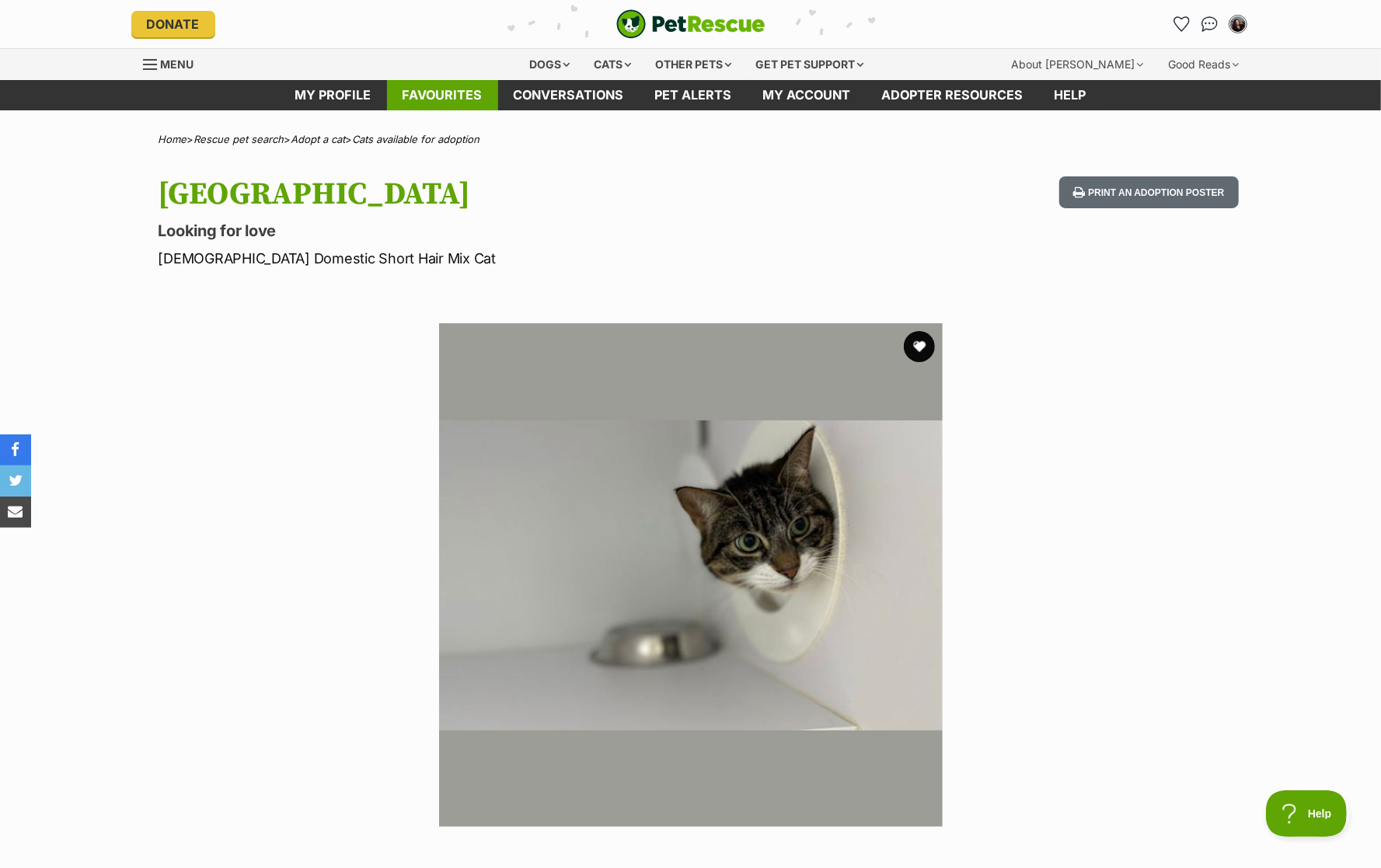
click at [473, 93] on link "Favourites" at bounding box center [442, 95] width 111 height 30
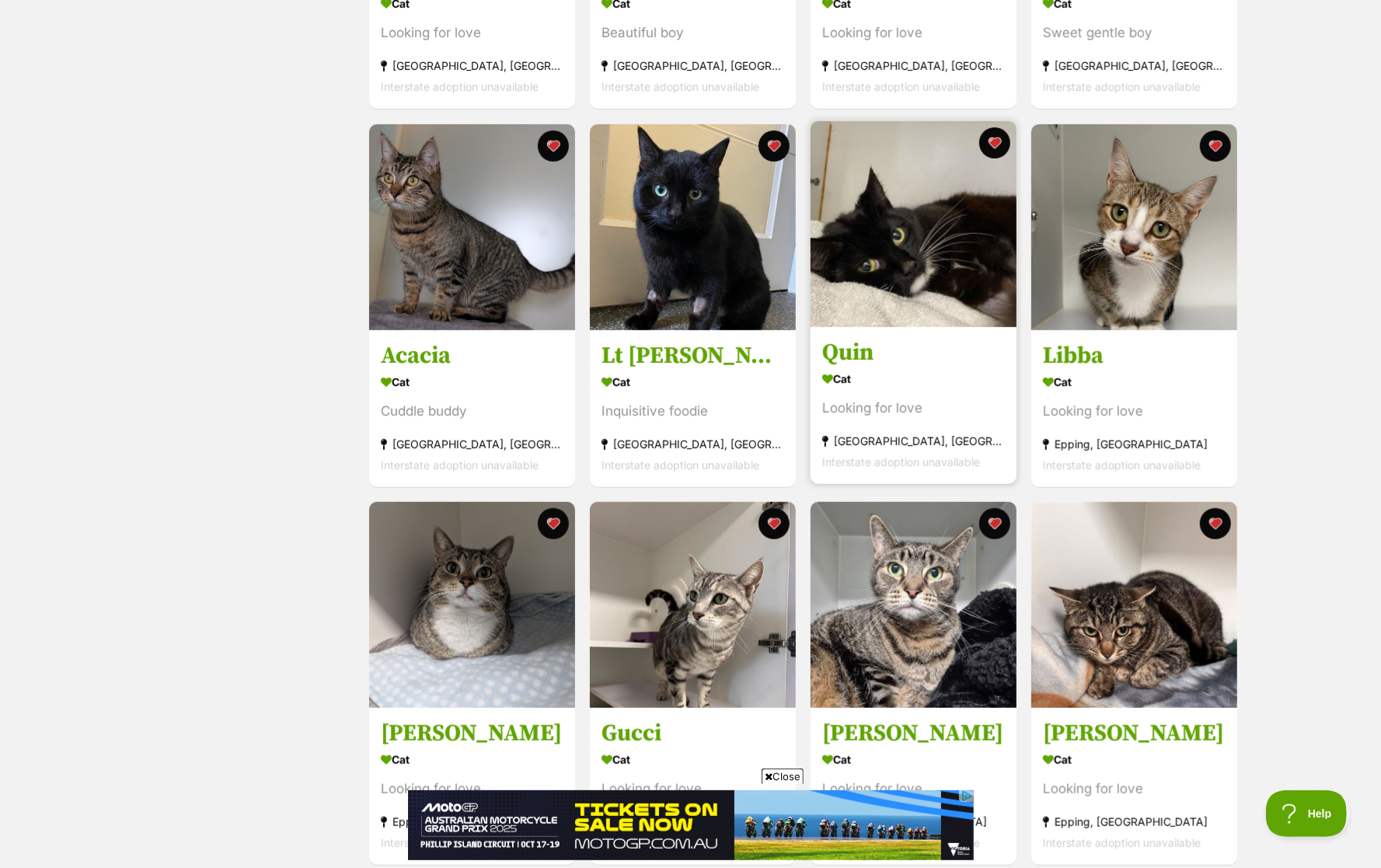
scroll to position [578, 0]
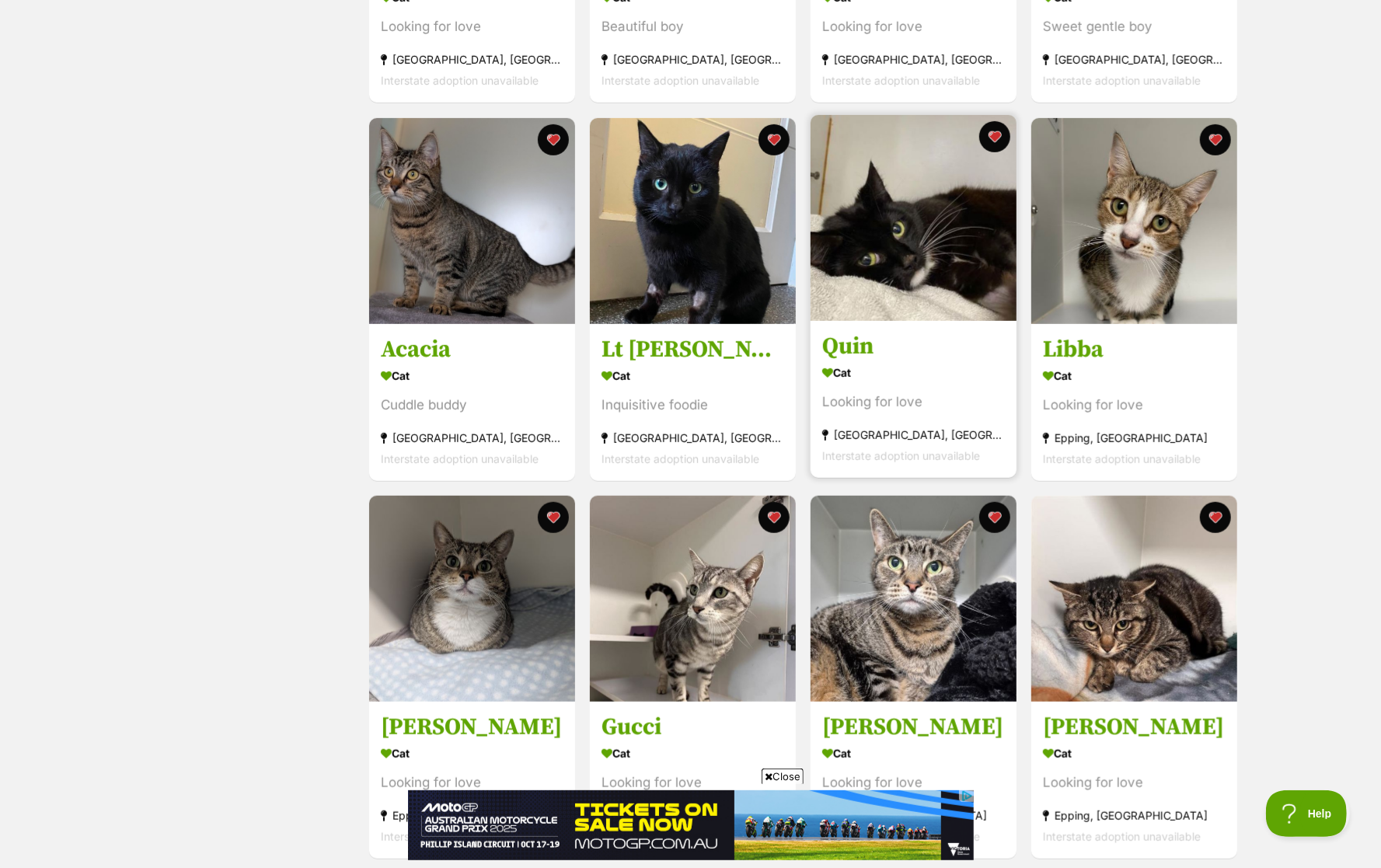
click at [914, 376] on div "Cat" at bounding box center [913, 372] width 182 height 23
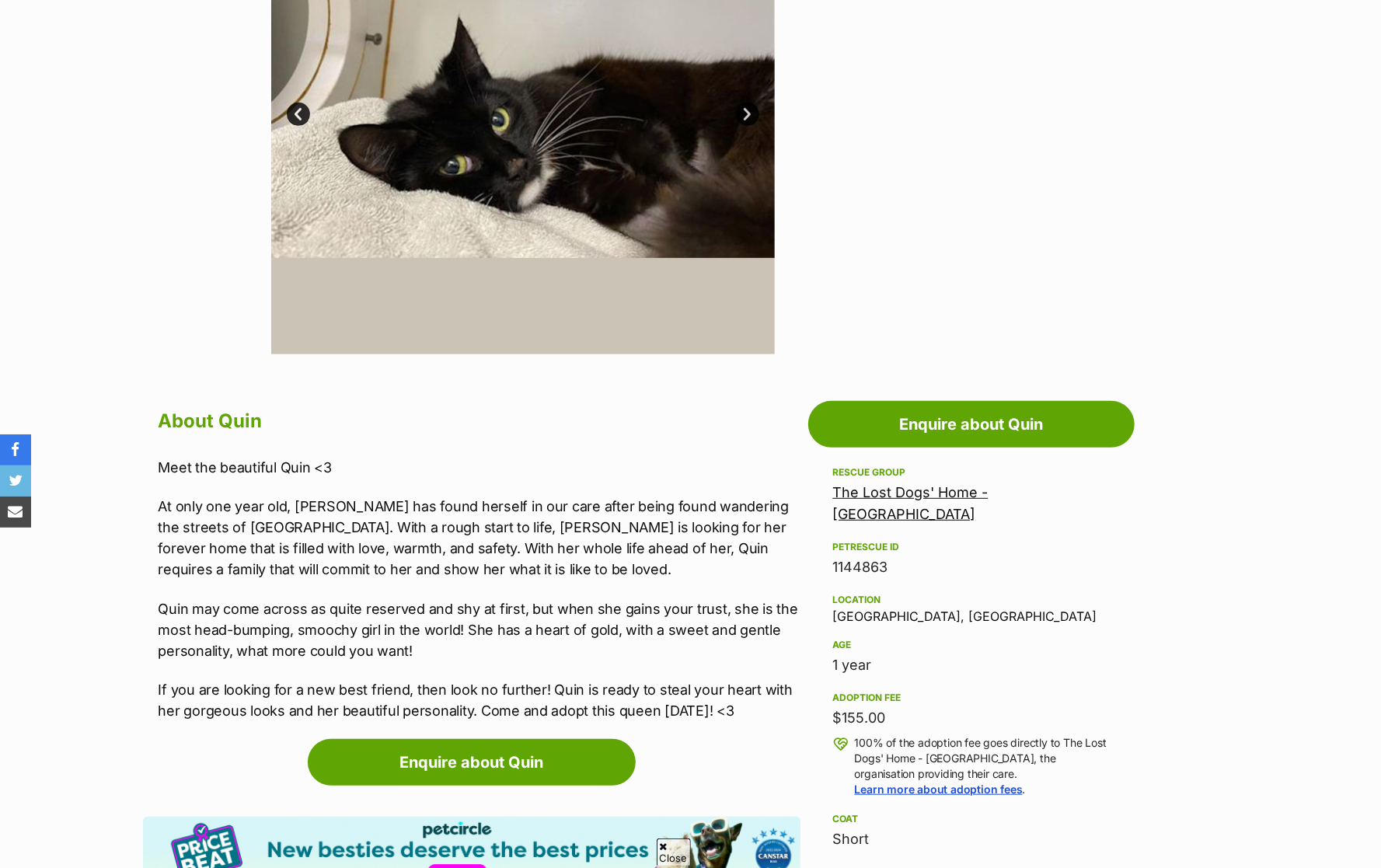
scroll to position [472, 0]
click at [520, 532] on p "At only one year old, Quin has found herself in our care after being found wand…" at bounding box center [478, 538] width 642 height 84
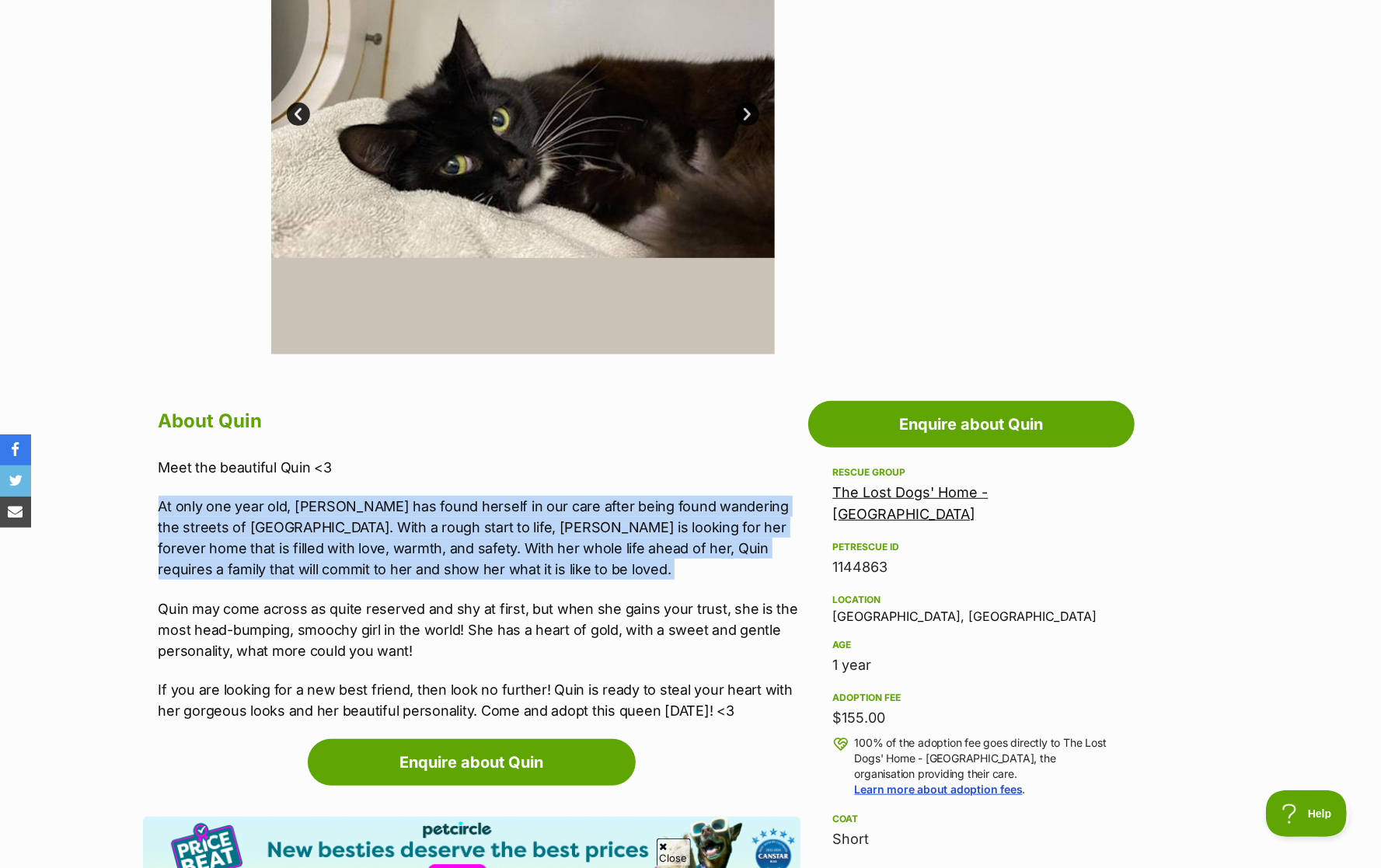
click at [453, 423] on h2 "About Quin" at bounding box center [478, 421] width 642 height 34
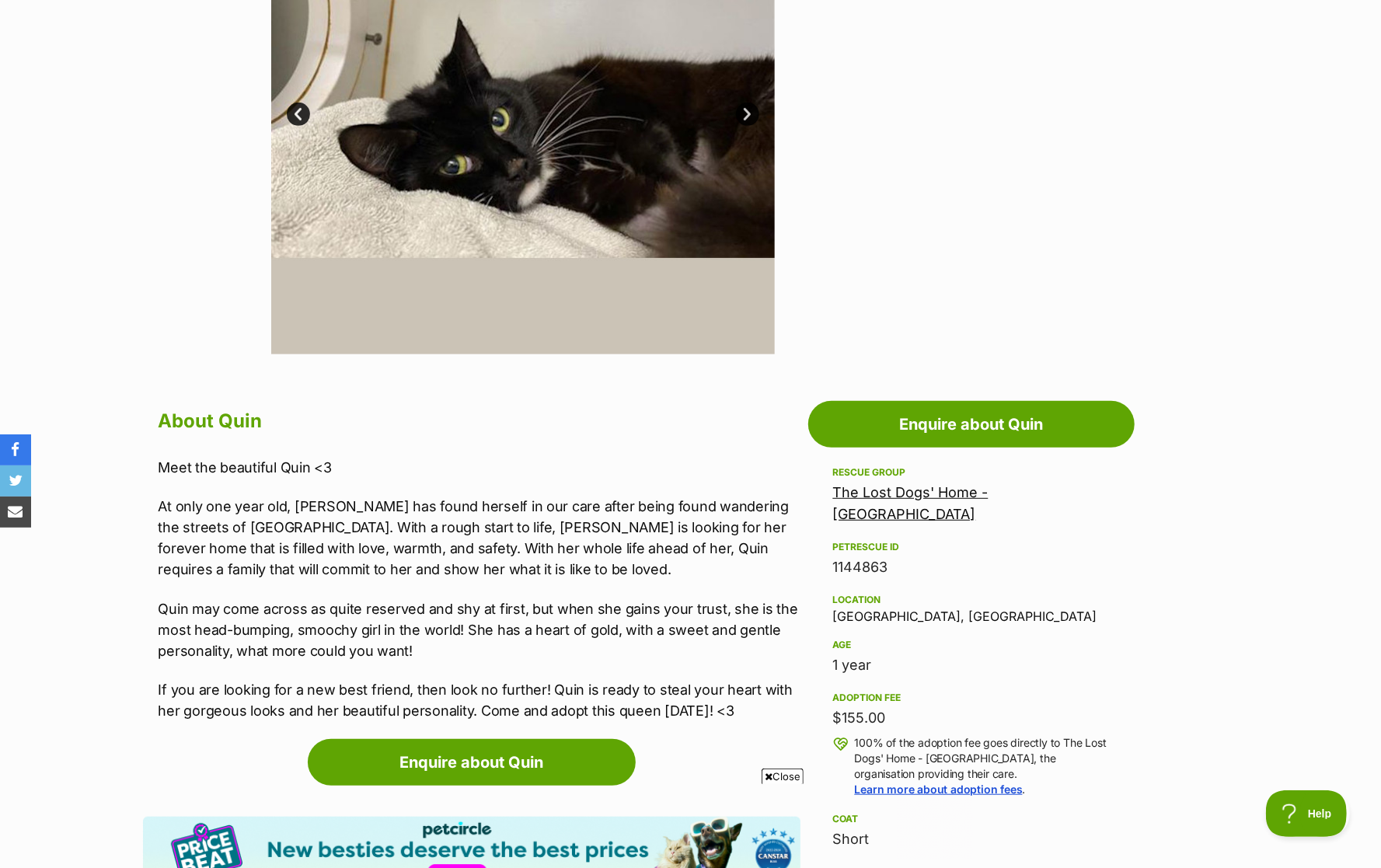
scroll to position [437, 0]
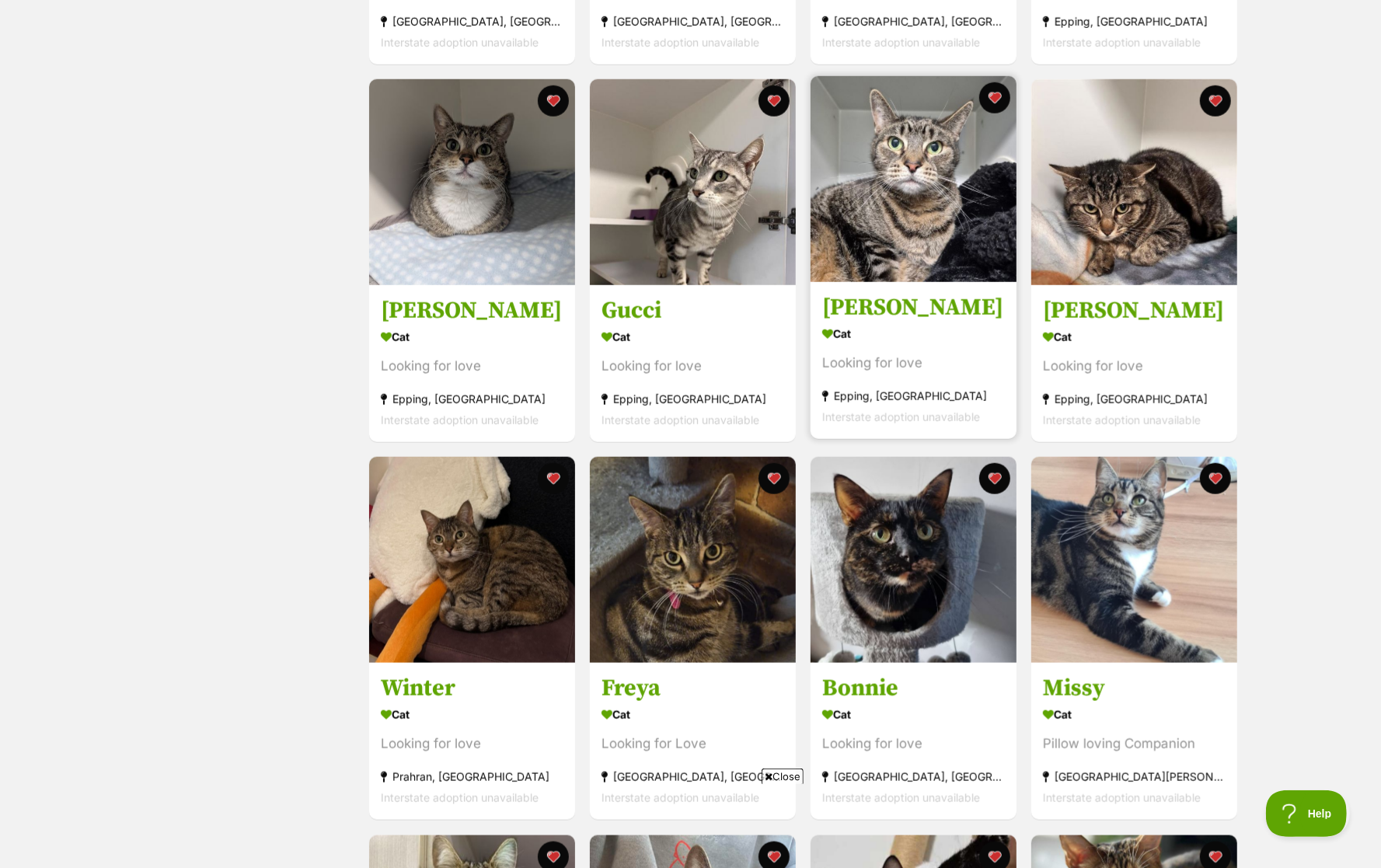
click at [893, 266] on img at bounding box center [913, 179] width 206 height 206
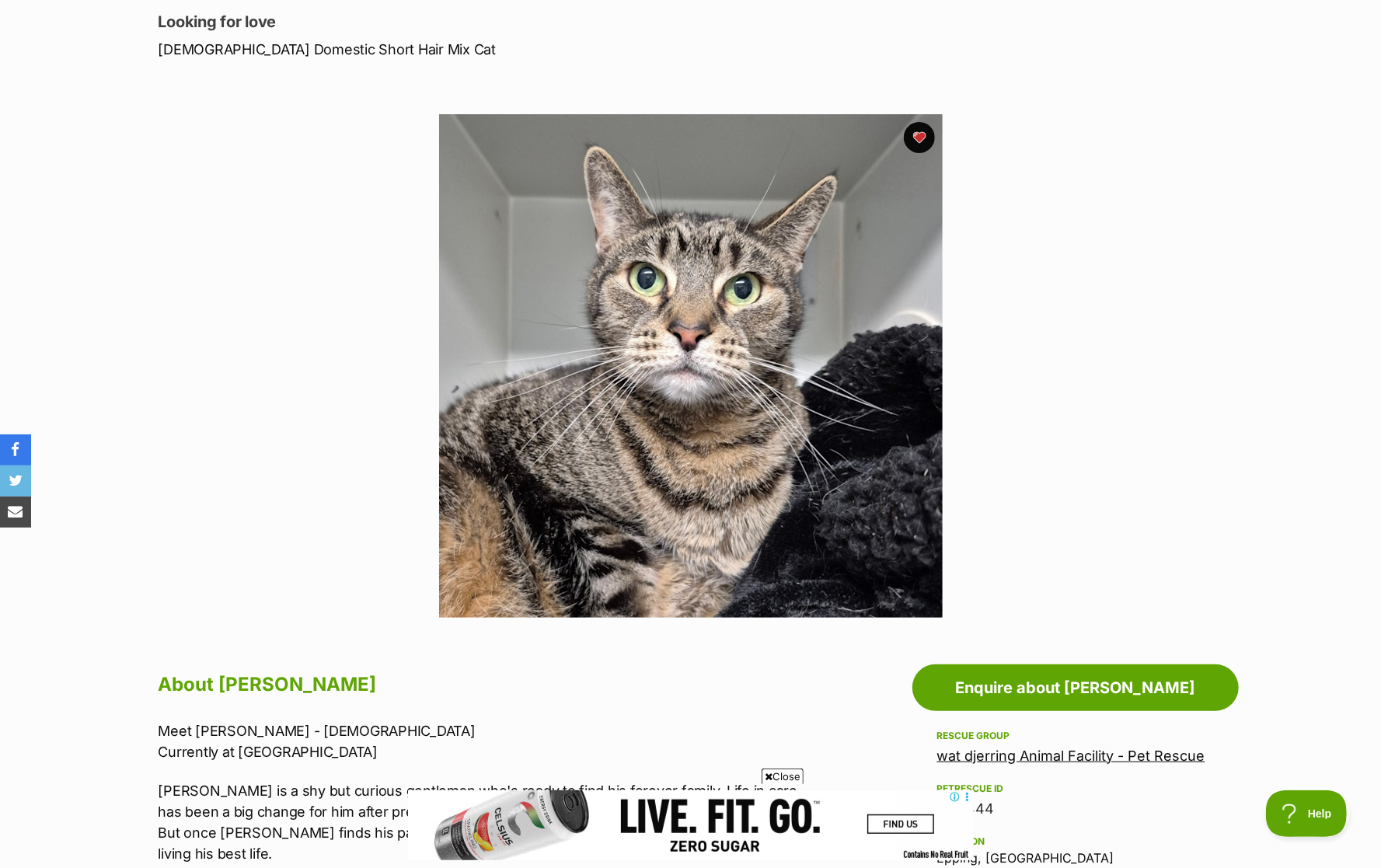
scroll to position [209, 0]
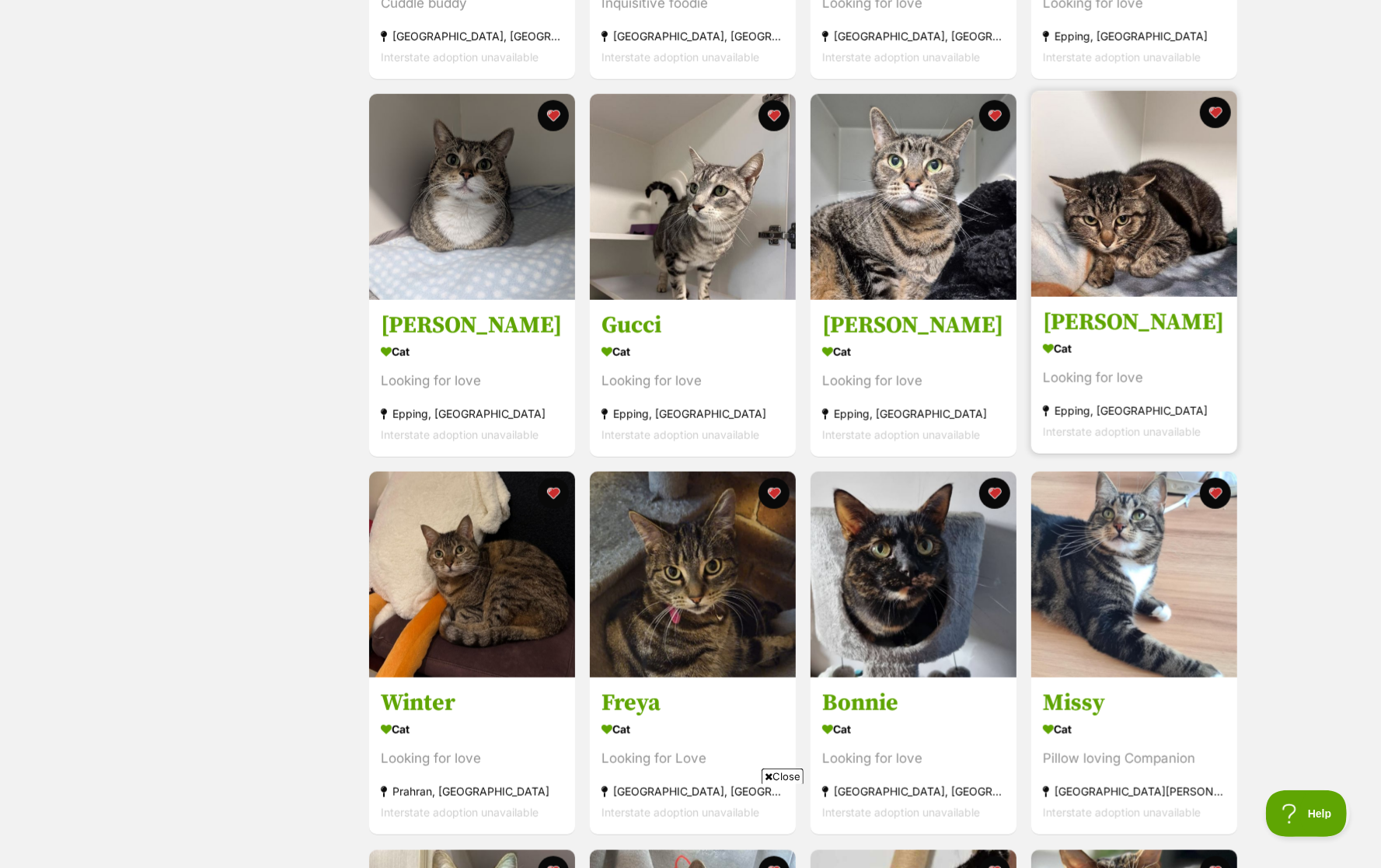
click at [1130, 315] on h3 "[PERSON_NAME]" at bounding box center [1134, 322] width 182 height 29
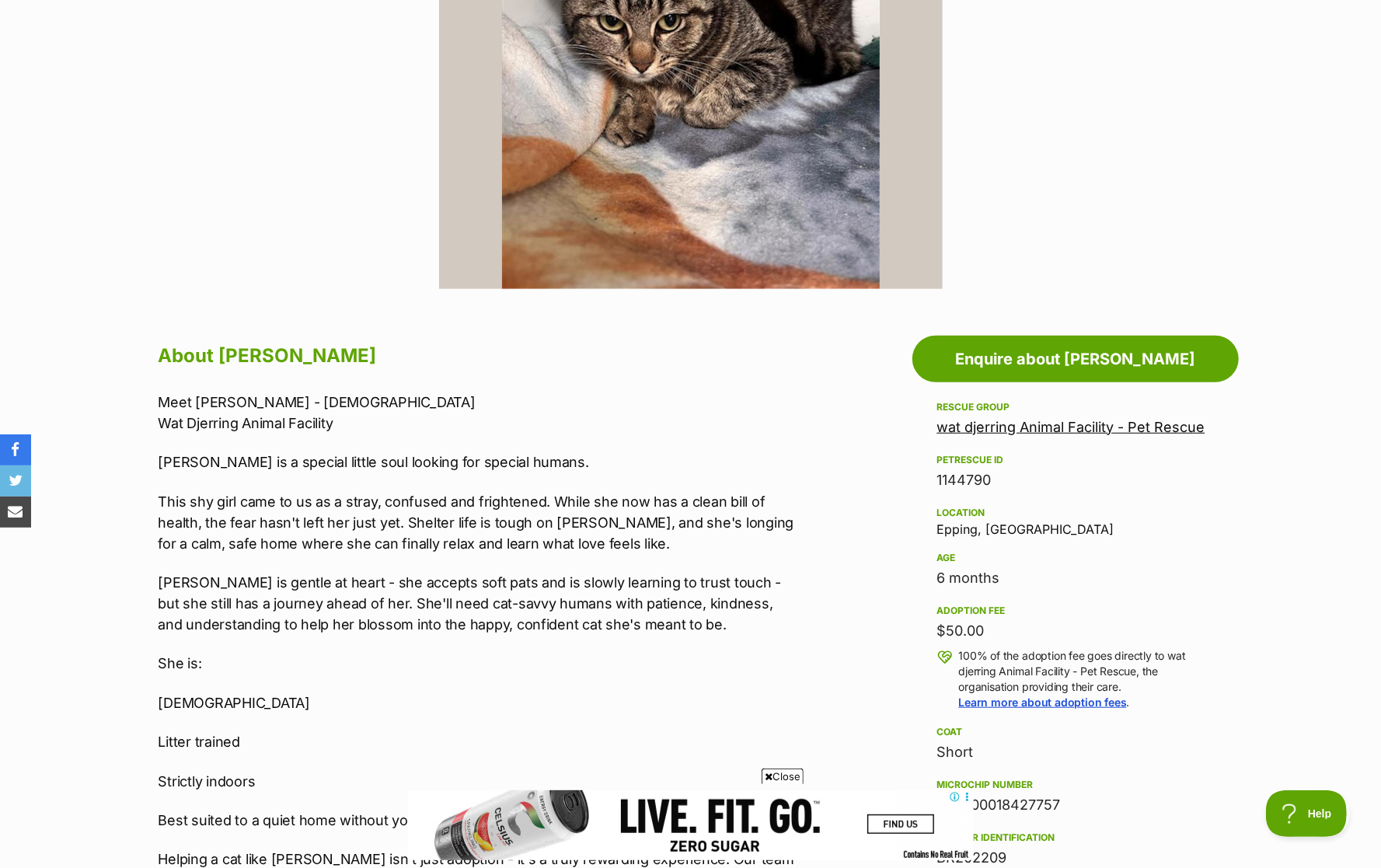
scroll to position [396, 0]
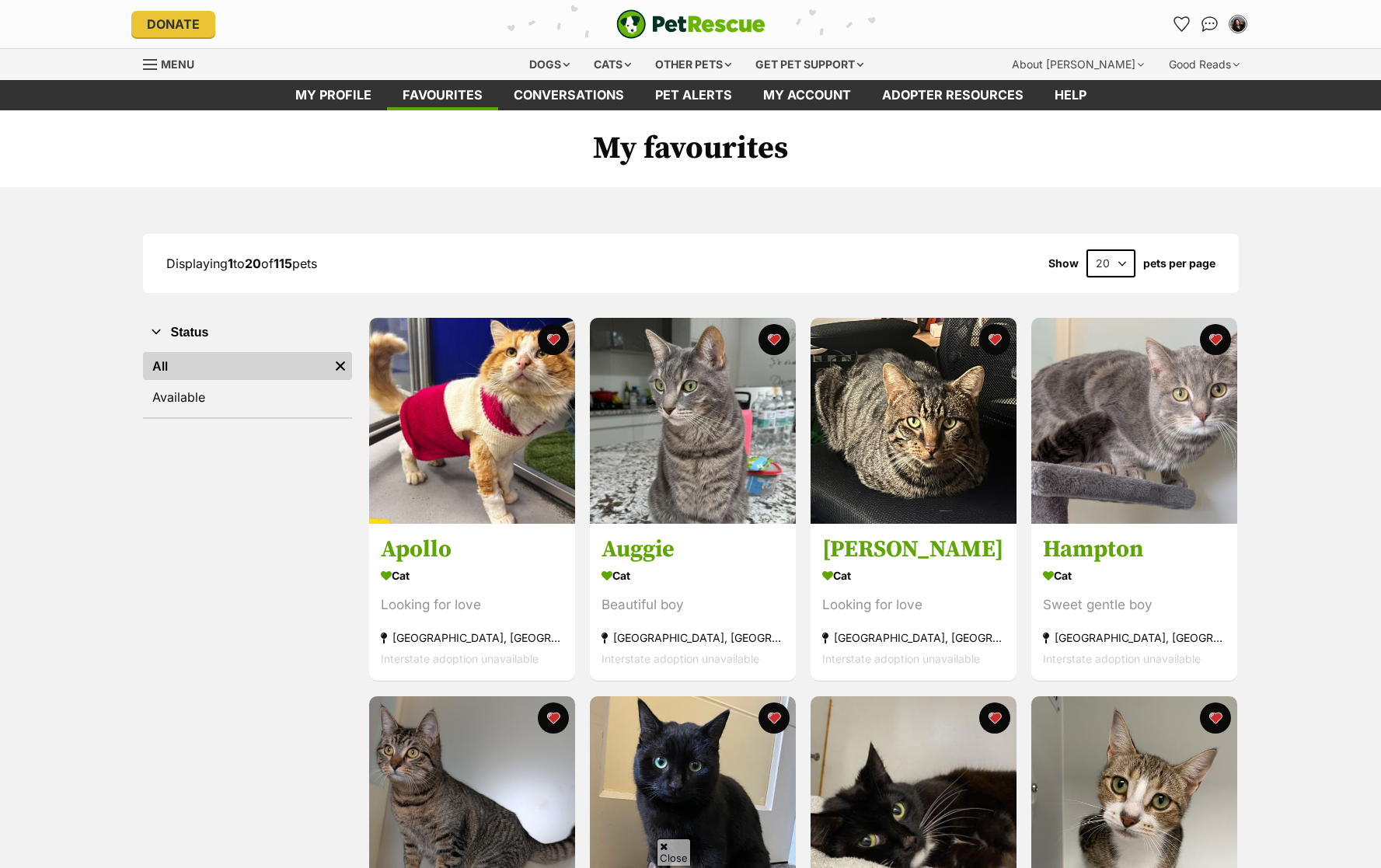
scroll to position [960, 0]
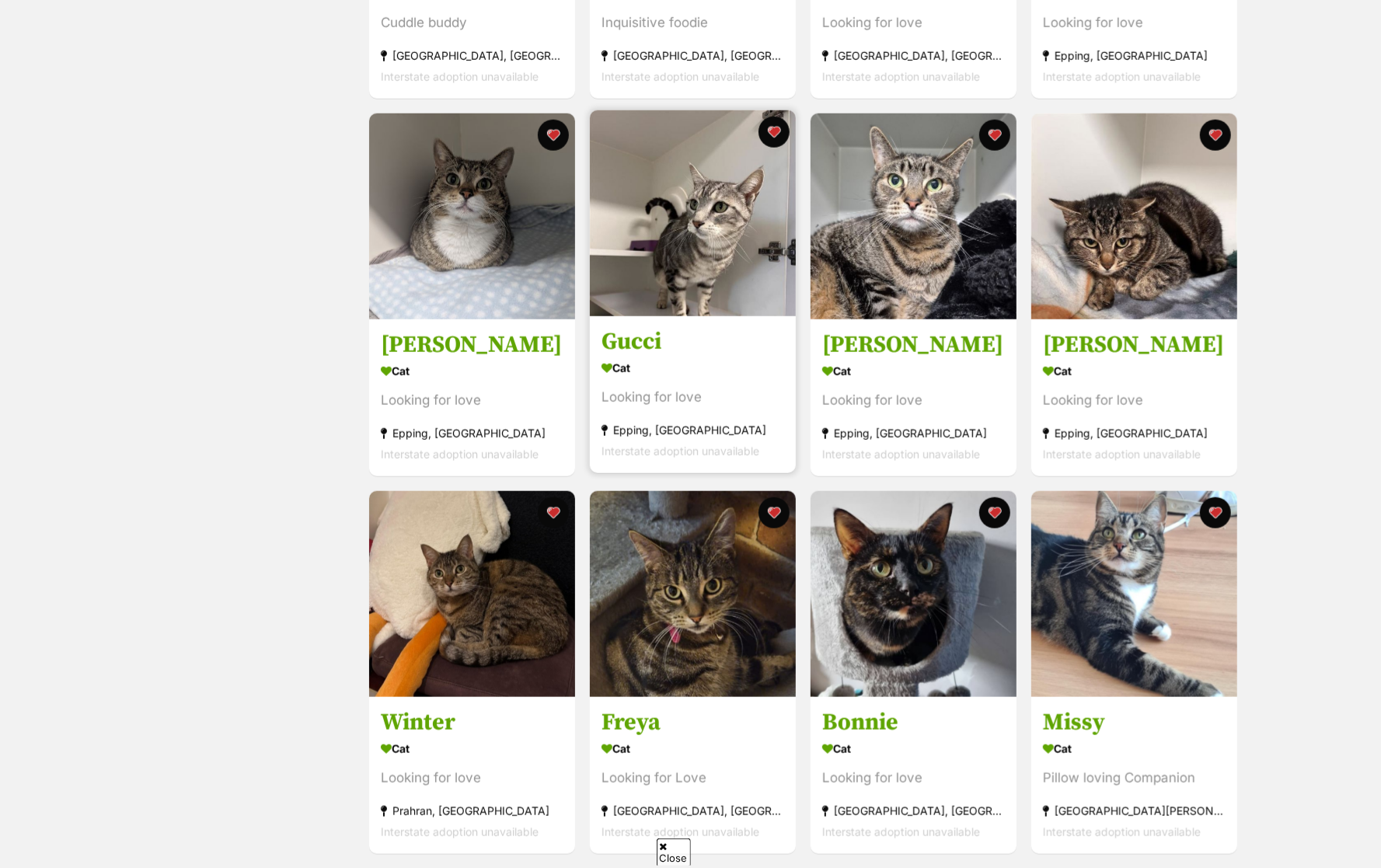
click at [617, 353] on h3 "Gucci" at bounding box center [693, 341] width 182 height 29
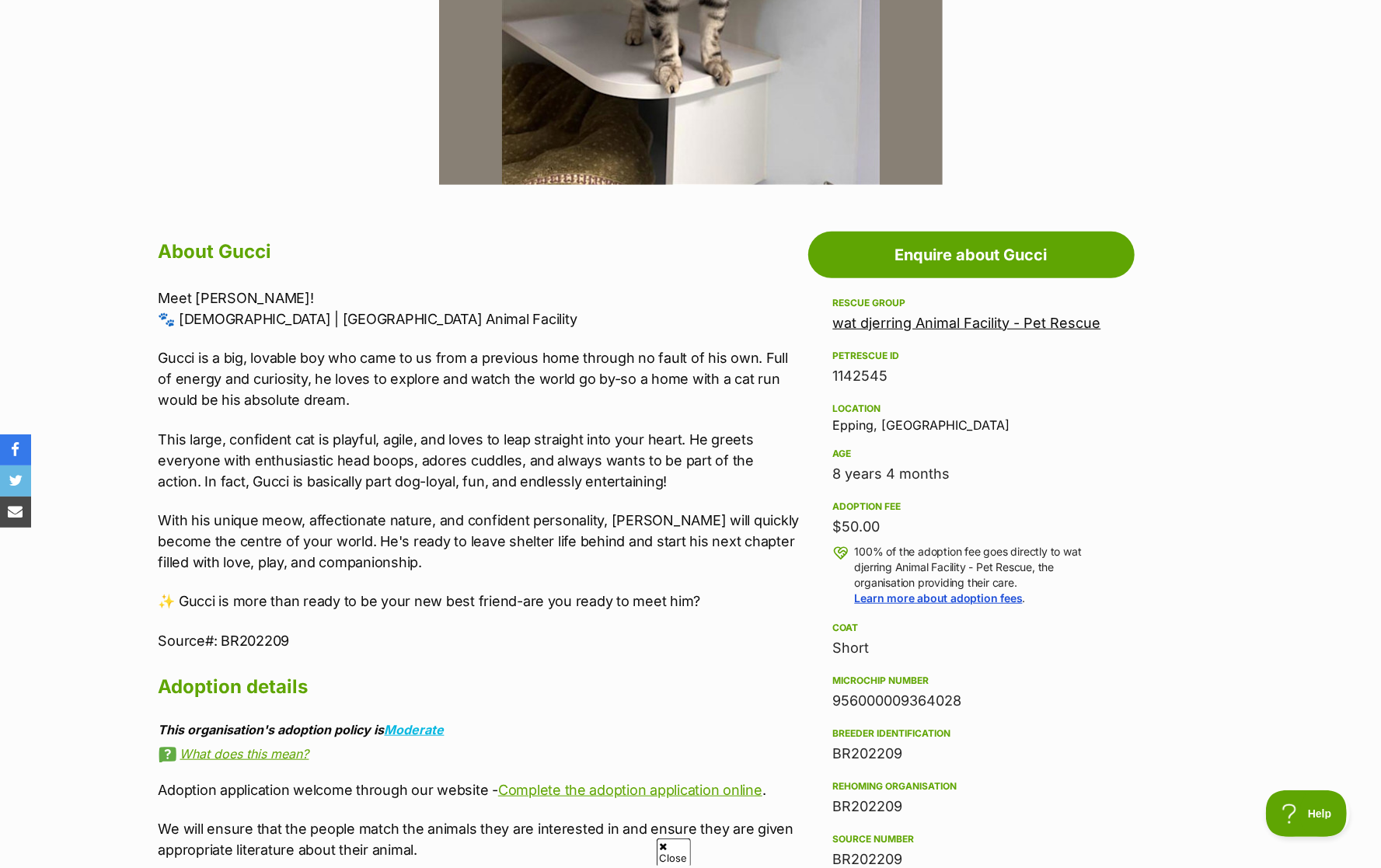
scroll to position [625, 0]
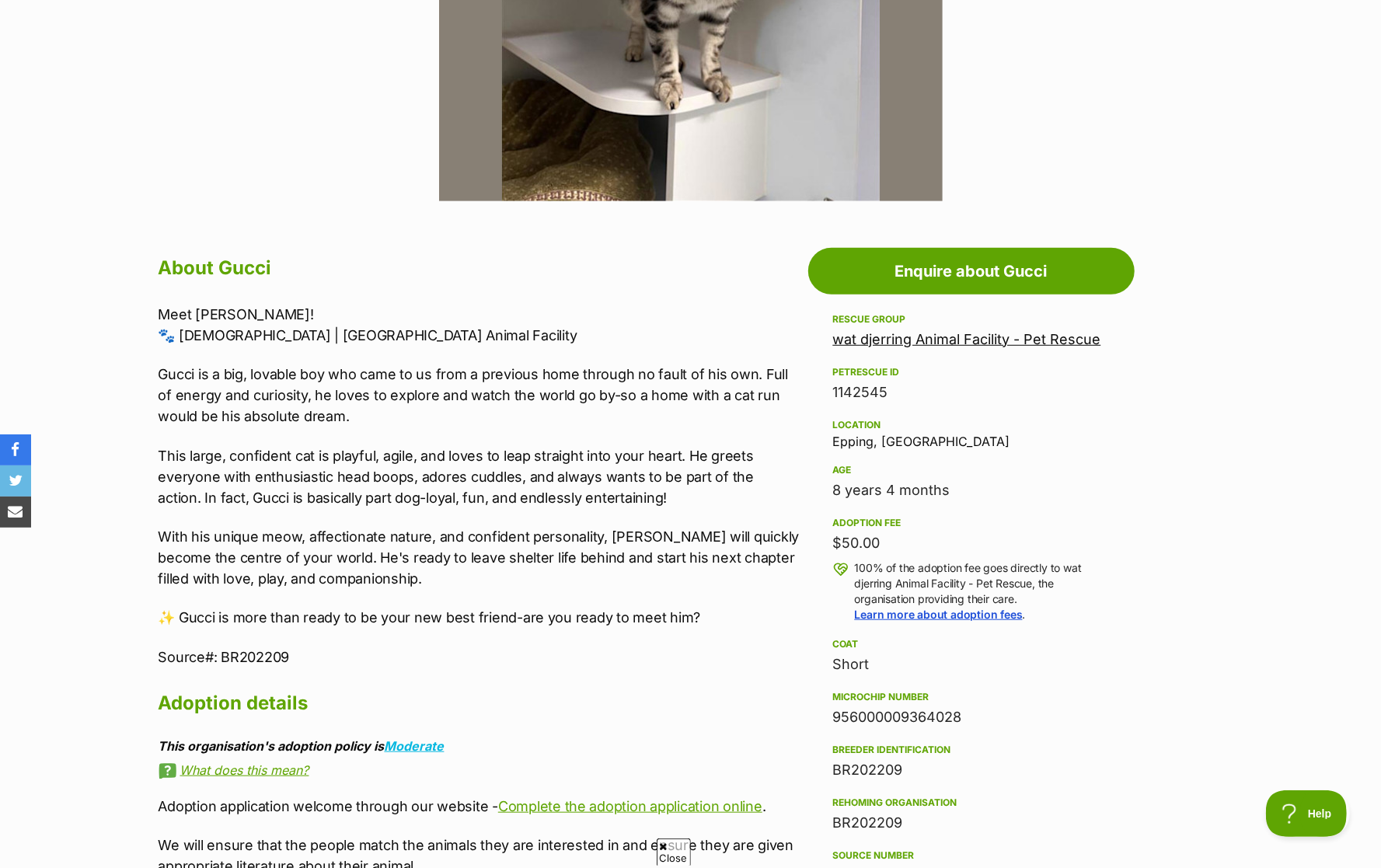
click at [494, 400] on p "Gucci is a big, lovable boy who came to us from a previous home through no faul…" at bounding box center [478, 395] width 642 height 63
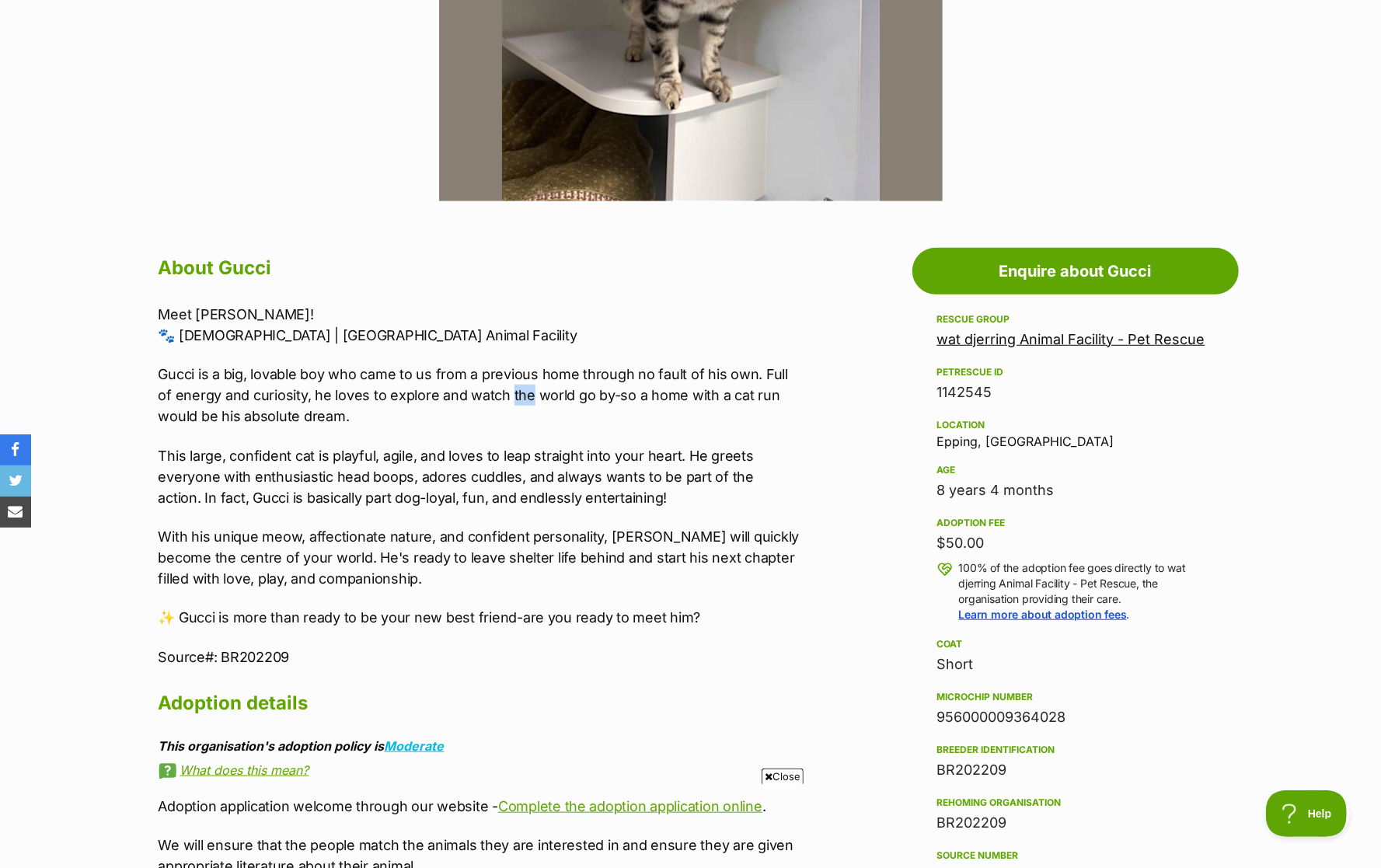
click at [497, 353] on div "Meet Gucci! 🐾 8 years old | Wat Djerring Animal Facility Gucci is a big, lovabl…" at bounding box center [478, 485] width 642 height 364
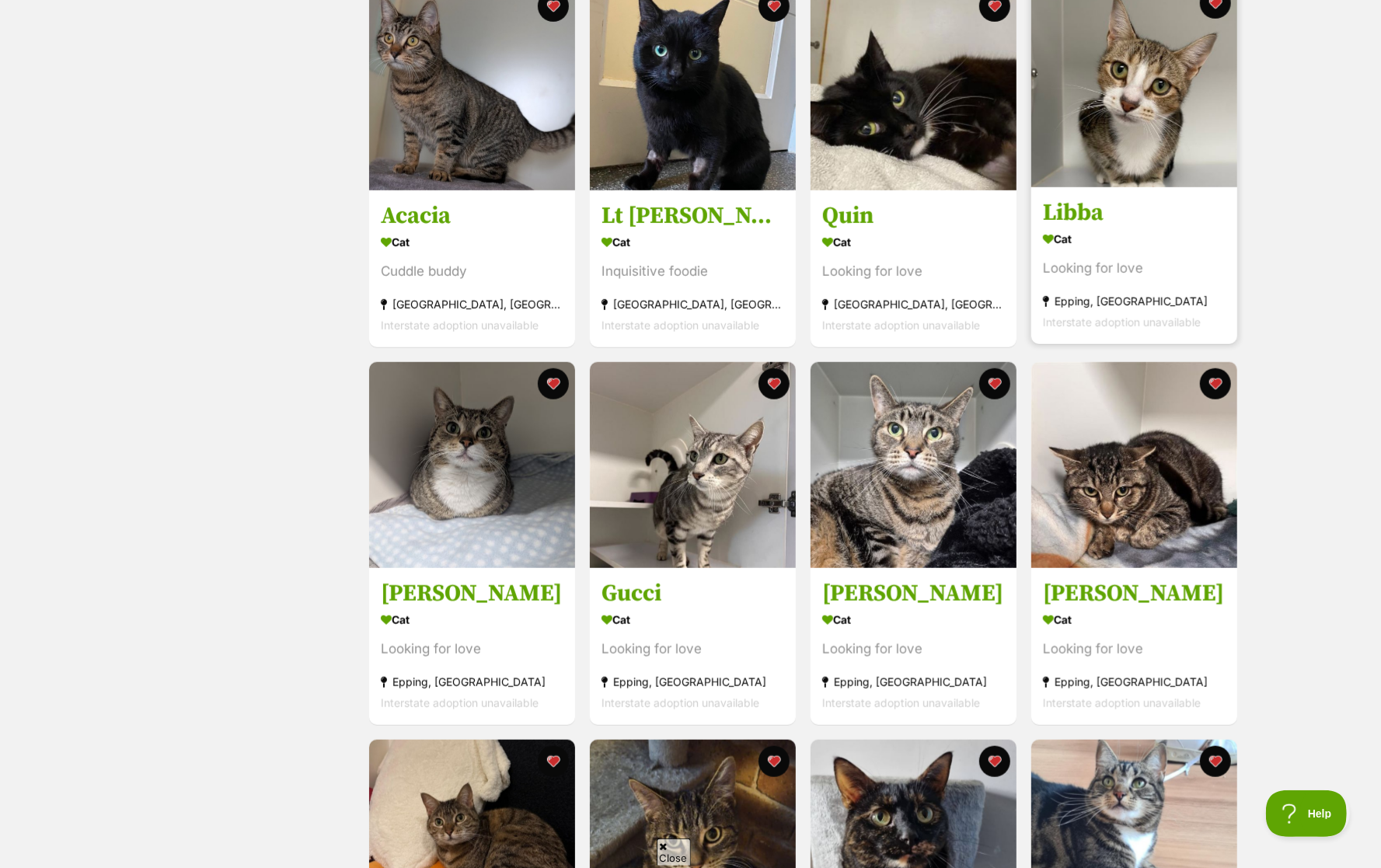
click at [1116, 317] on span "Interstate adoption unavailable" at bounding box center [1122, 322] width 158 height 13
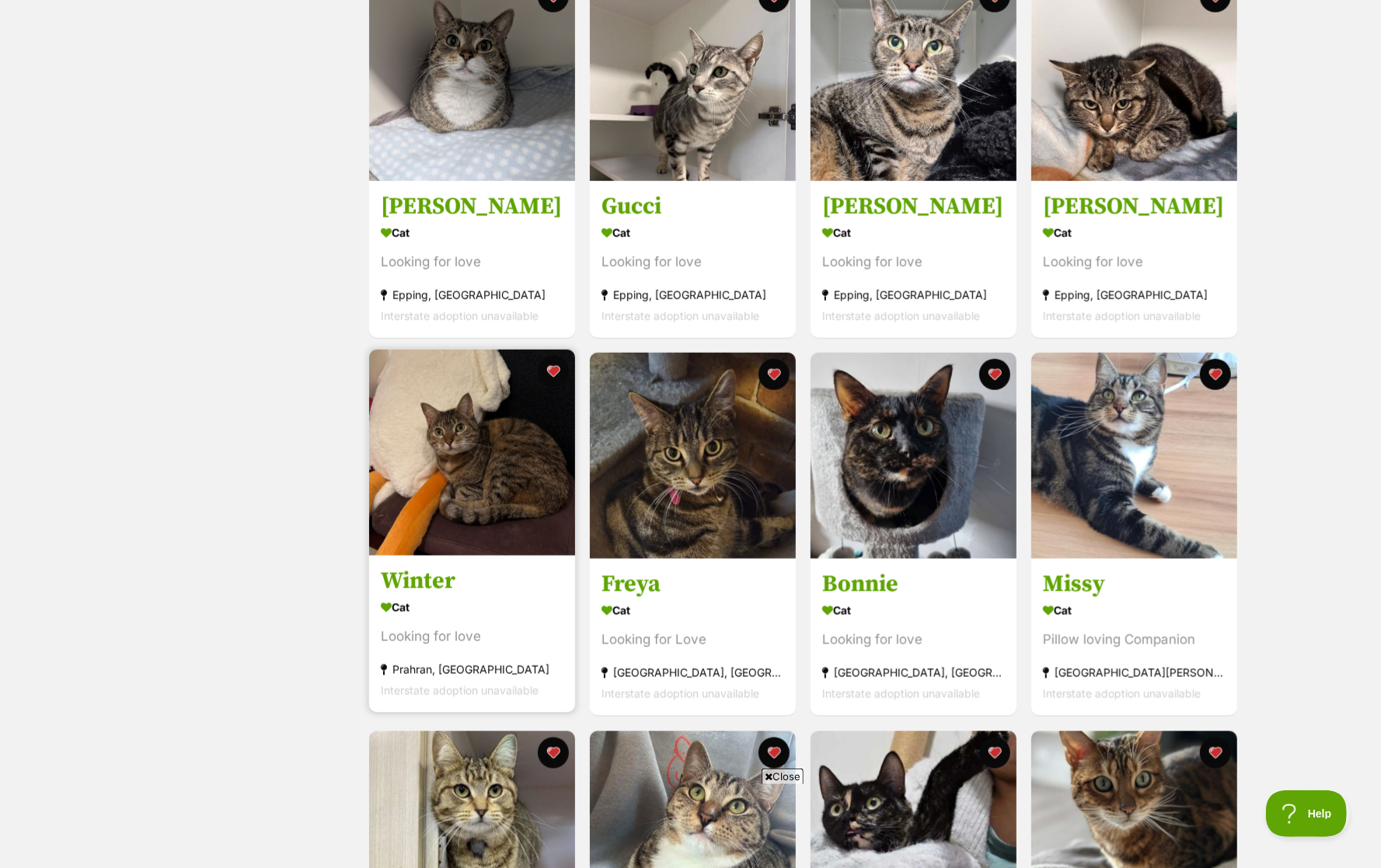
scroll to position [1100, 0]
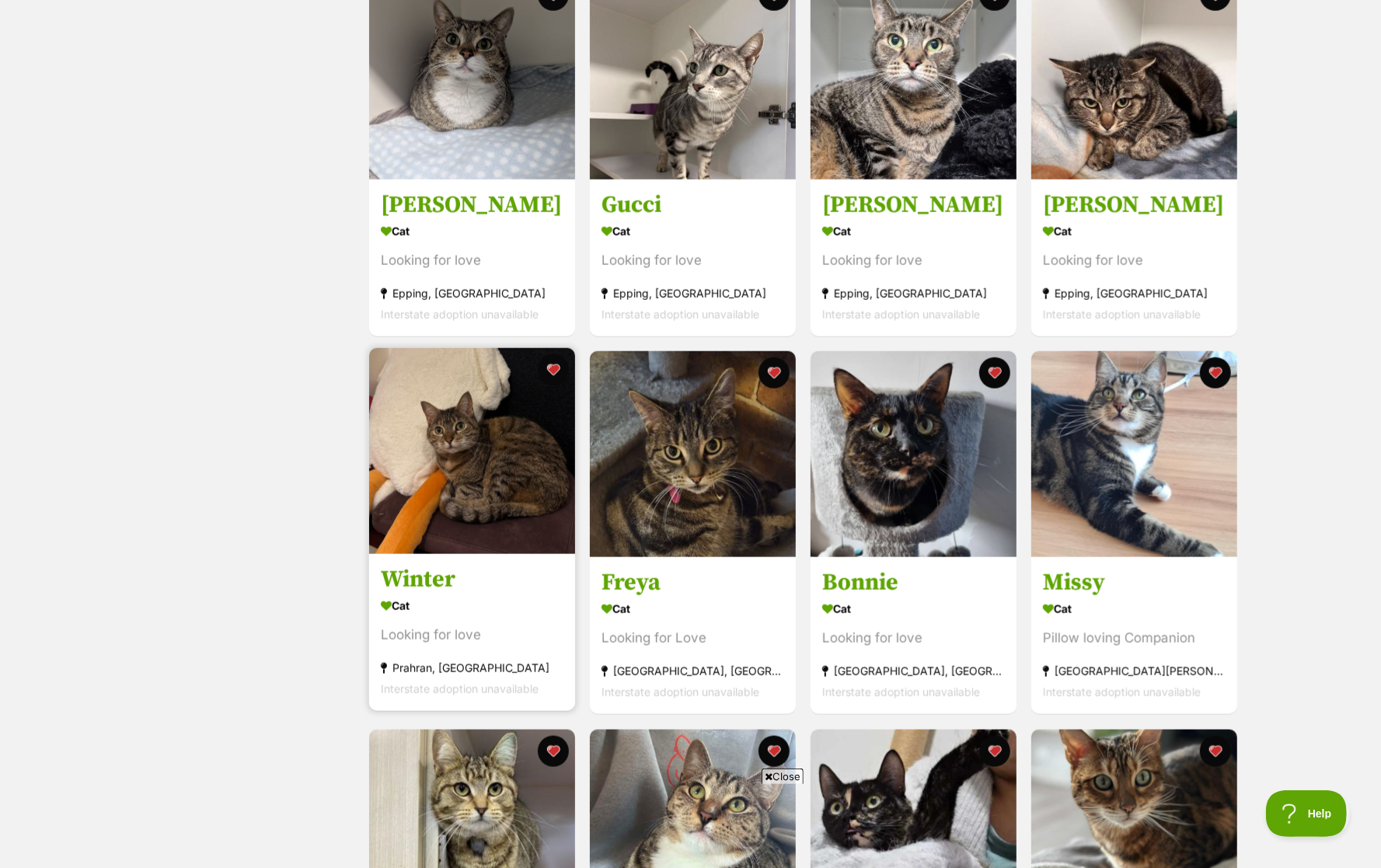
click at [485, 461] on img at bounding box center [472, 451] width 206 height 206
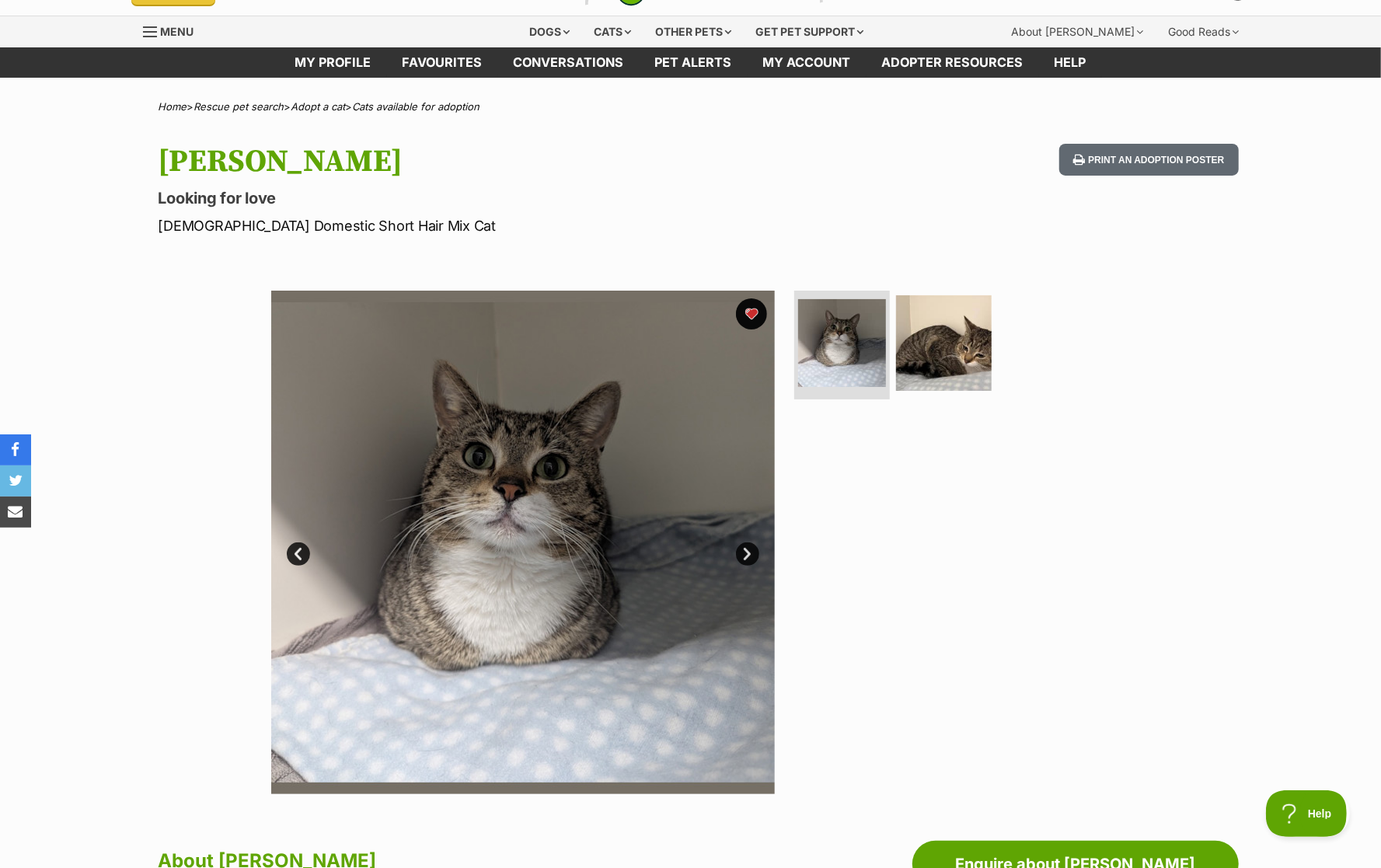
click at [732, 306] on img at bounding box center [523, 542] width 504 height 503
click at [741, 306] on button "favourite" at bounding box center [751, 314] width 34 height 34
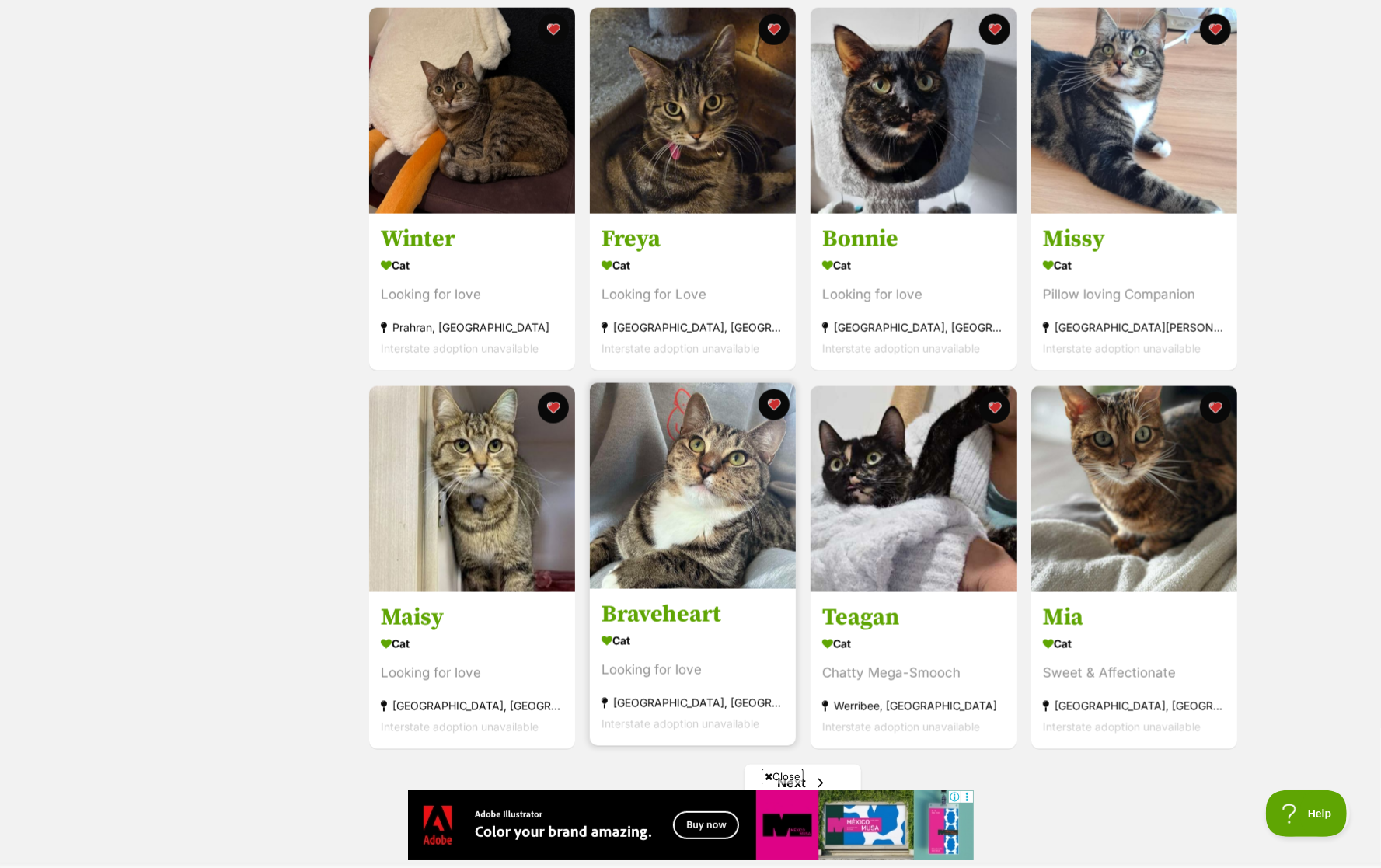
scroll to position [1396, 0]
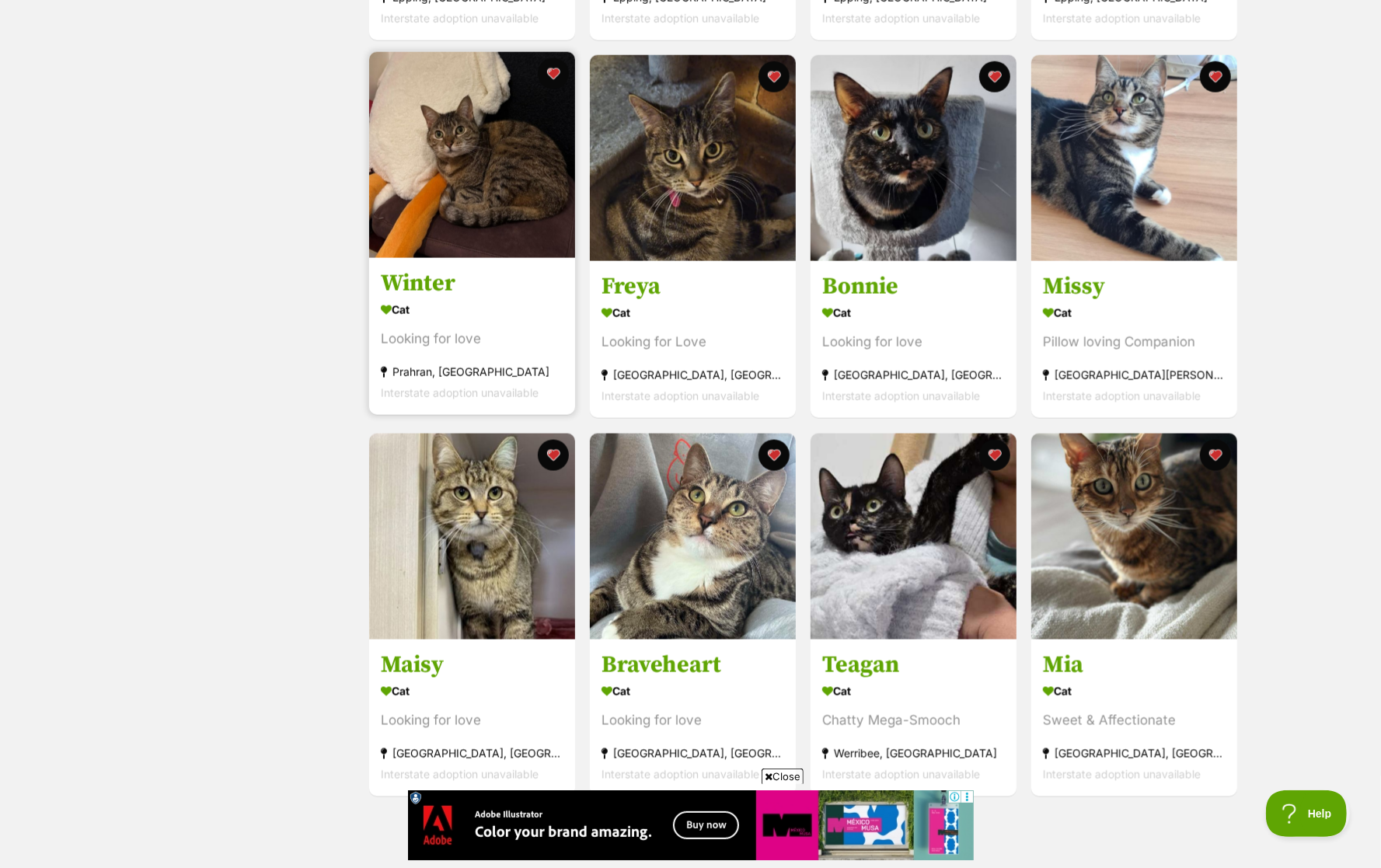
click at [466, 316] on div "Cat" at bounding box center [472, 310] width 182 height 23
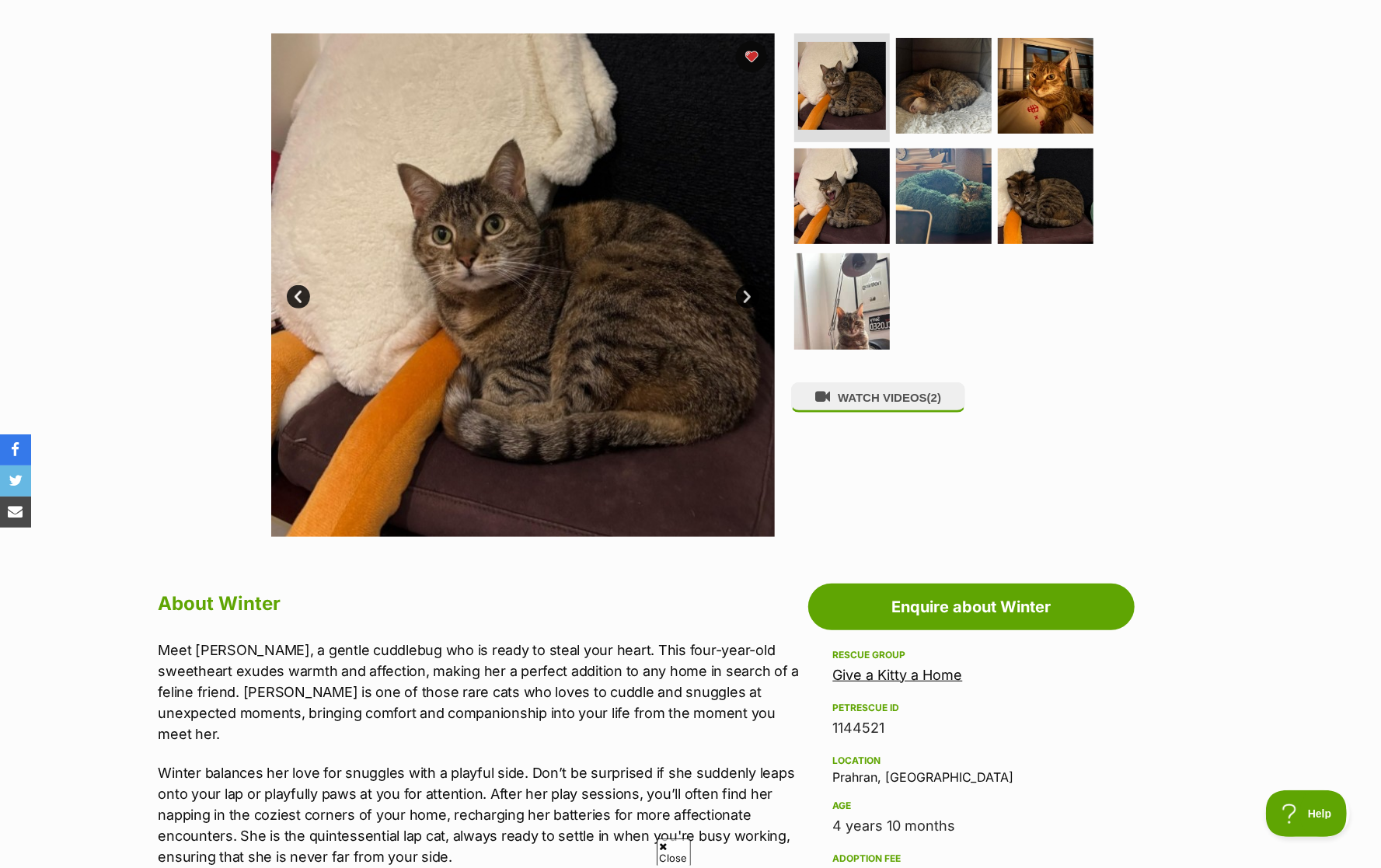
scroll to position [263, 0]
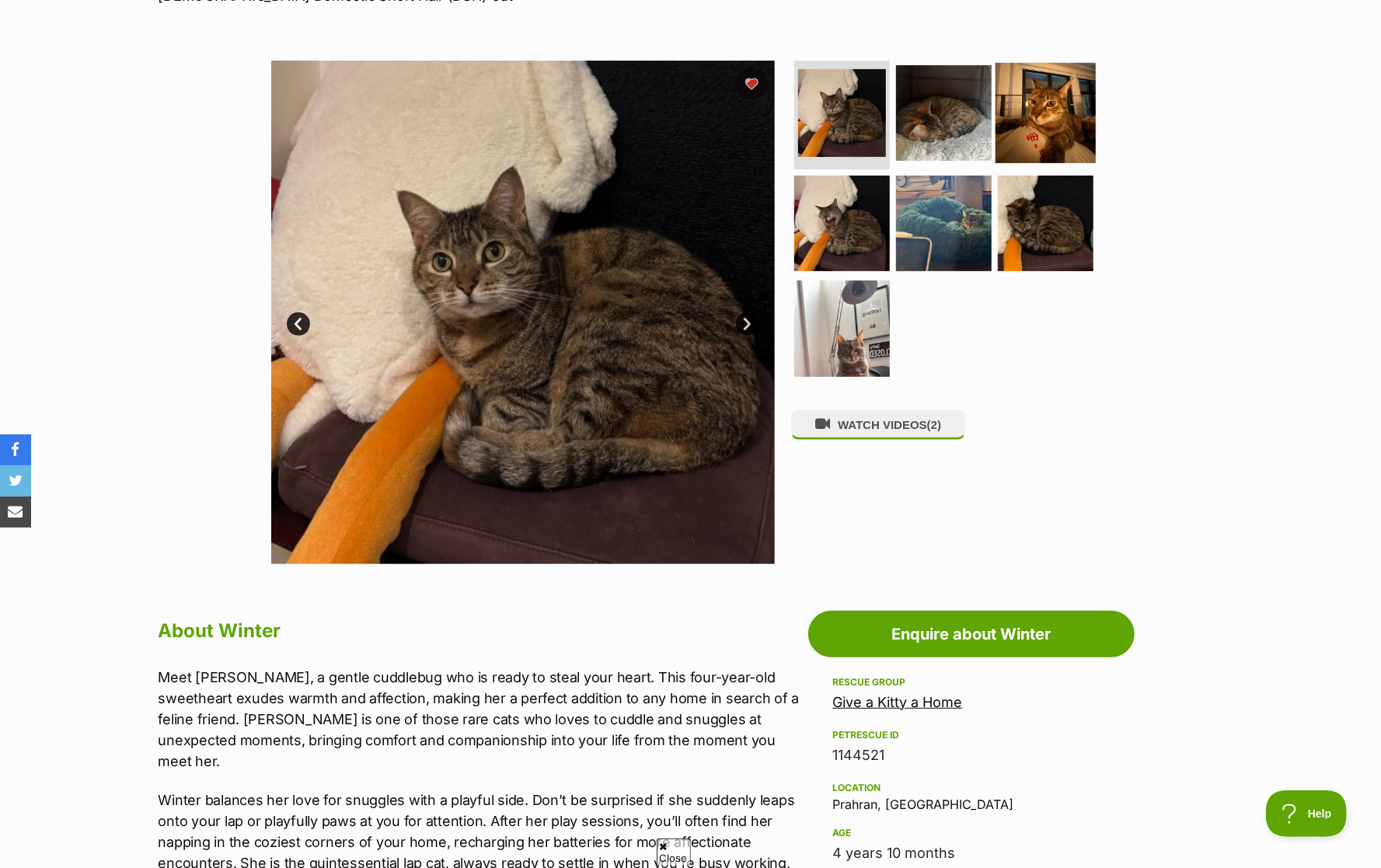
click at [927, 124] on img at bounding box center [944, 113] width 95 height 95
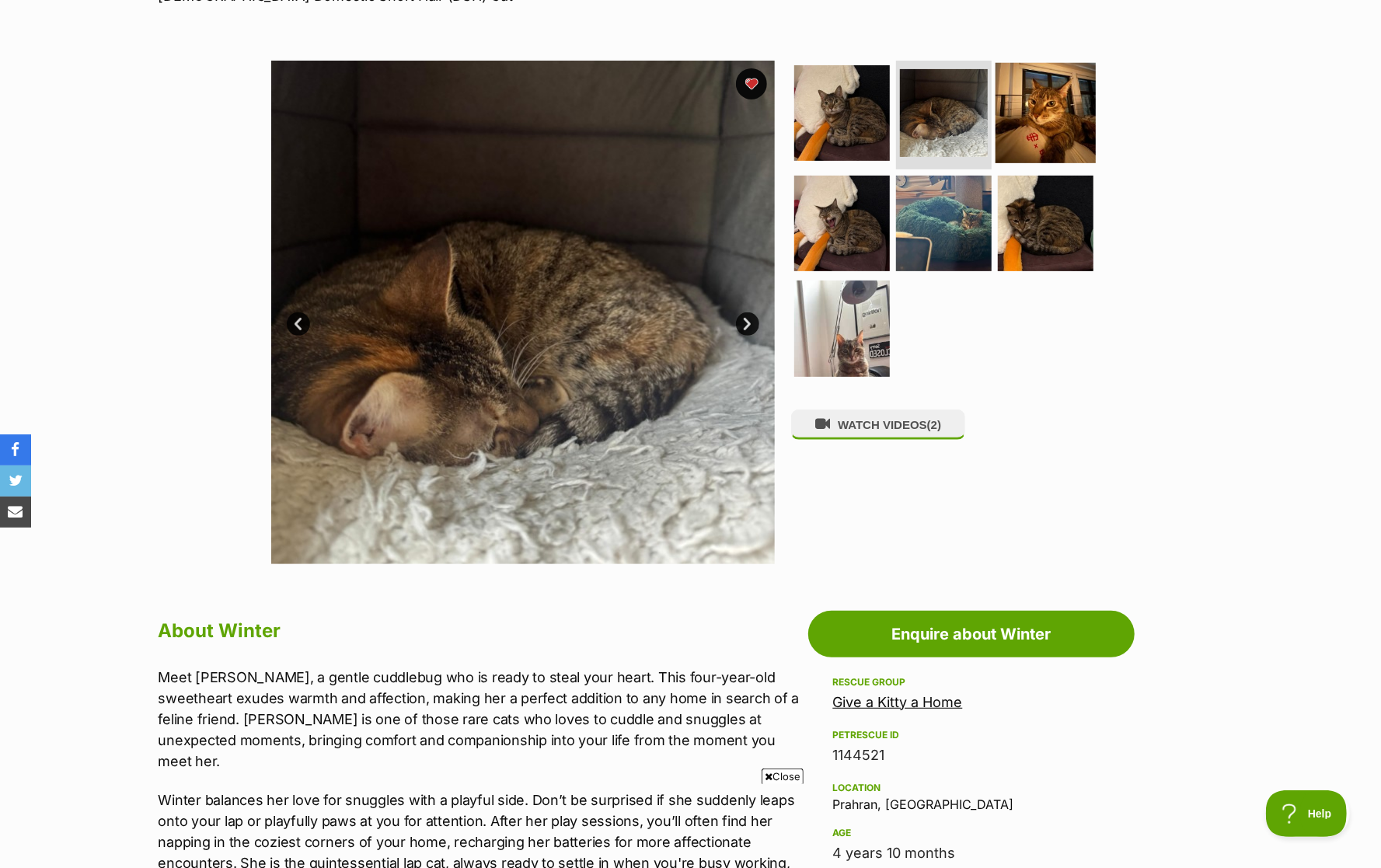
click at [1046, 125] on img at bounding box center [1046, 113] width 100 height 100
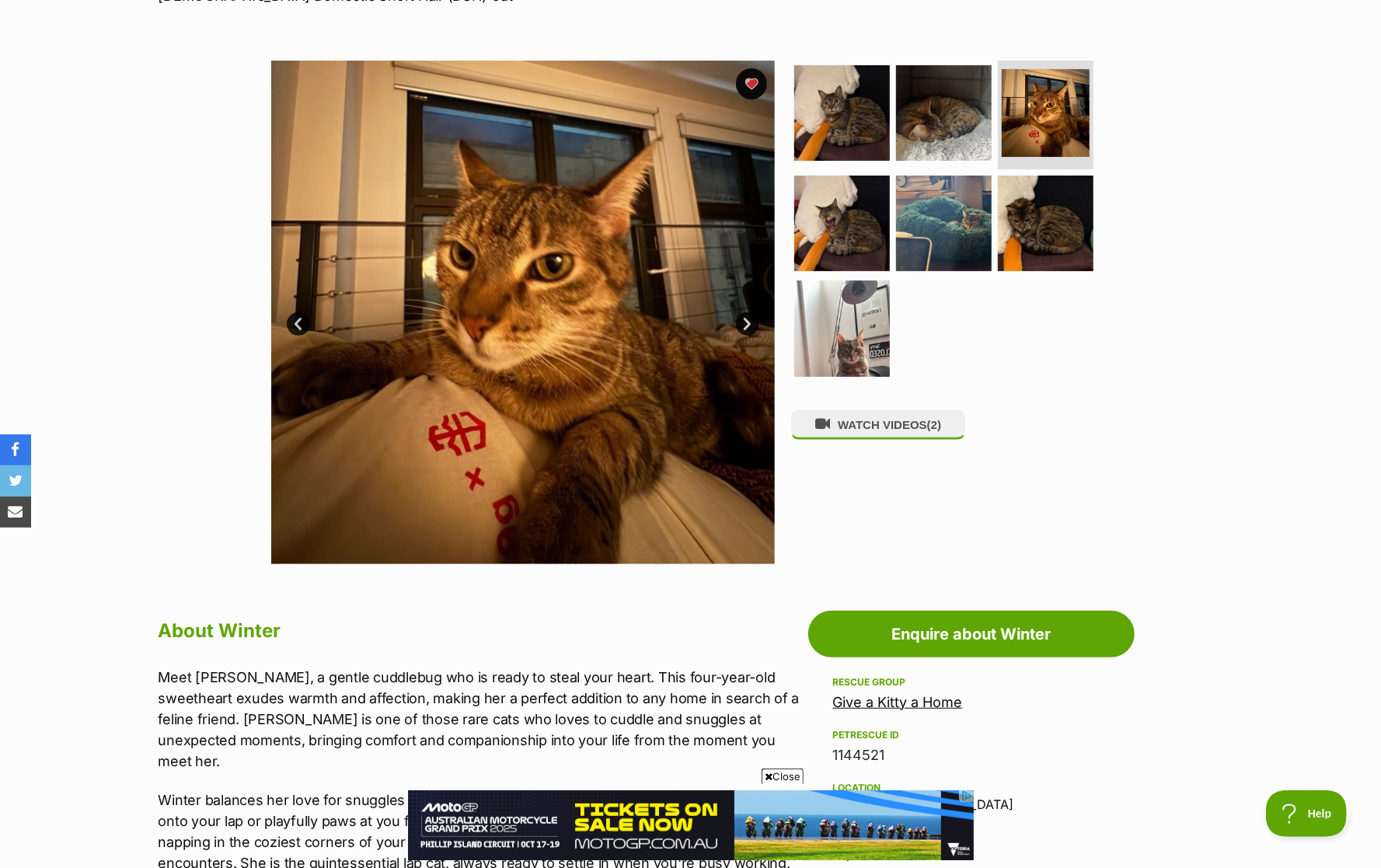
scroll to position [218, 0]
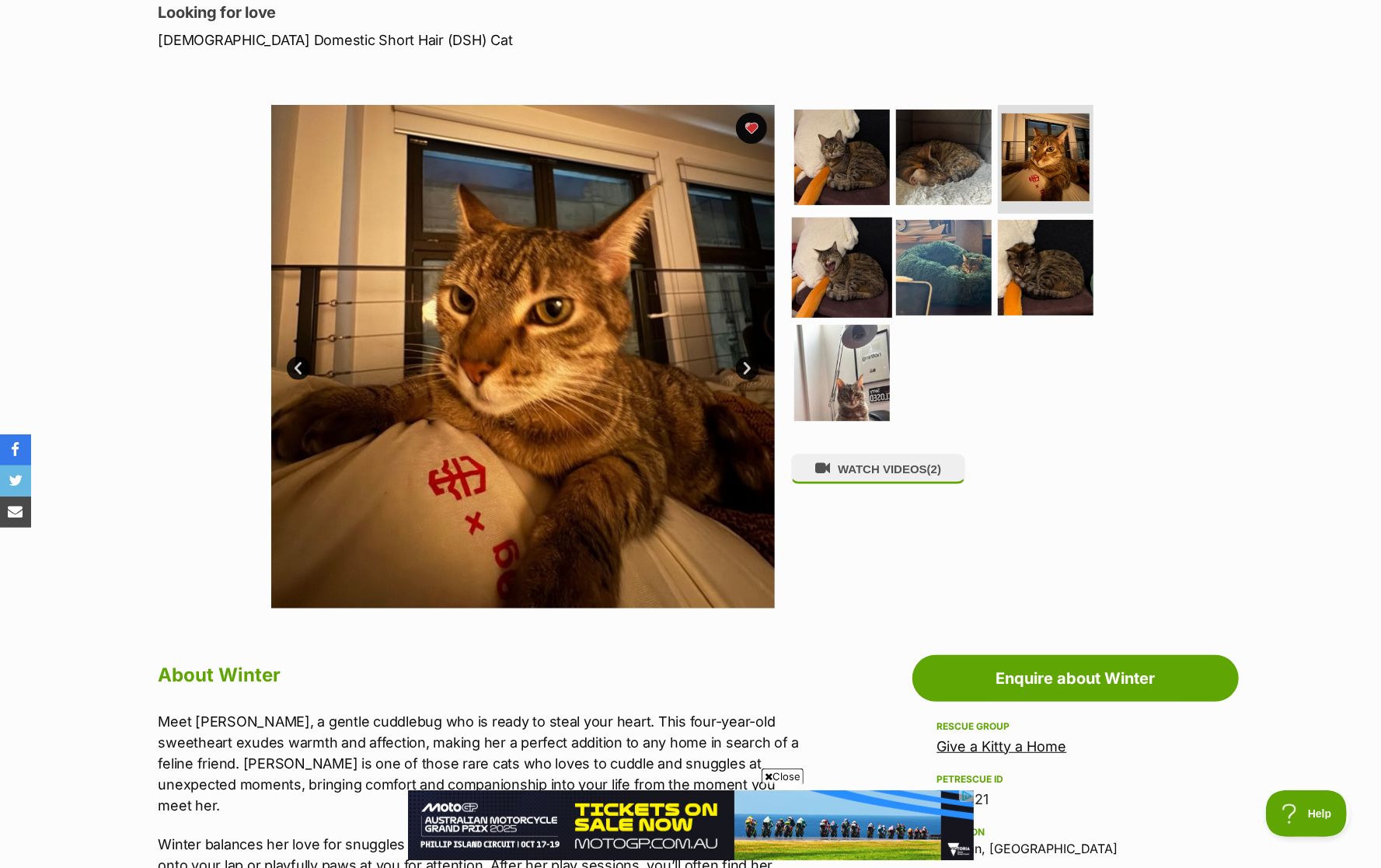
click at [862, 299] on img at bounding box center [842, 267] width 100 height 100
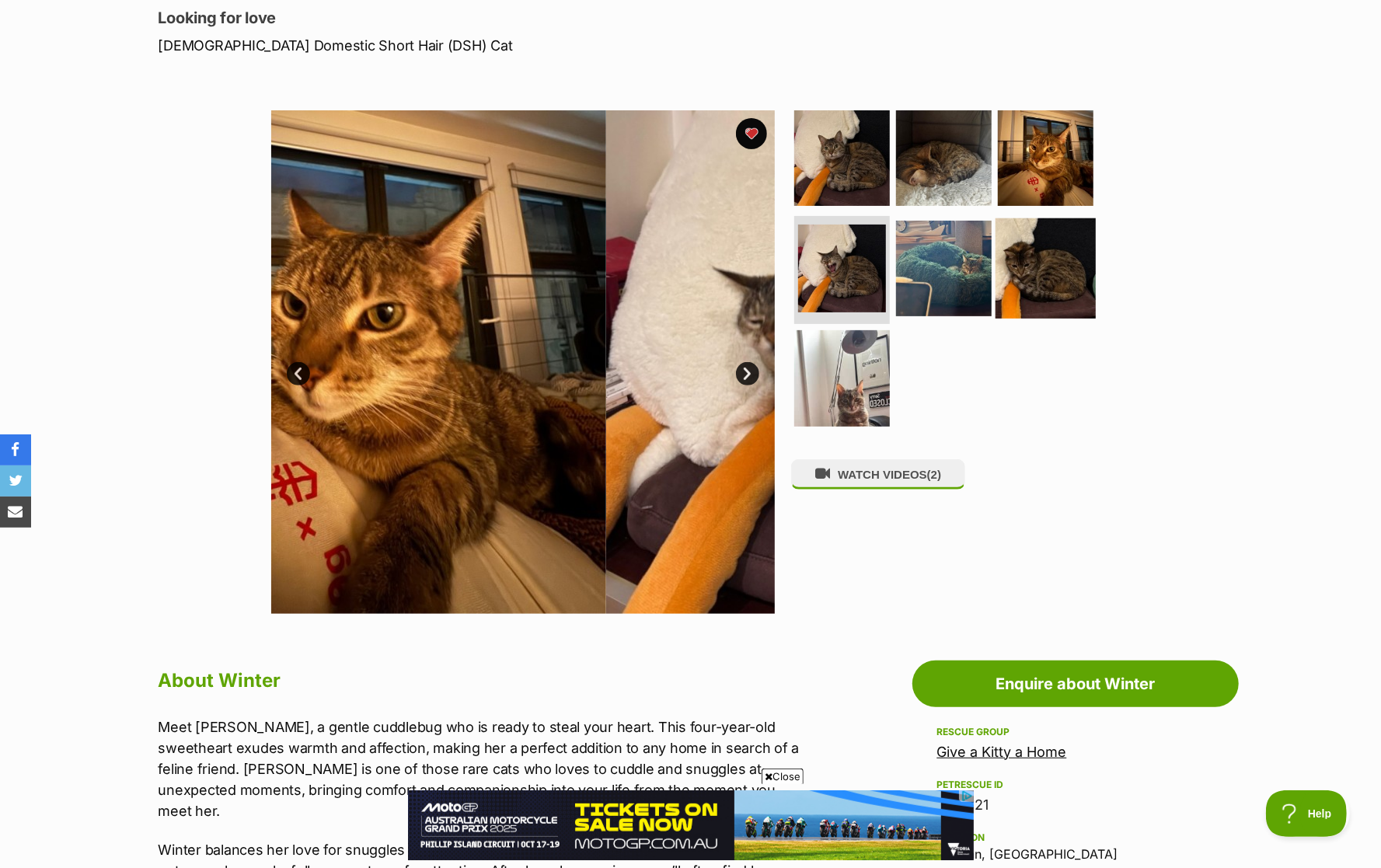
scroll to position [0, 0]
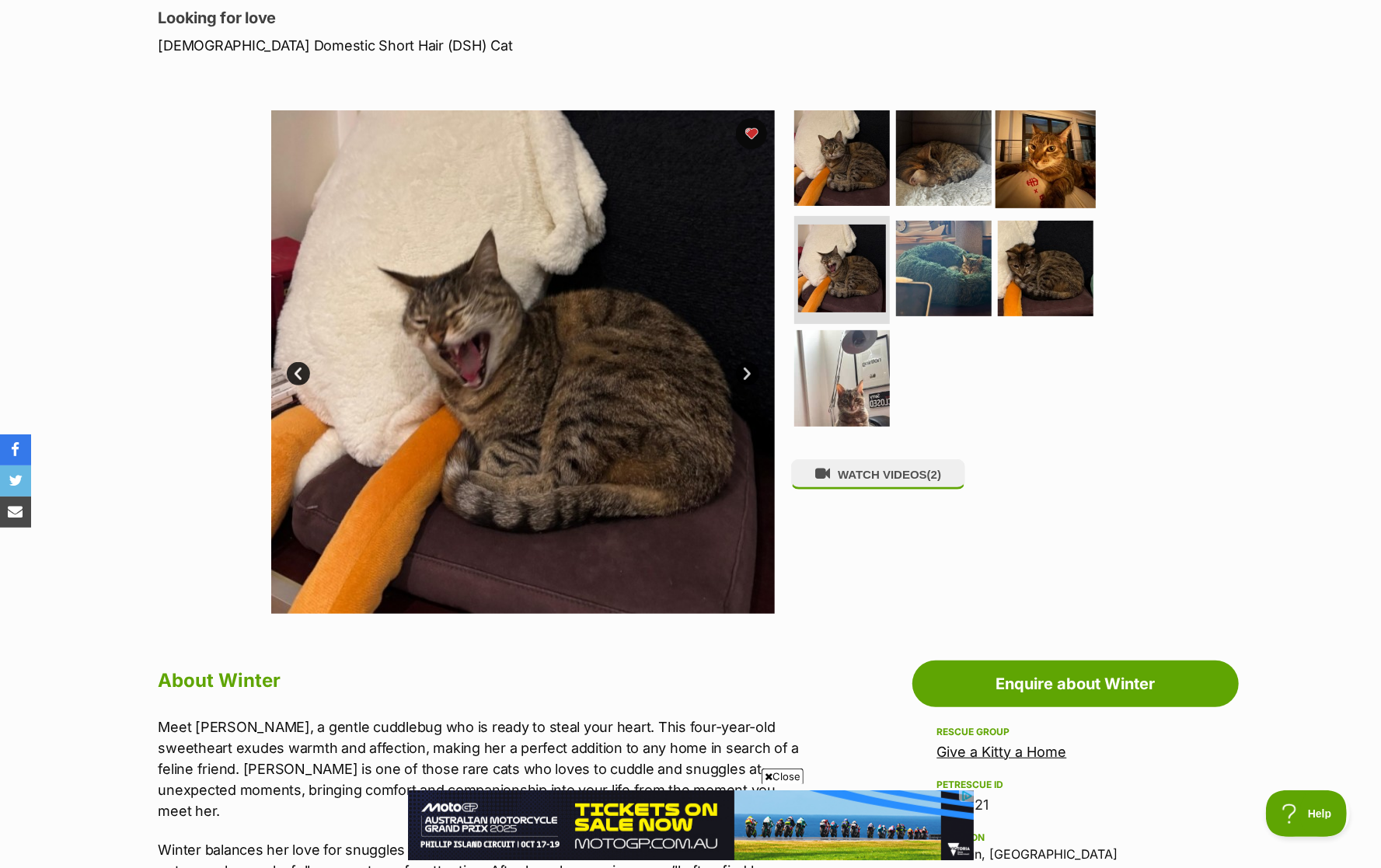
click at [1072, 162] on img at bounding box center [1046, 158] width 100 height 100
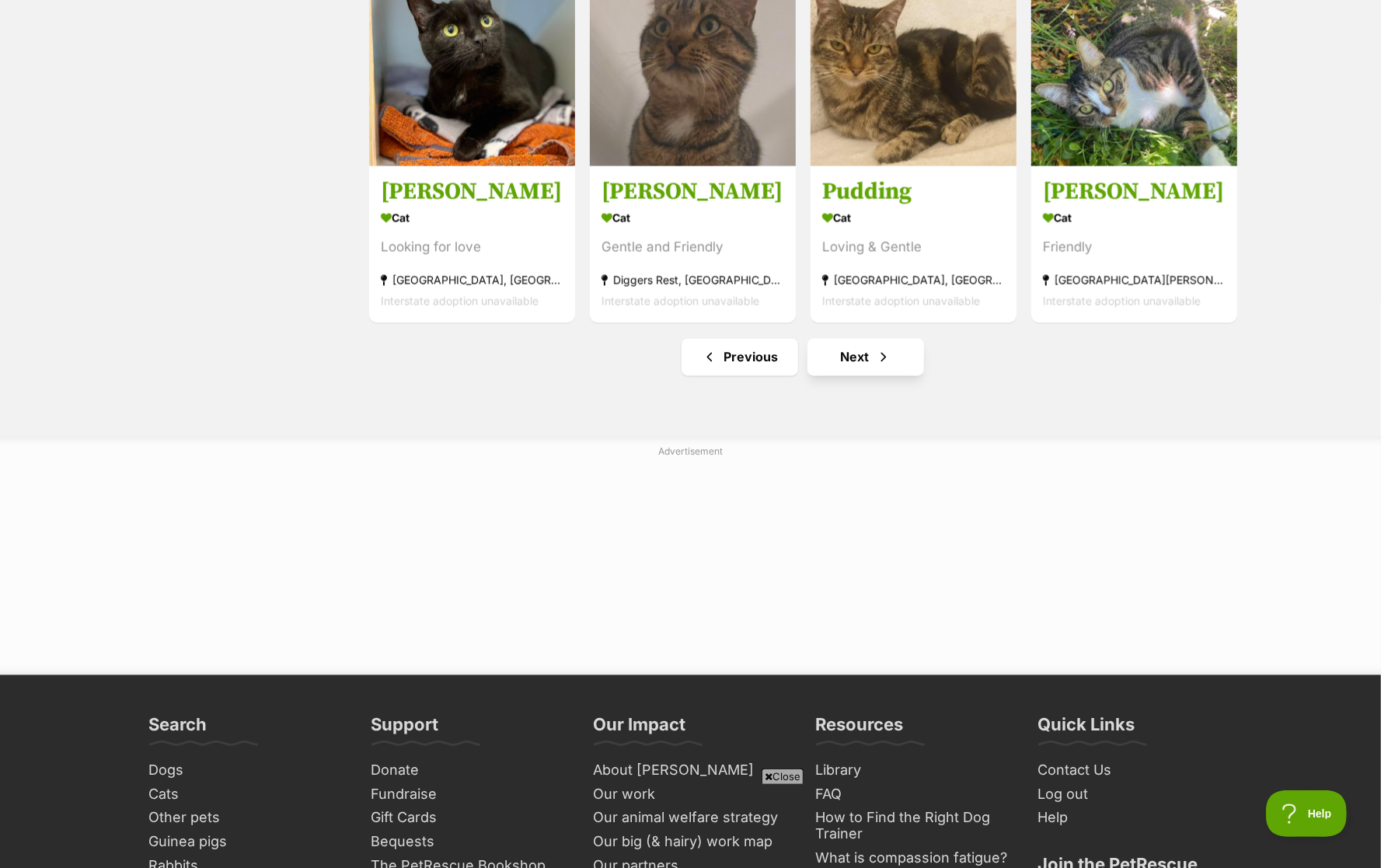
click at [887, 371] on link "Next" at bounding box center [865, 357] width 116 height 38
